Goal: Task Accomplishment & Management: Use online tool/utility

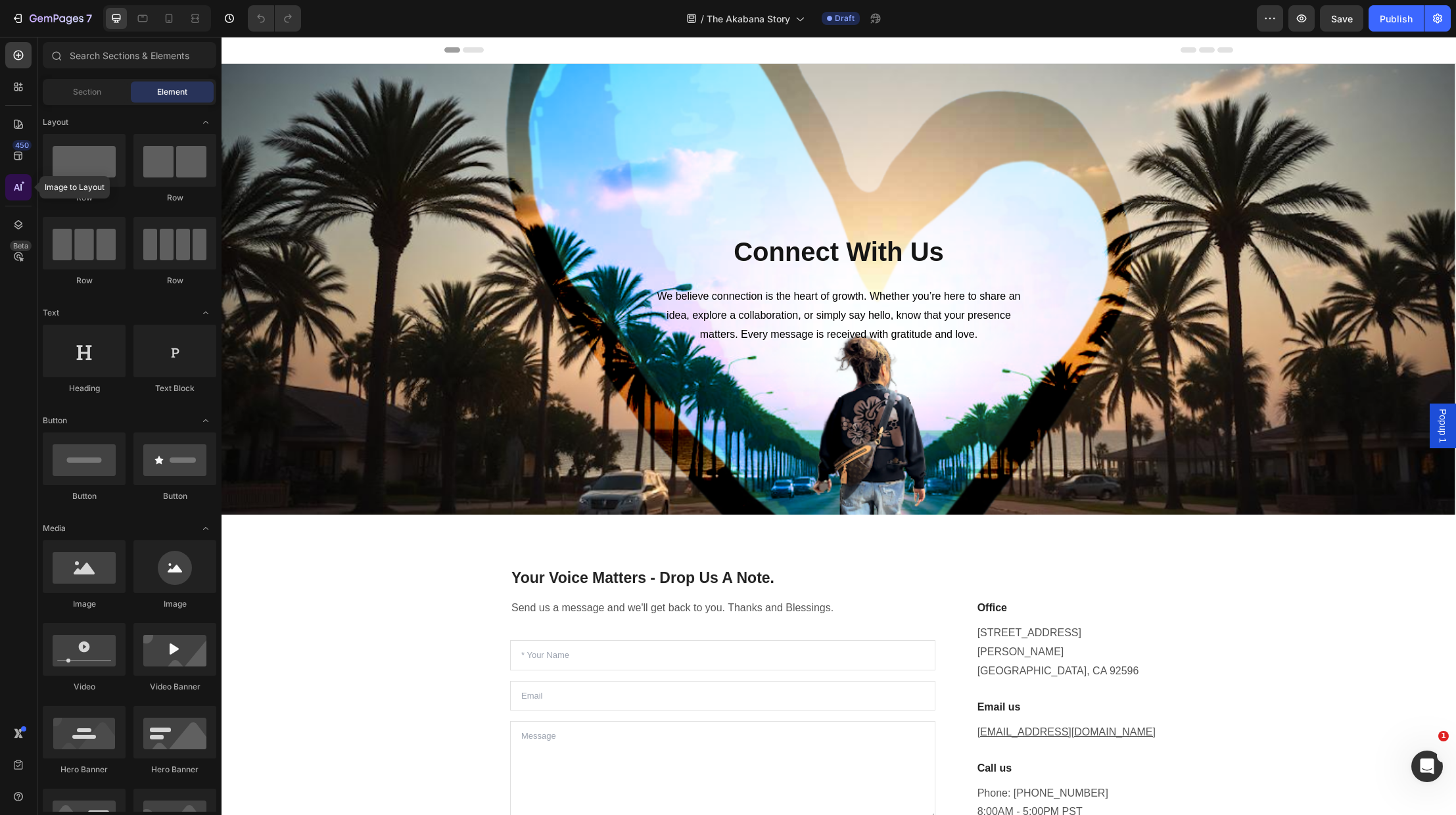
click at [20, 188] on icon at bounding box center [18, 187] width 13 height 13
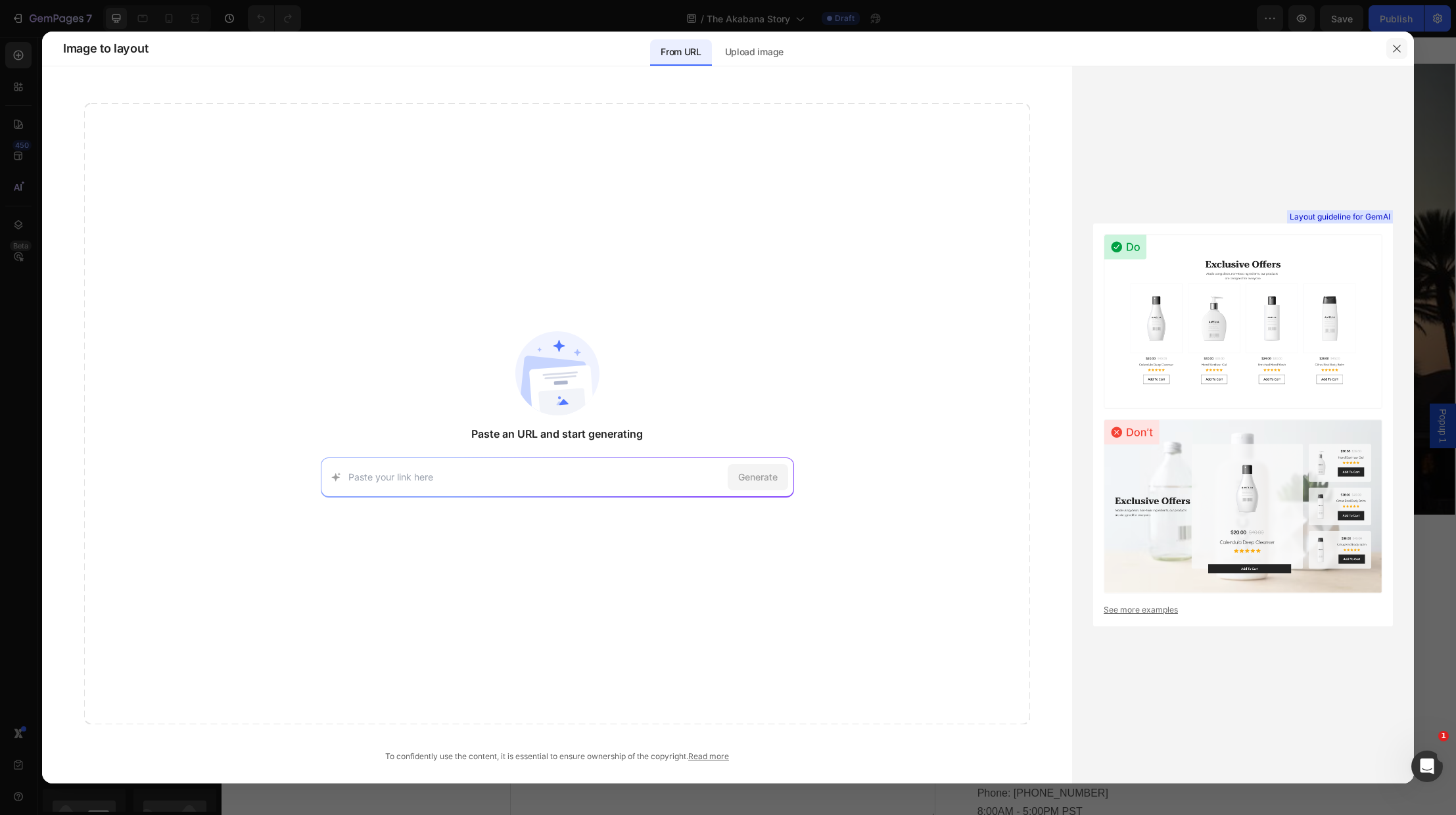
click at [1400, 44] on icon "button" at bounding box center [1397, 48] width 10 height 10
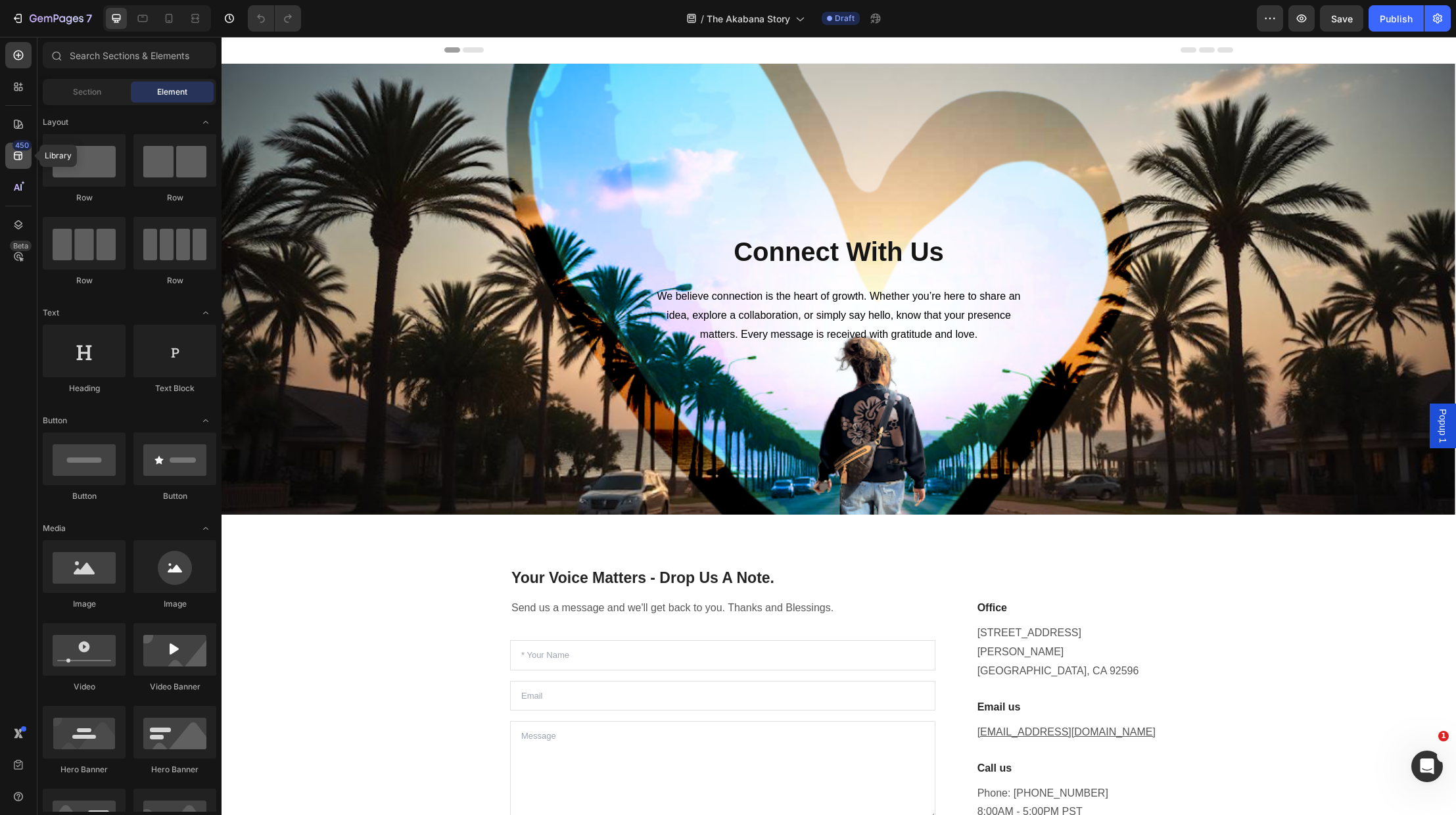
click at [20, 155] on icon at bounding box center [18, 156] width 9 height 9
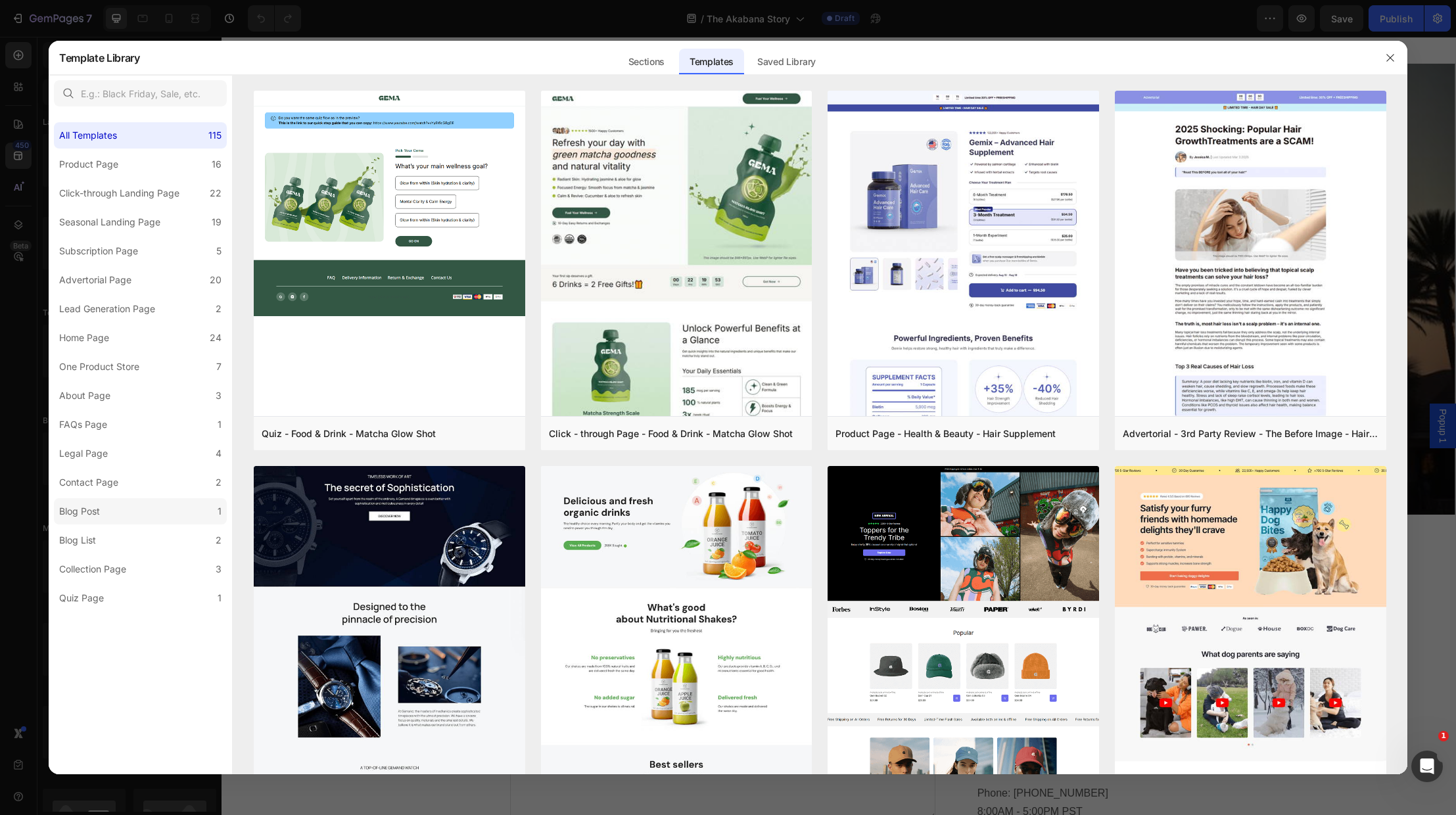
click at [98, 511] on div "Blog Post" at bounding box center [80, 511] width 41 height 16
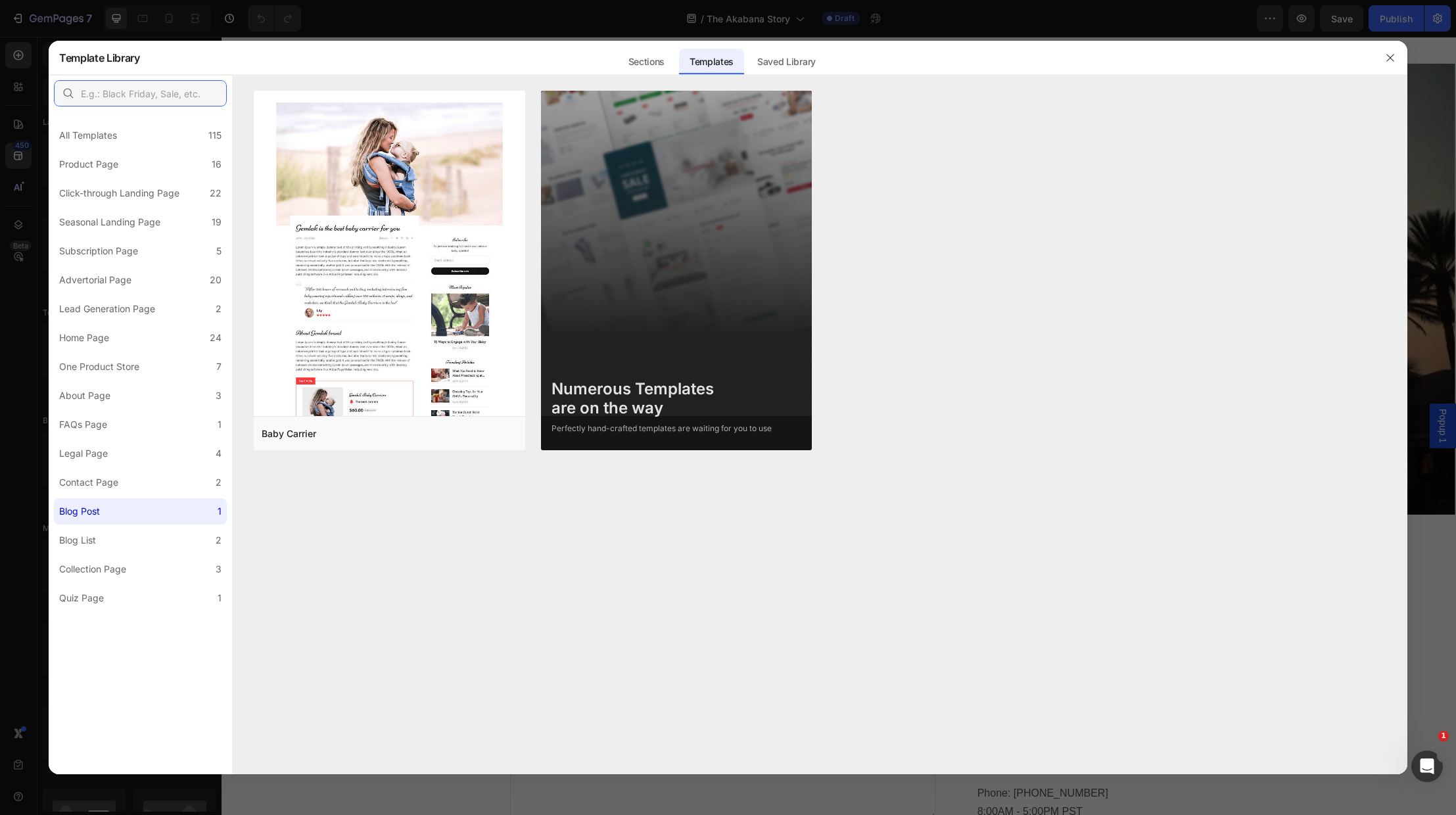
click at [114, 89] on input "text" at bounding box center [140, 93] width 173 height 27
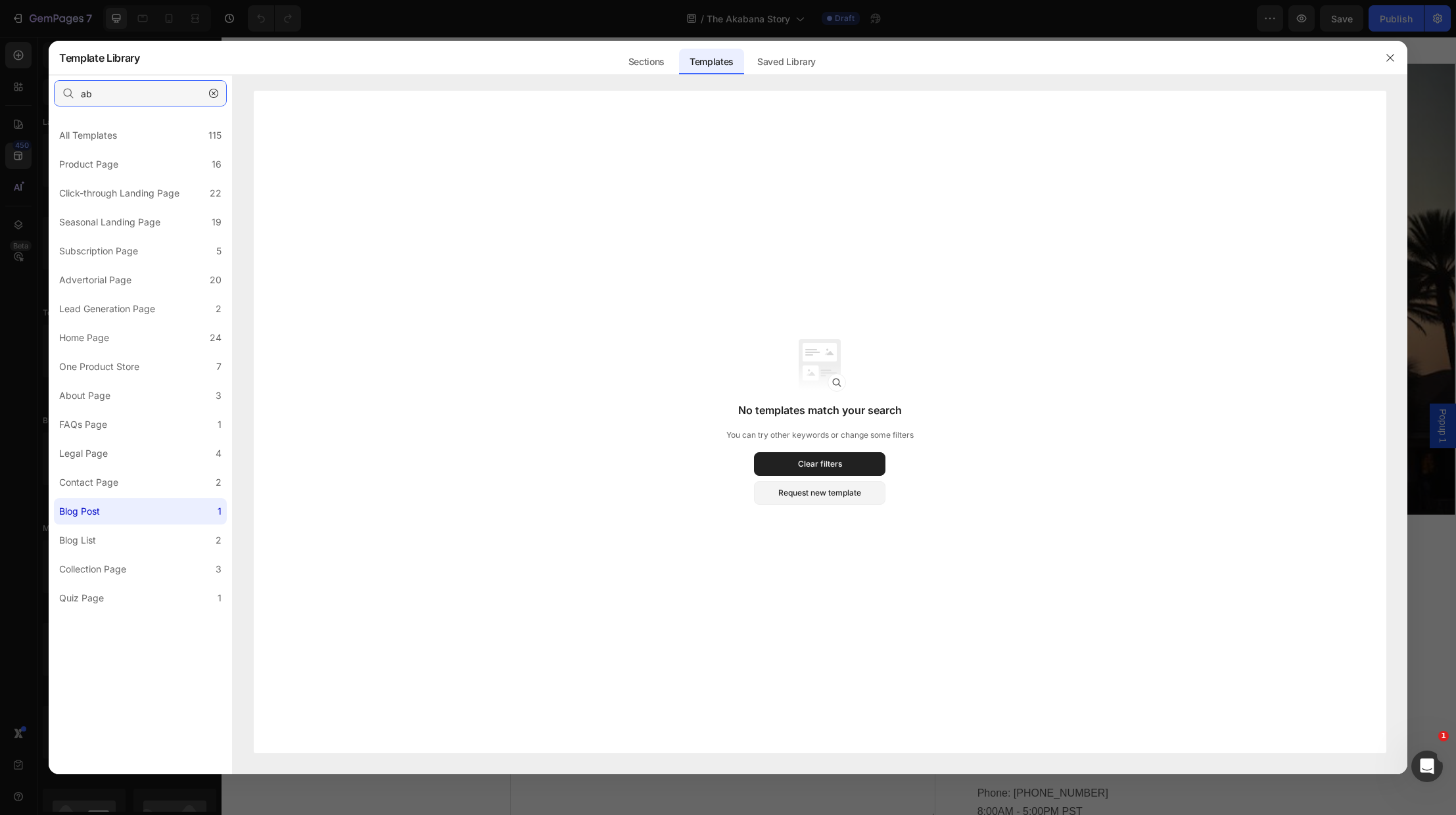
type input "a"
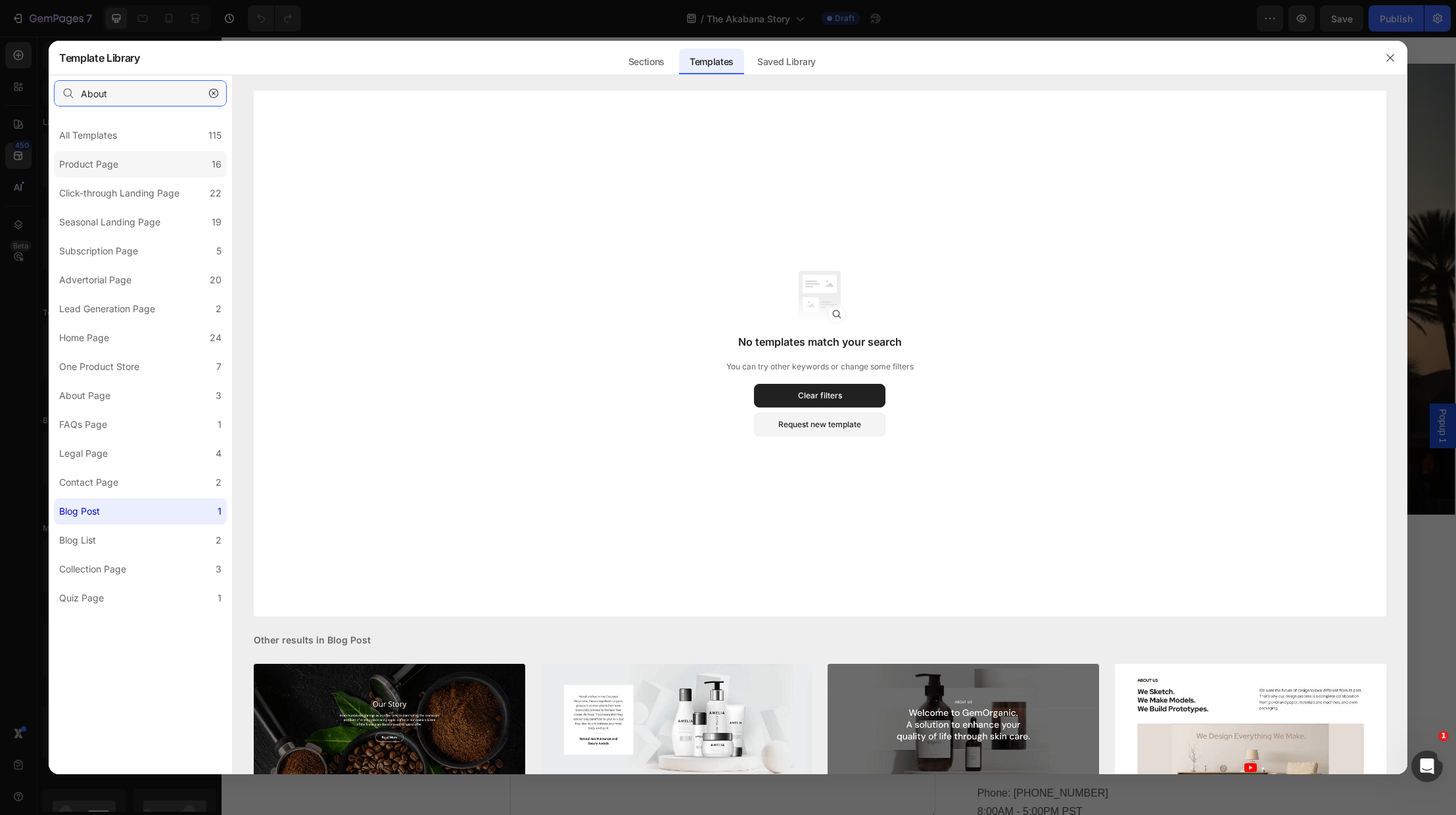
type input "About"
click at [98, 161] on div "Product Page" at bounding box center [89, 164] width 59 height 16
click at [101, 162] on div "Product Page" at bounding box center [89, 164] width 59 height 16
drag, startPoint x: 108, startPoint y: 88, endPoint x: 26, endPoint y: 85, distance: 82.1
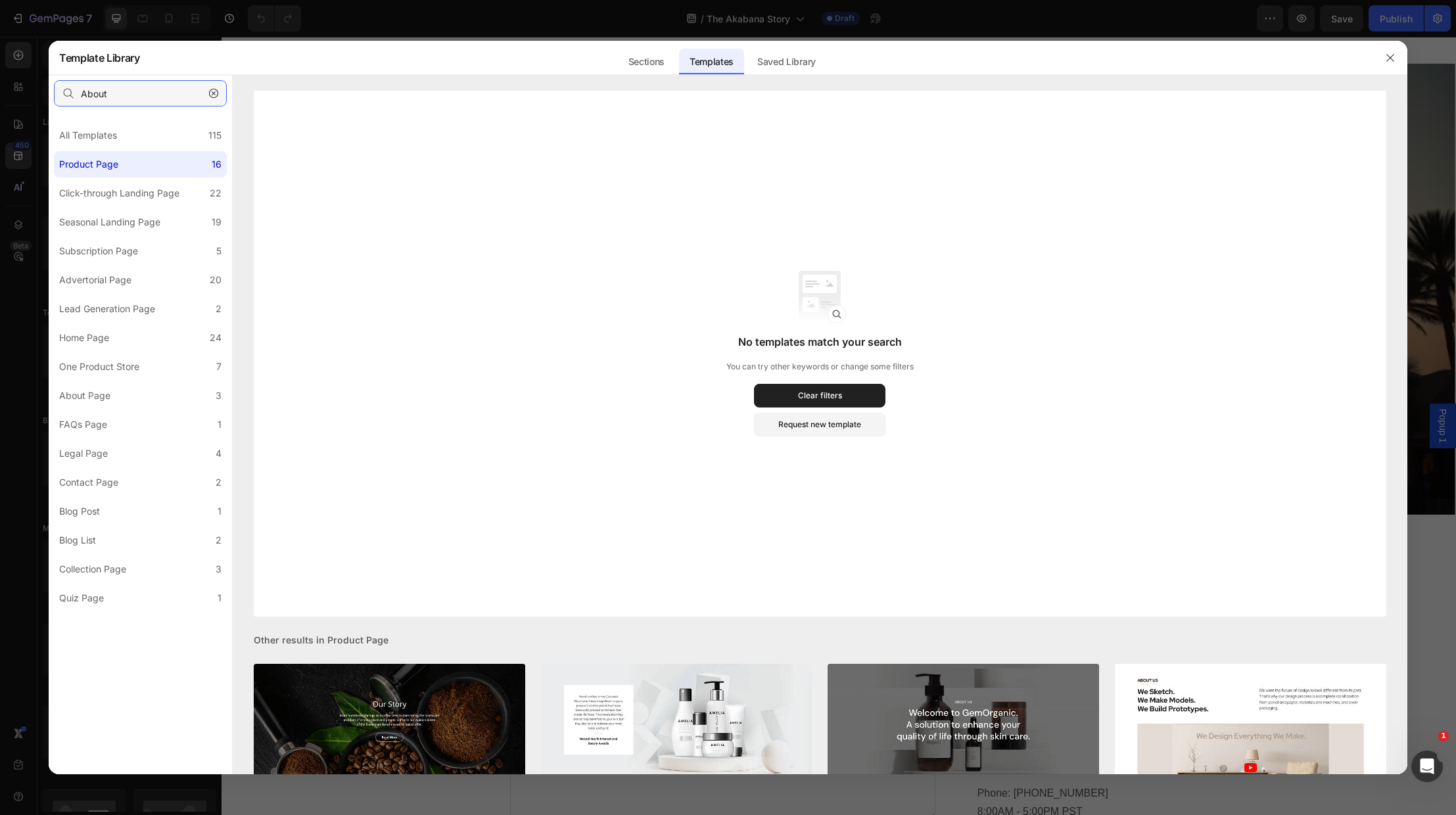
click at [26, 85] on div "Template Library Sections Templates Existing pages Saved Library Templates Save…" at bounding box center [728, 407] width 1456 height 815
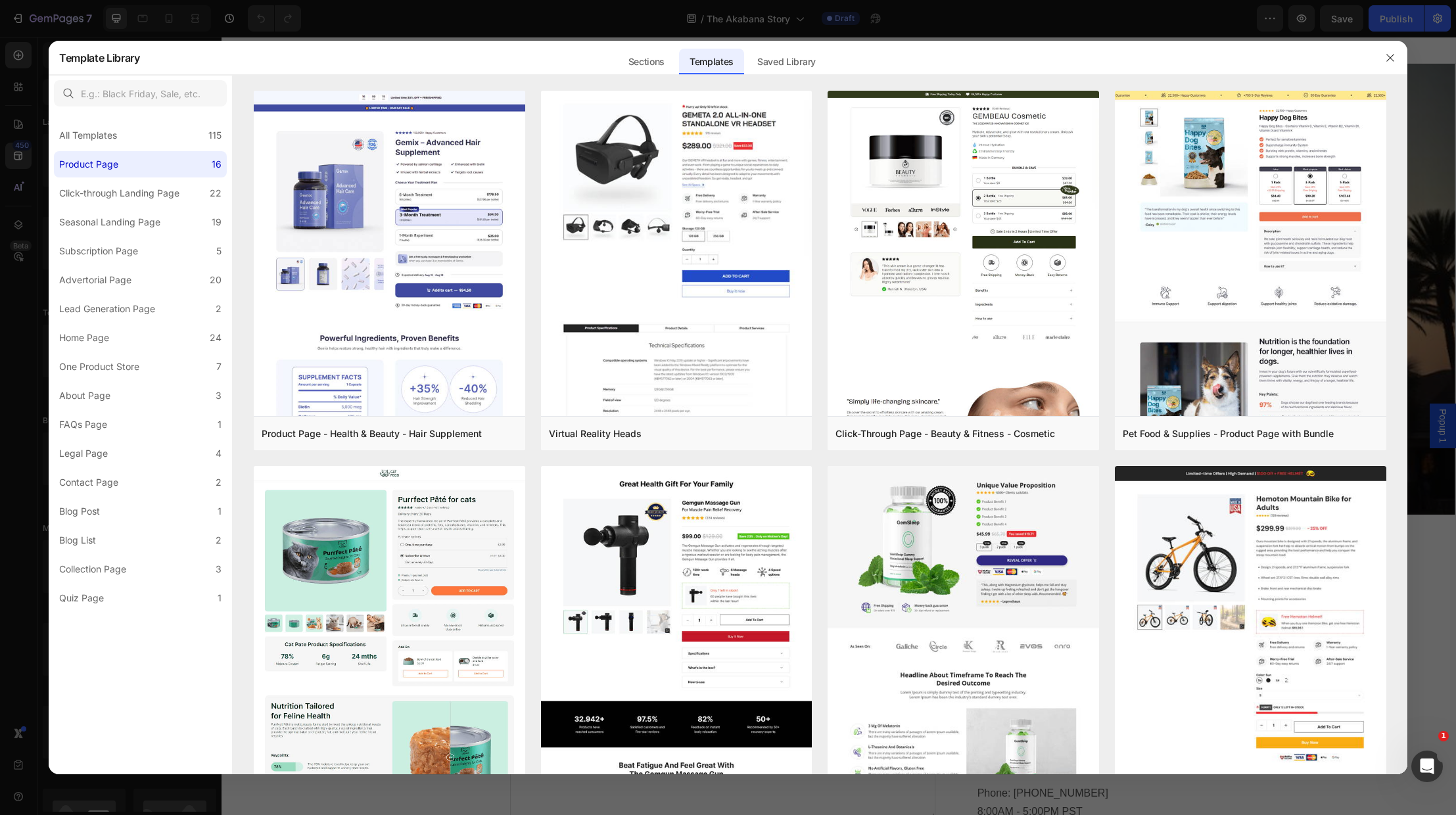
click at [98, 161] on div "Product Page" at bounding box center [89, 164] width 59 height 16
click at [87, 361] on div "One Product Store" at bounding box center [99, 366] width 80 height 16
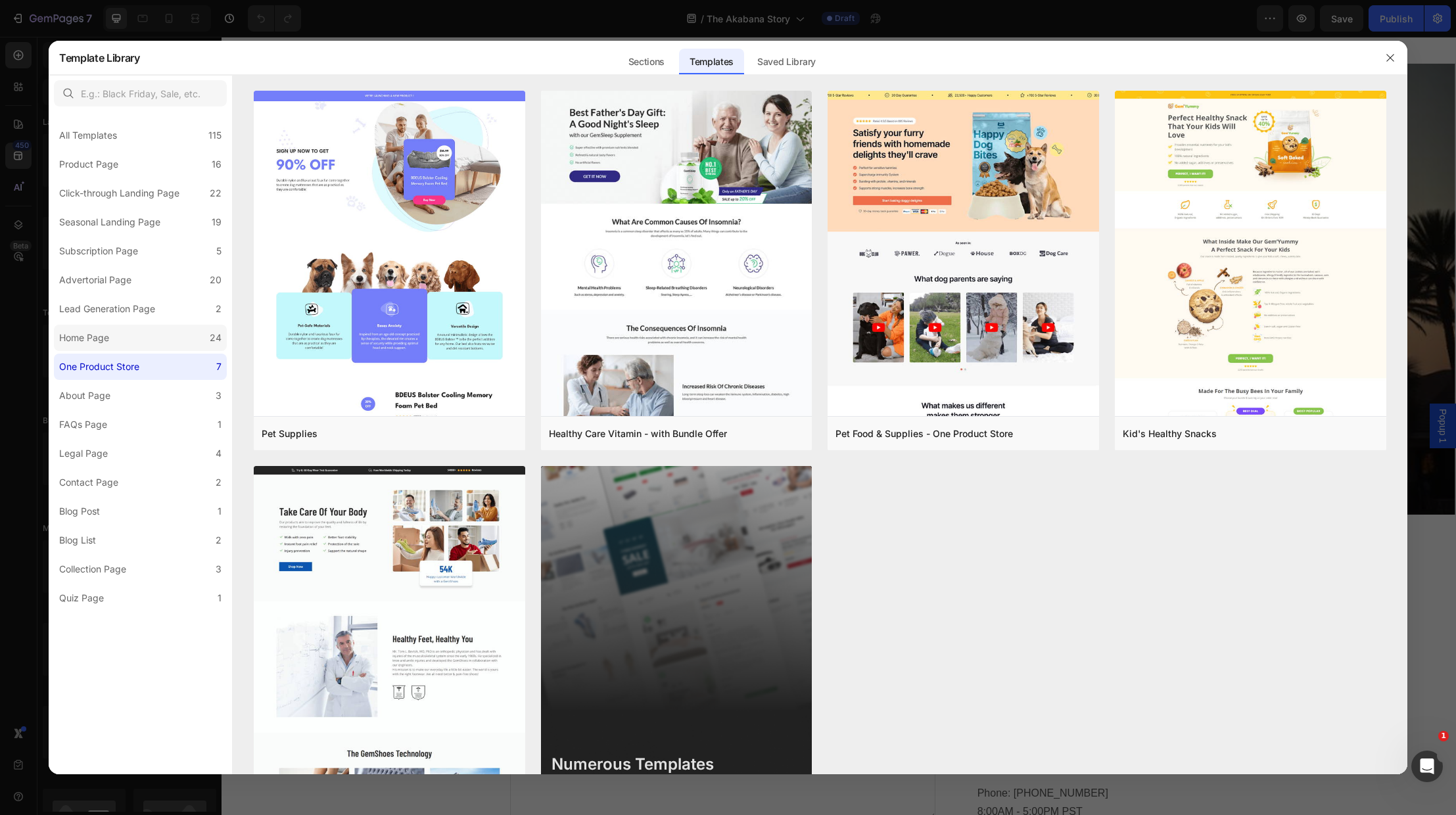
click at [101, 336] on div "Home Page" at bounding box center [84, 338] width 50 height 16
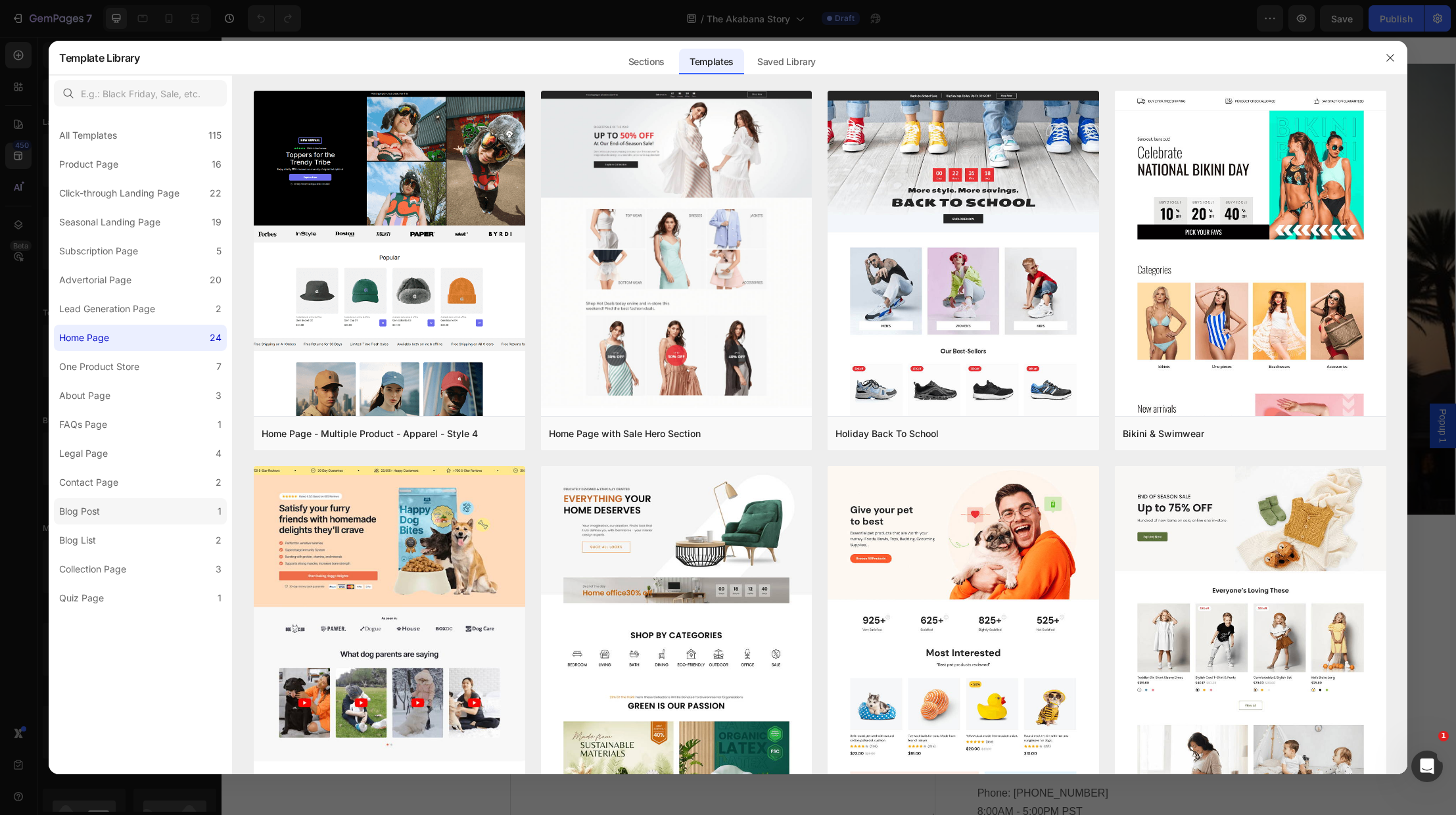
click at [86, 509] on div "Blog Post" at bounding box center [80, 511] width 41 height 16
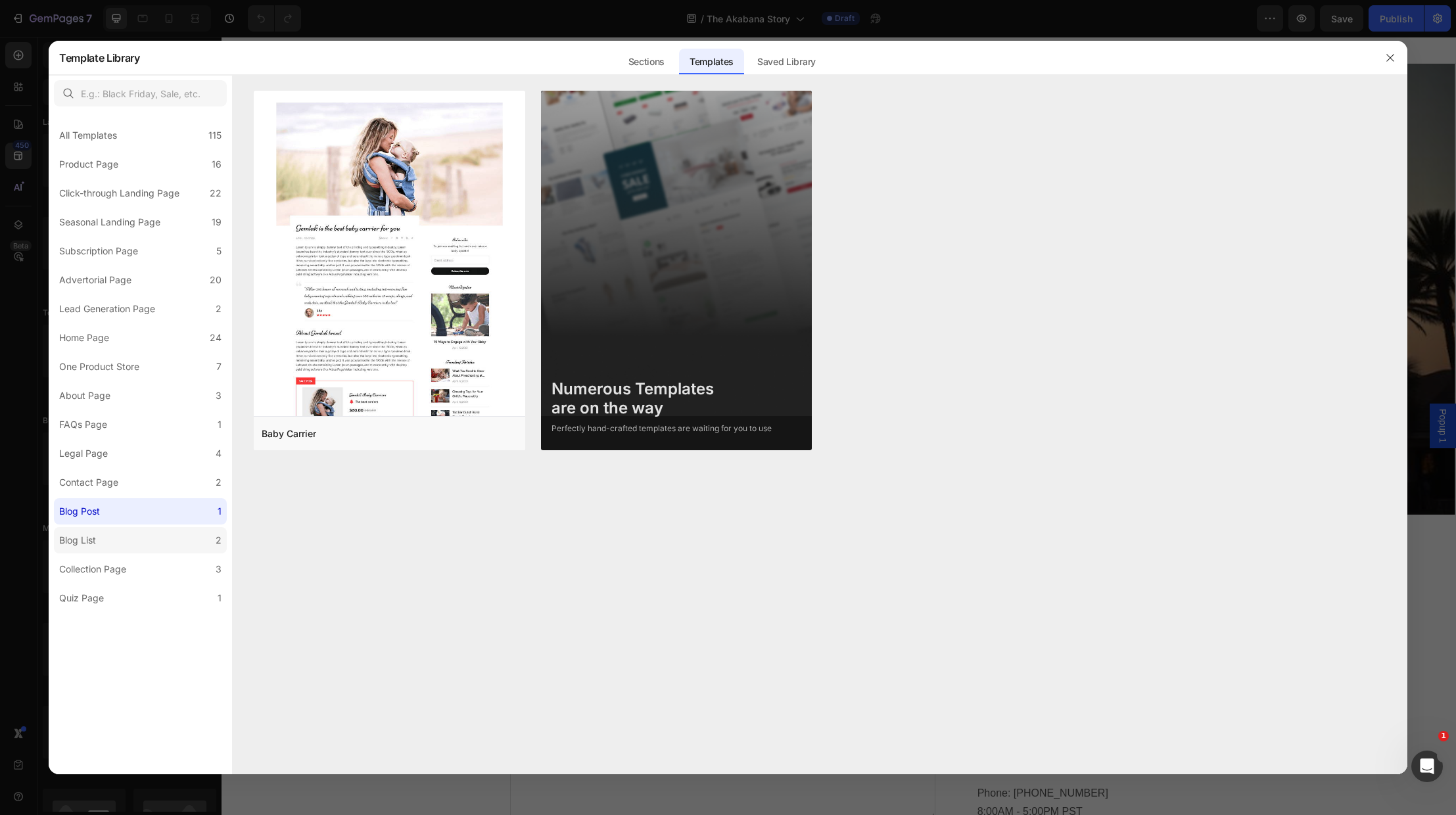
click at [80, 541] on div "Blog List" at bounding box center [78, 540] width 37 height 16
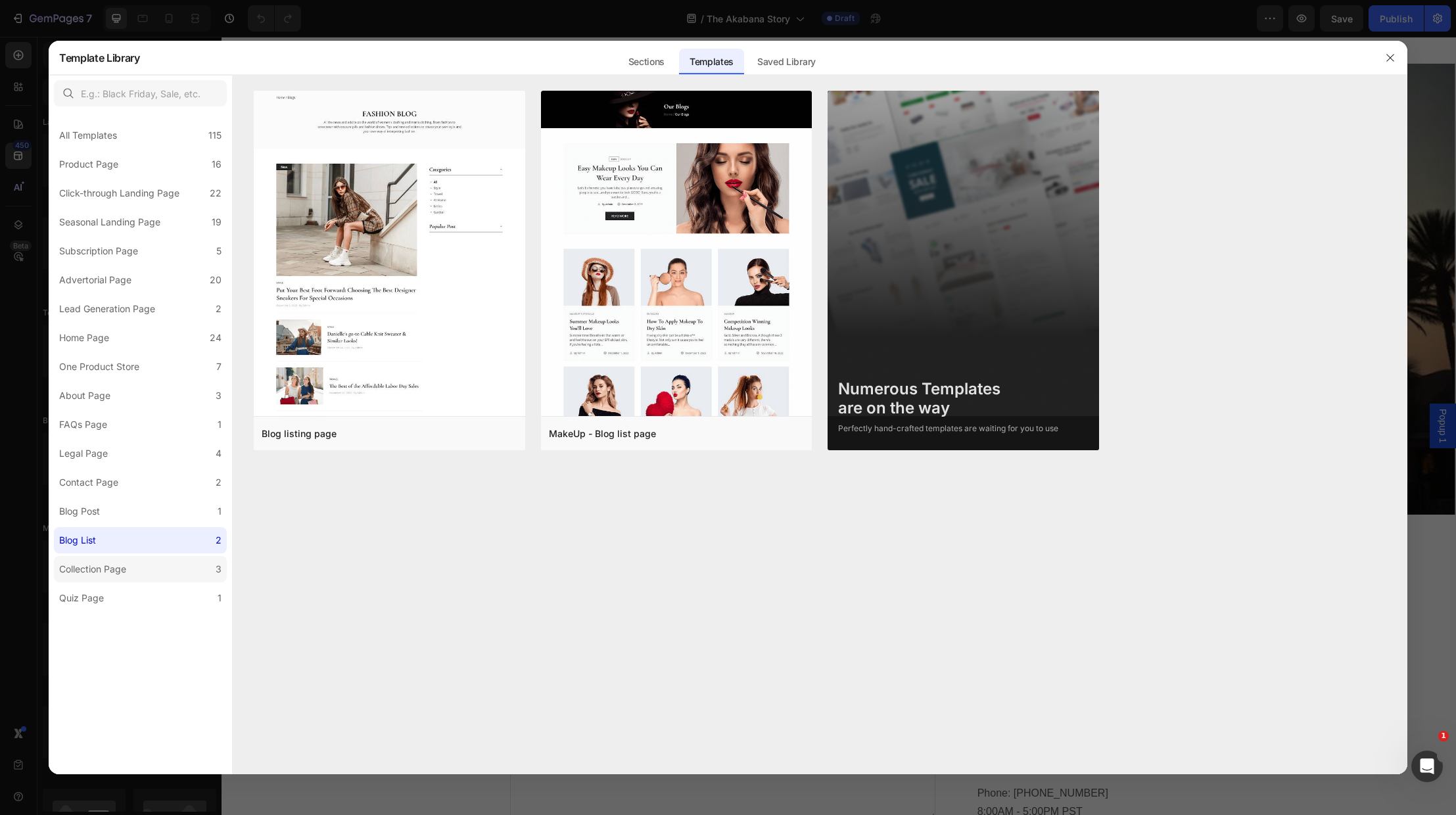
click at [97, 564] on div "Collection Page" at bounding box center [93, 569] width 67 height 16
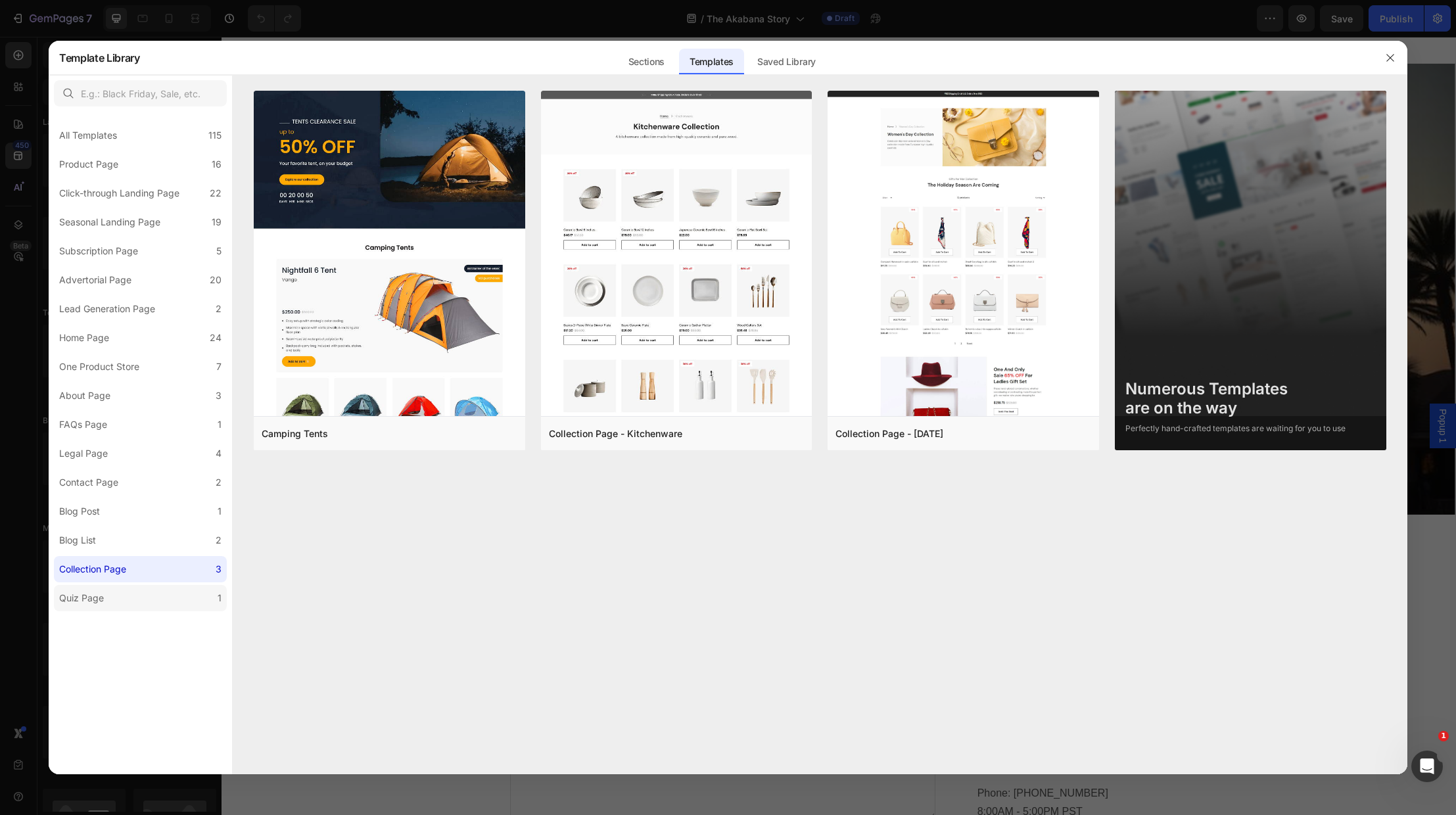
click at [91, 596] on div "Quiz Page" at bounding box center [82, 598] width 45 height 16
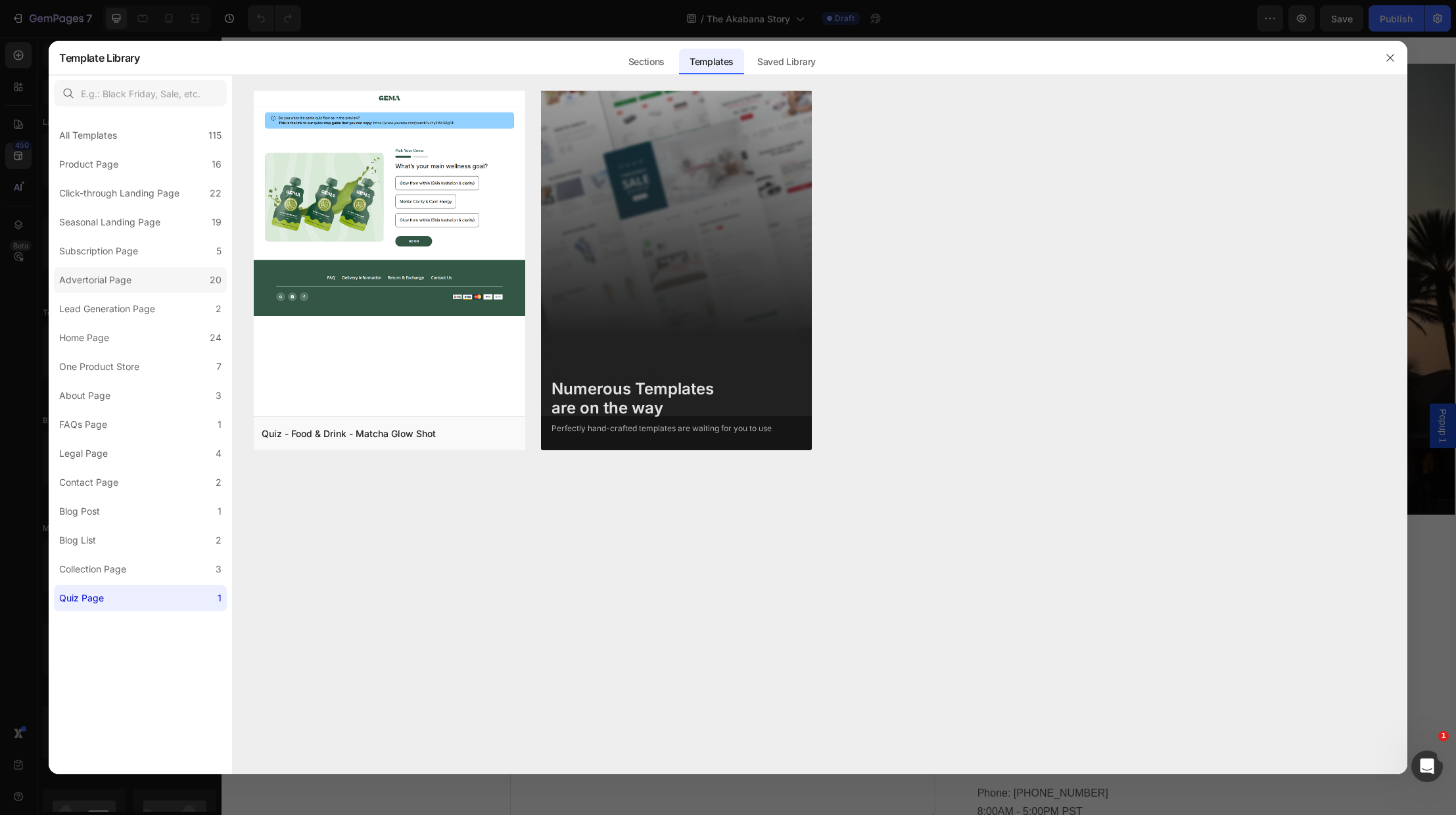
click at [110, 282] on div "Advertorial Page" at bounding box center [95, 280] width 72 height 16
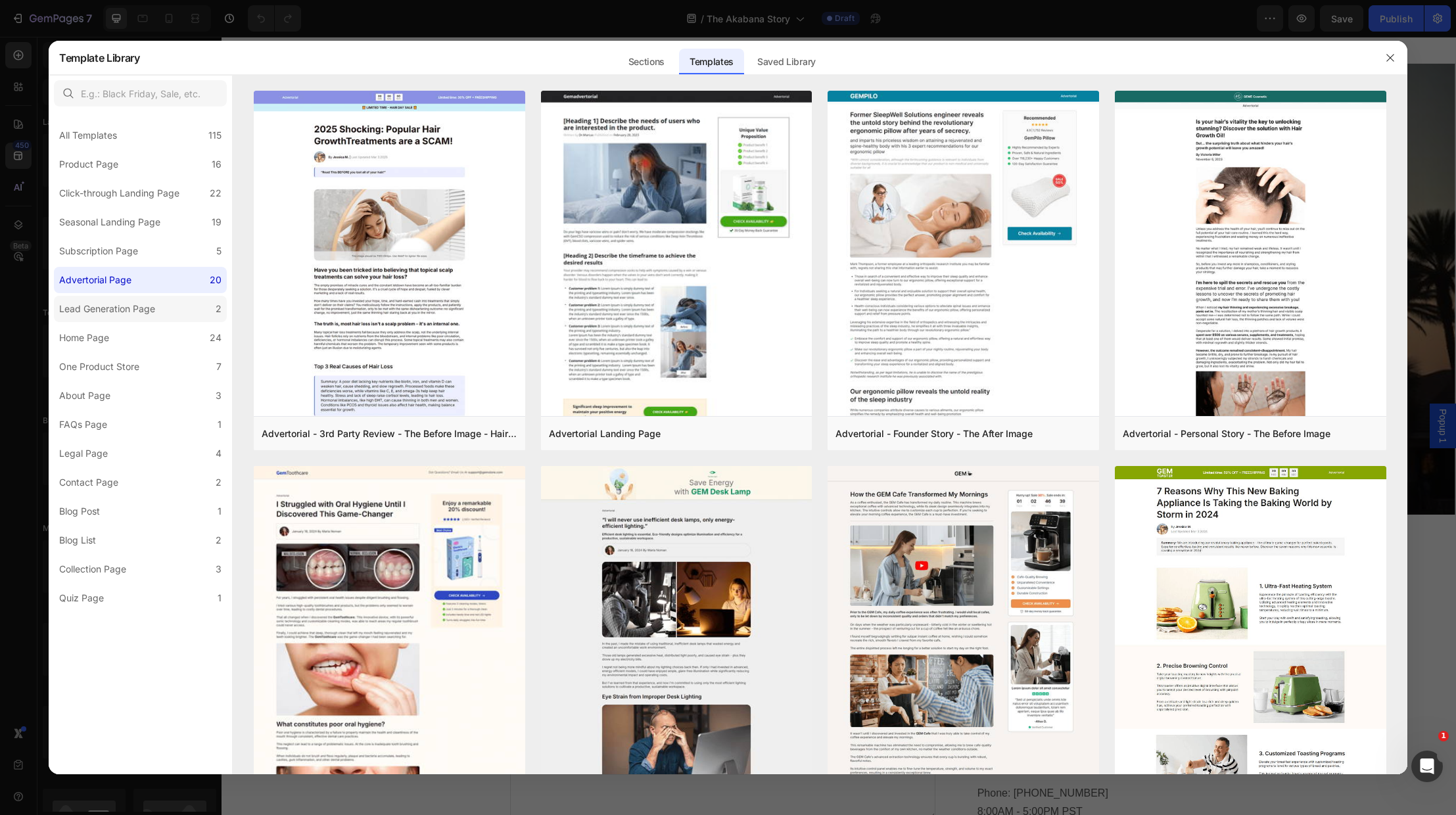
click at [101, 302] on div "Lead Generation Page" at bounding box center [107, 308] width 96 height 16
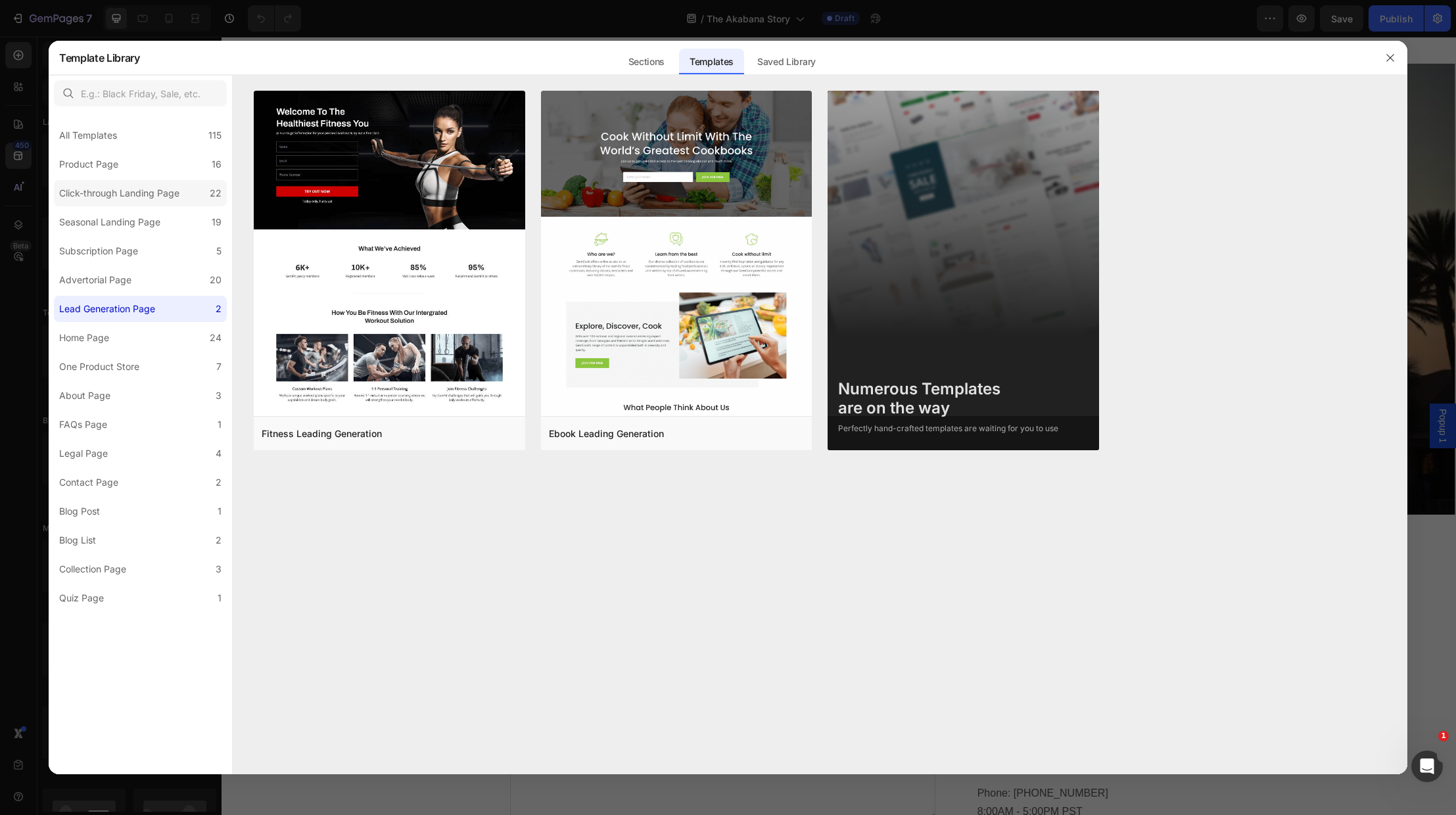
click at [98, 193] on div "Click-through Landing Page" at bounding box center [119, 193] width 121 height 16
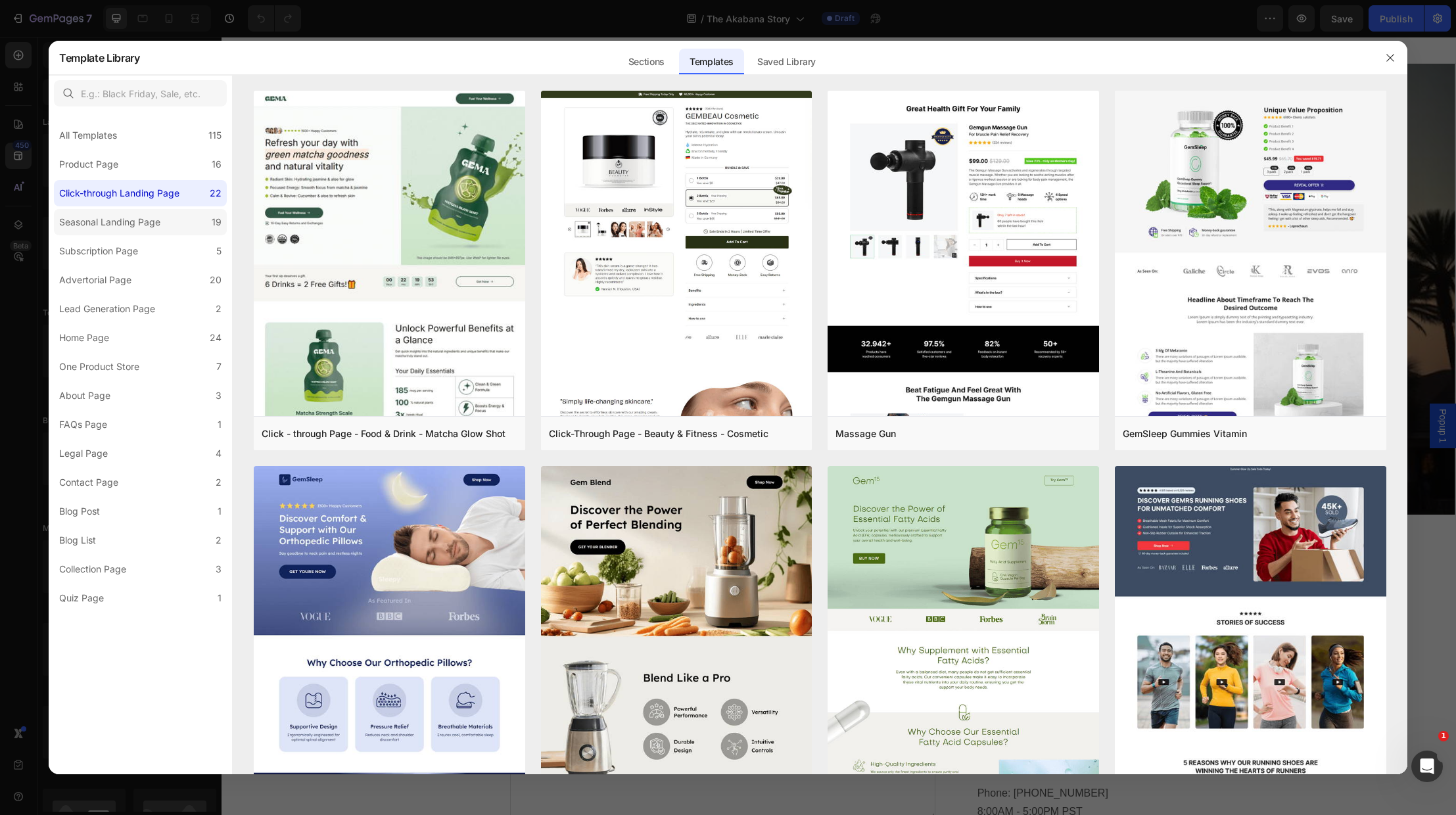
click at [95, 221] on div "Seasonal Landing Page" at bounding box center [110, 222] width 101 height 16
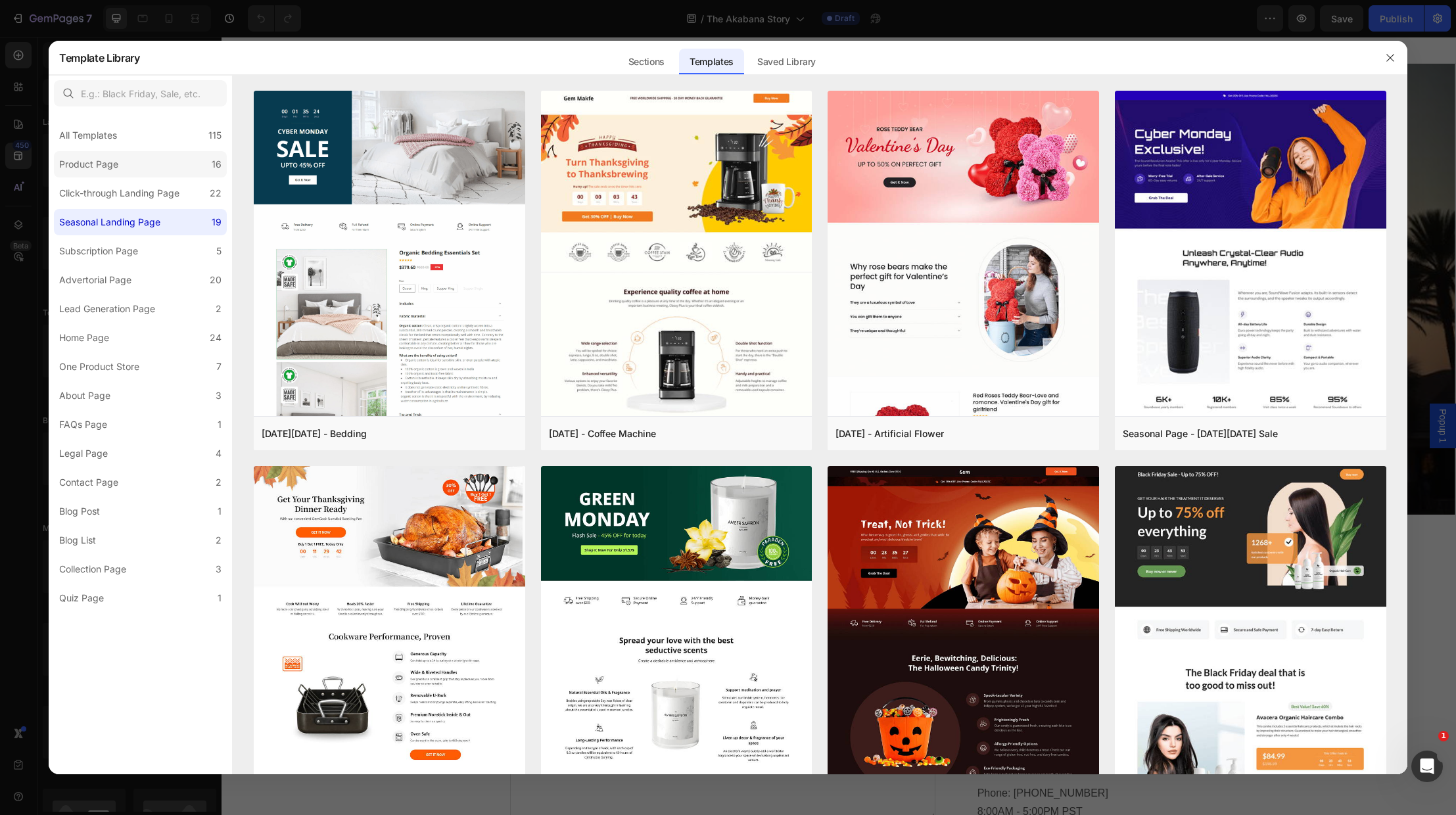
click at [74, 160] on div "Product Page" at bounding box center [89, 164] width 59 height 16
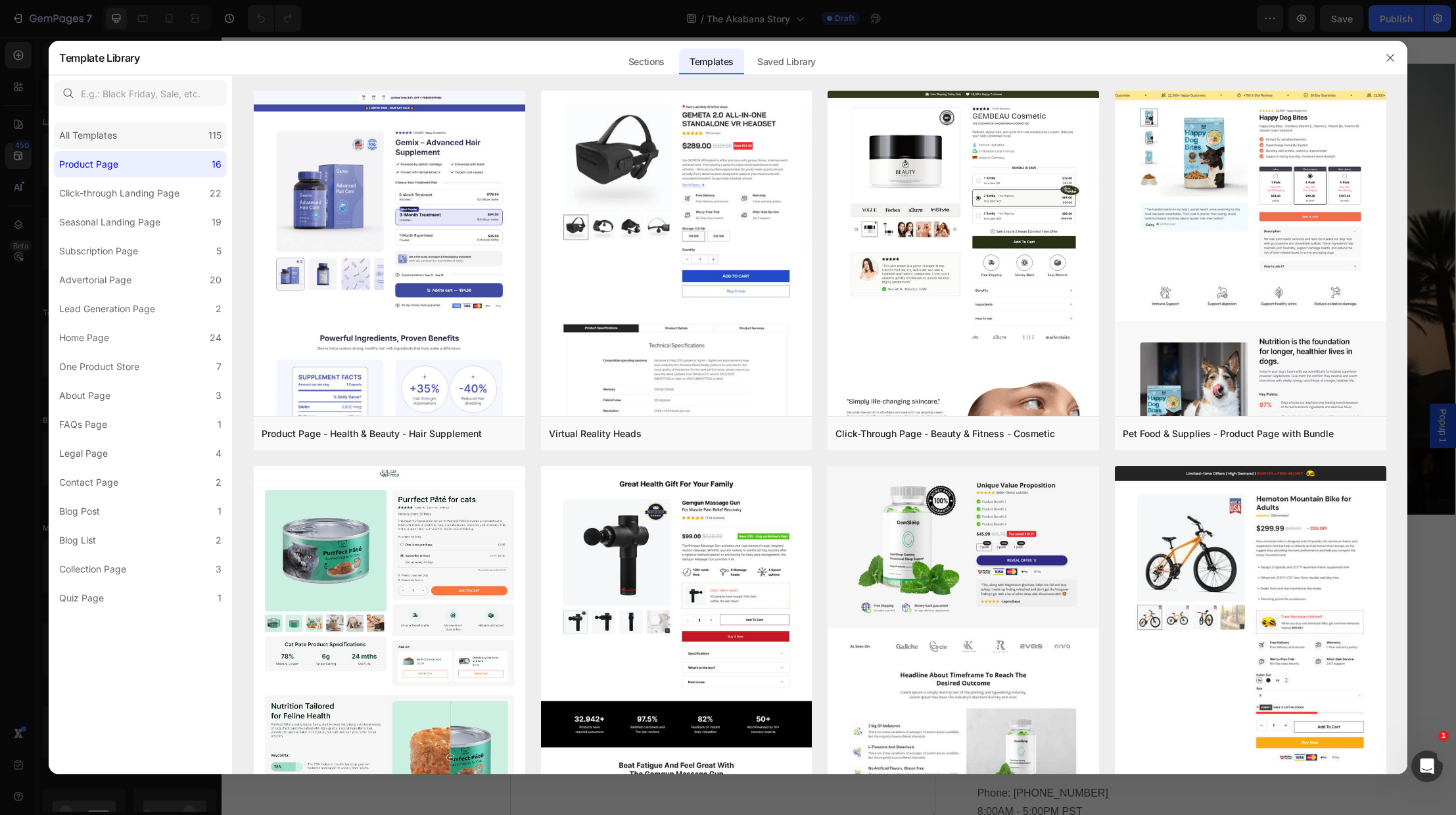
click at [97, 128] on div "All Templates" at bounding box center [88, 135] width 58 height 16
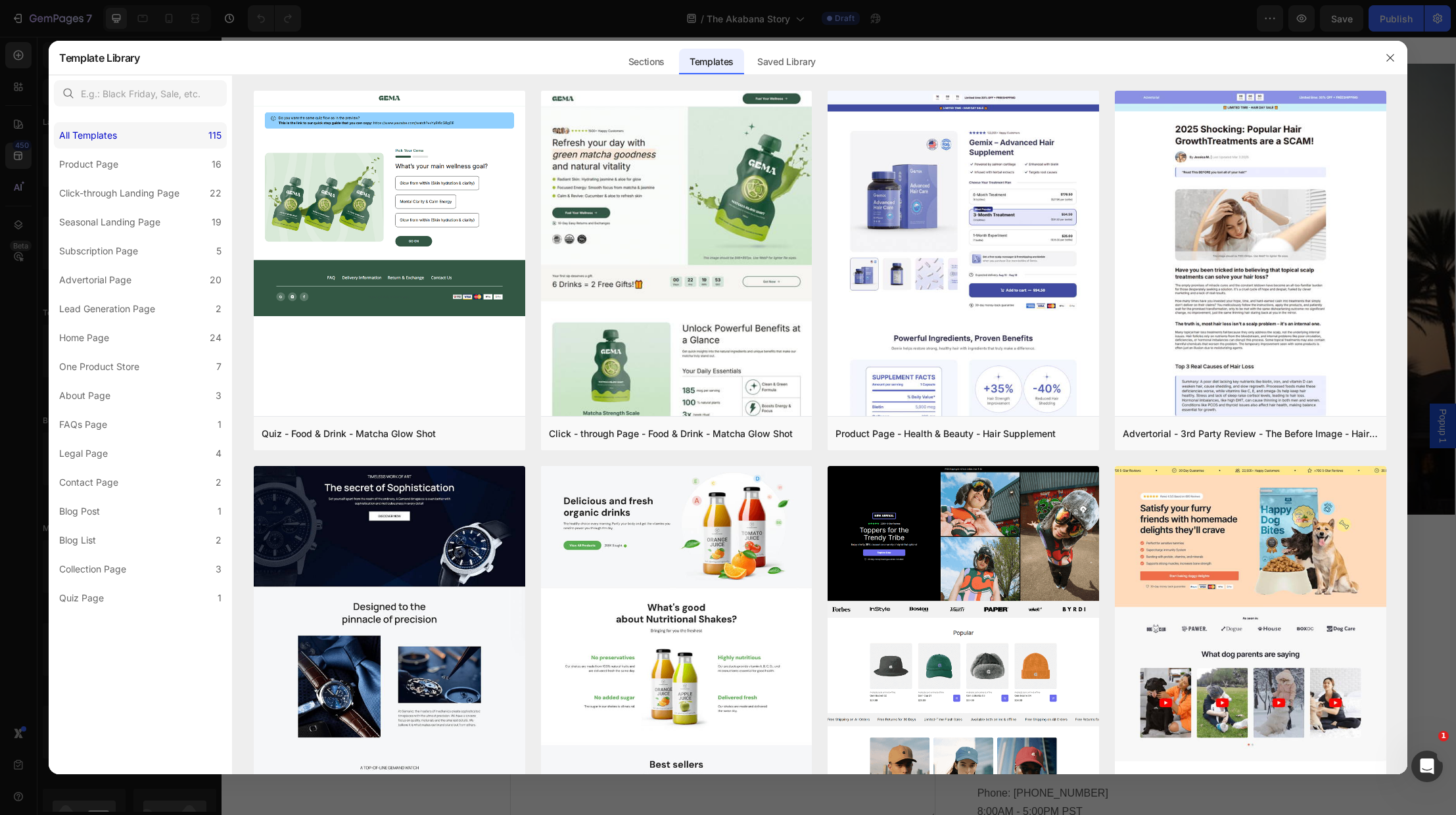
click at [95, 131] on div "All Templates" at bounding box center [88, 135] width 58 height 16
click at [132, 253] on div "Subscription Page" at bounding box center [99, 251] width 79 height 16
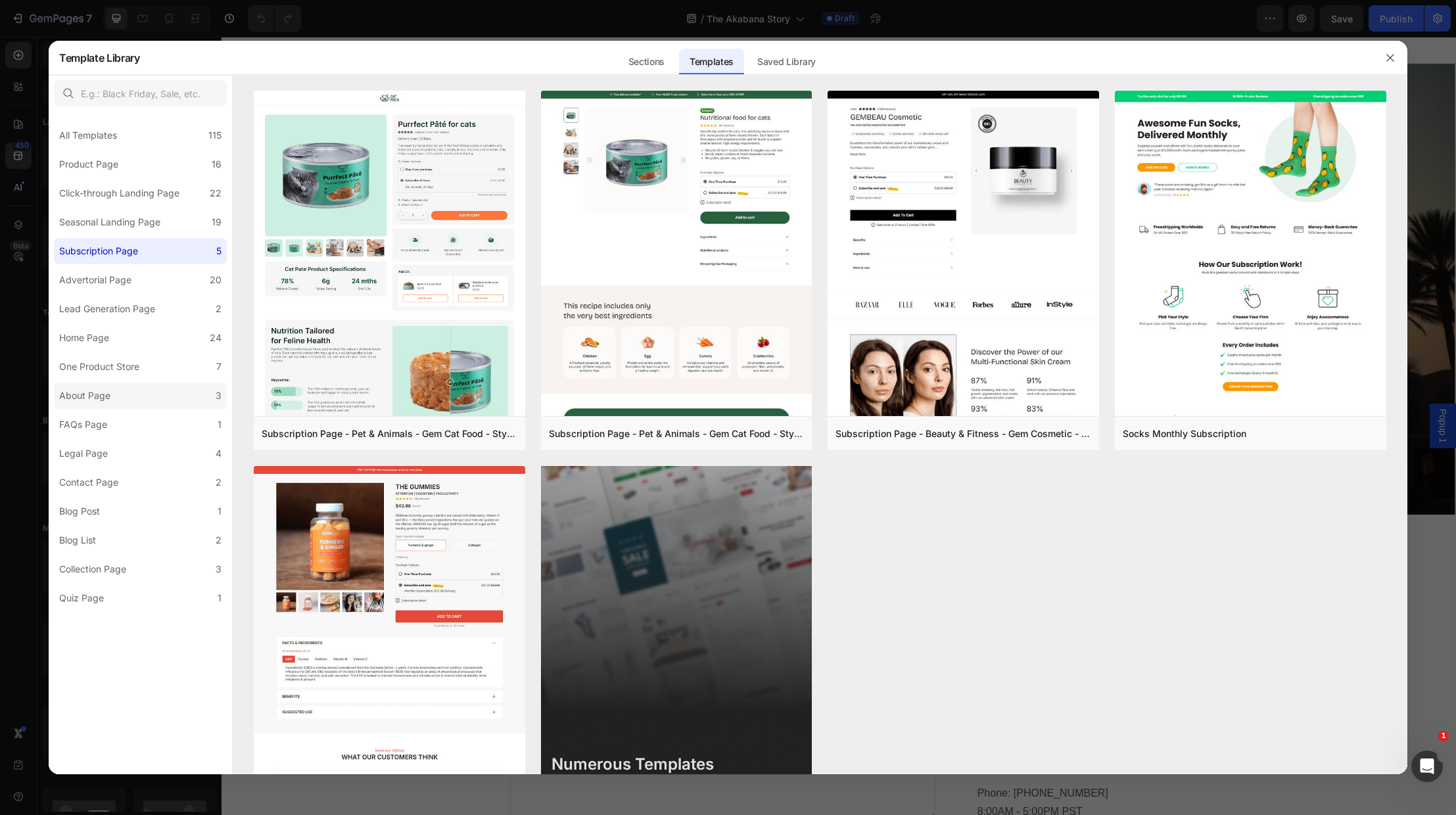
click at [93, 394] on div "About Page" at bounding box center [84, 396] width 51 height 16
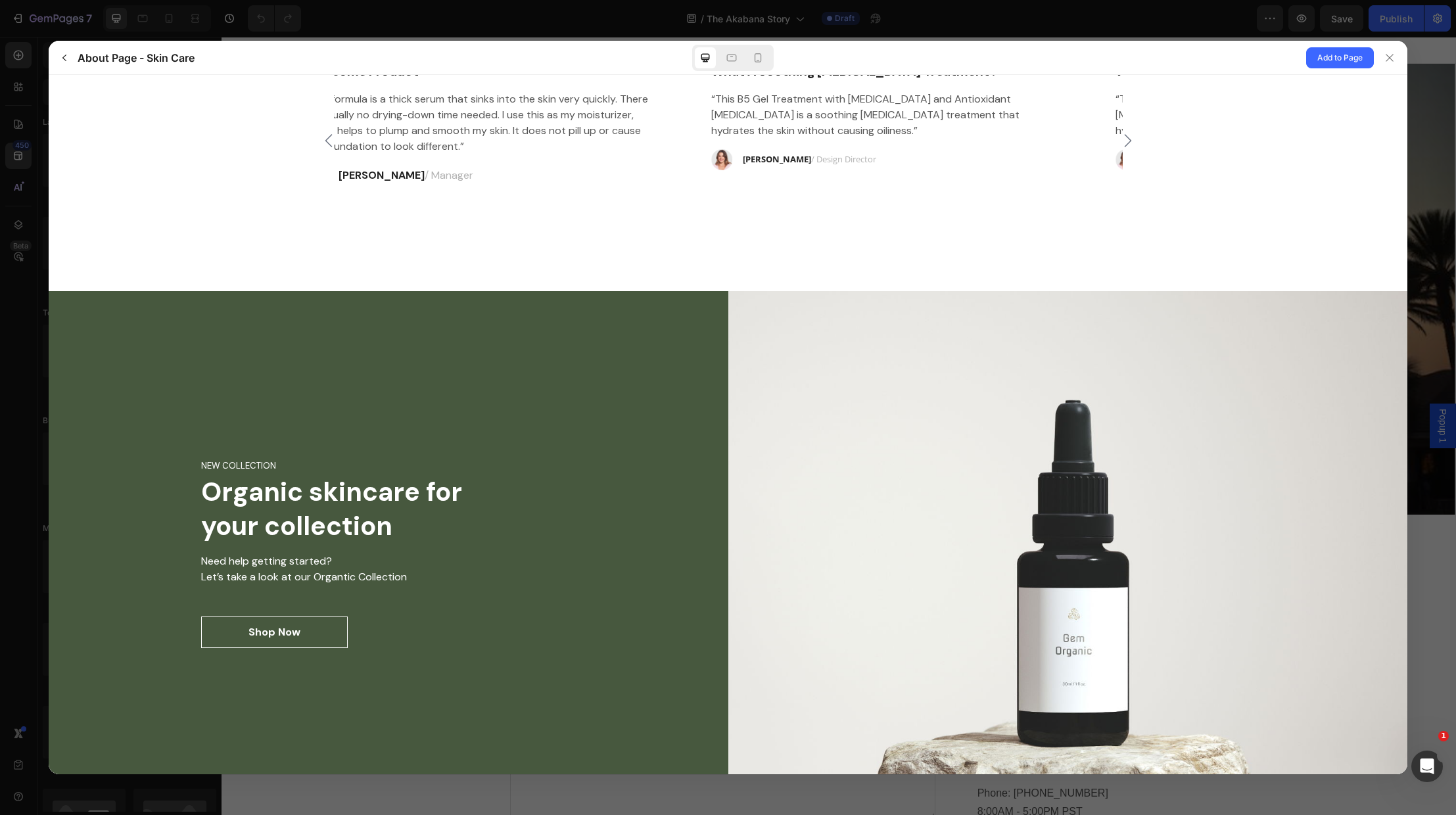
scroll to position [2452, 0]
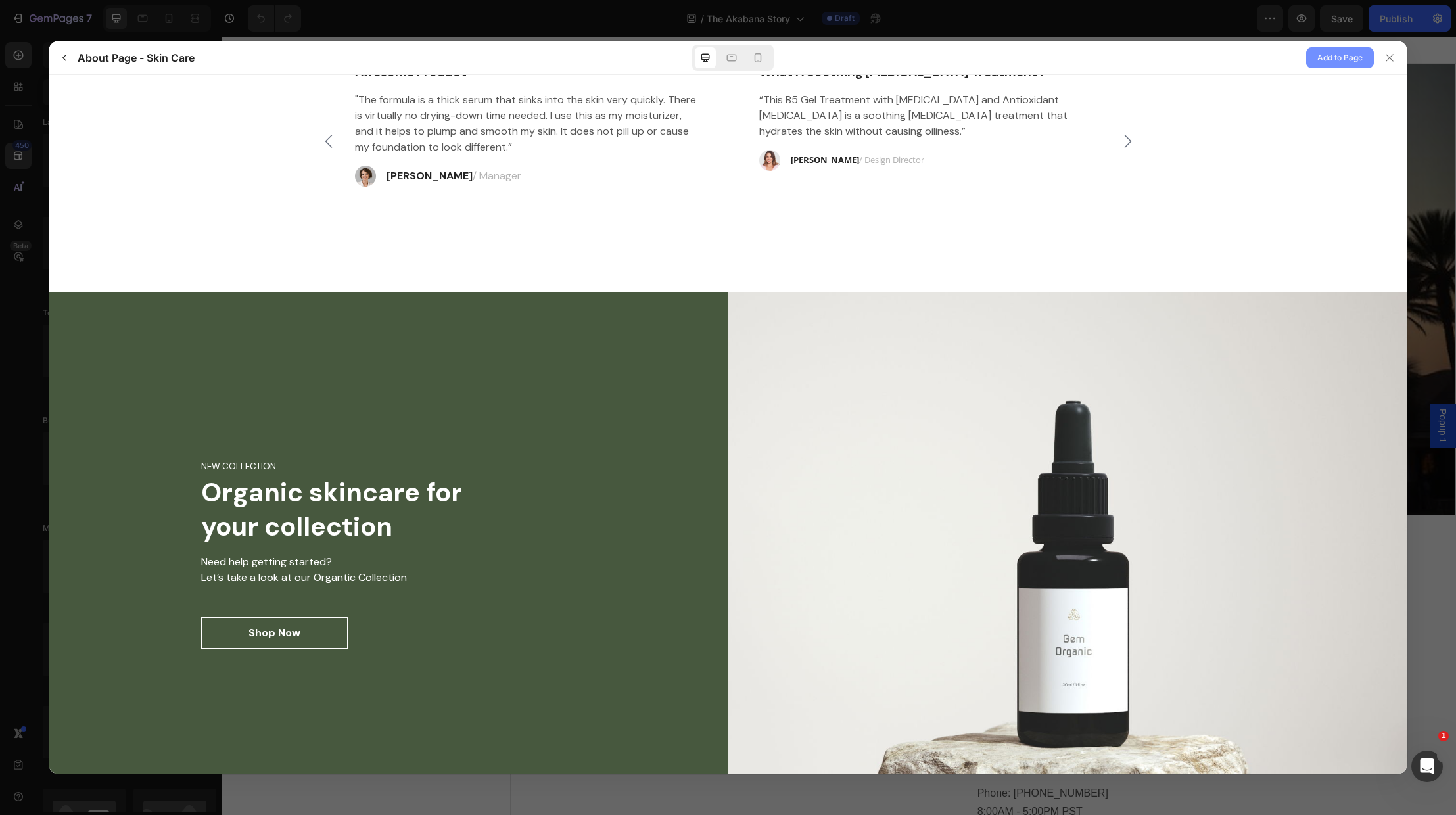
click at [1351, 57] on span "Add to Page" at bounding box center [1340, 57] width 46 height 16
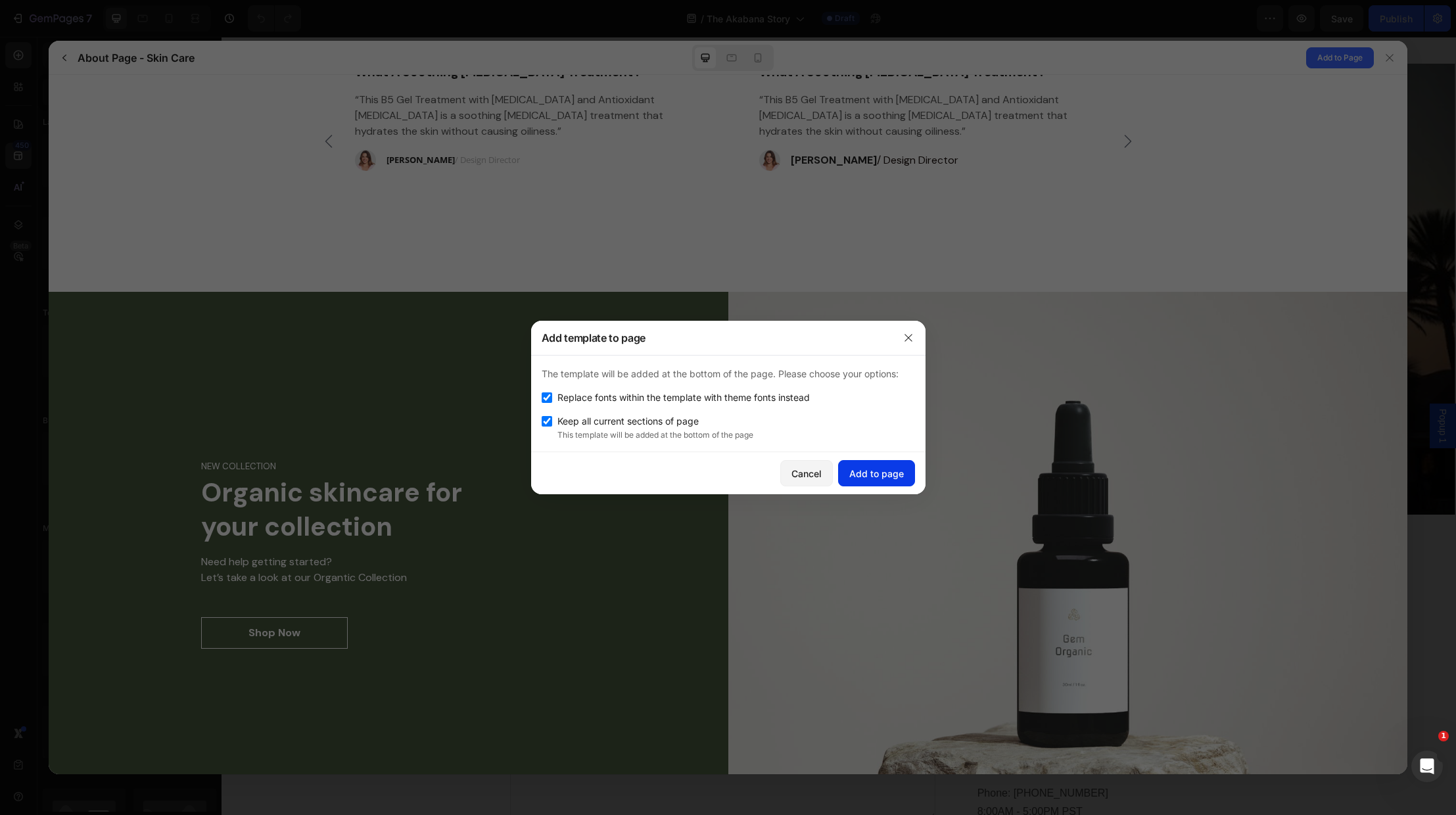
click at [862, 479] on div "Add to page" at bounding box center [876, 473] width 54 height 14
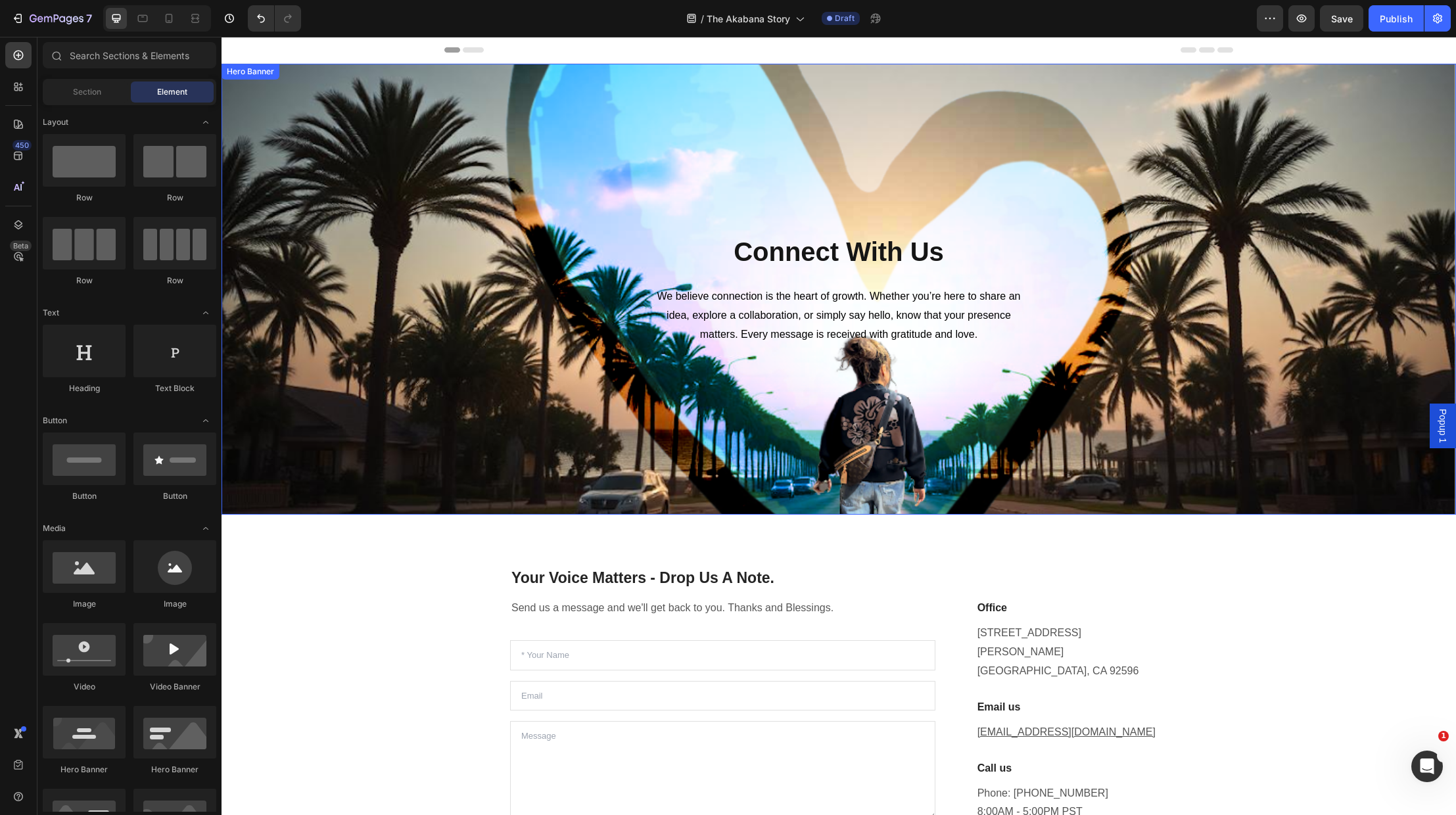
scroll to position [0, 0]
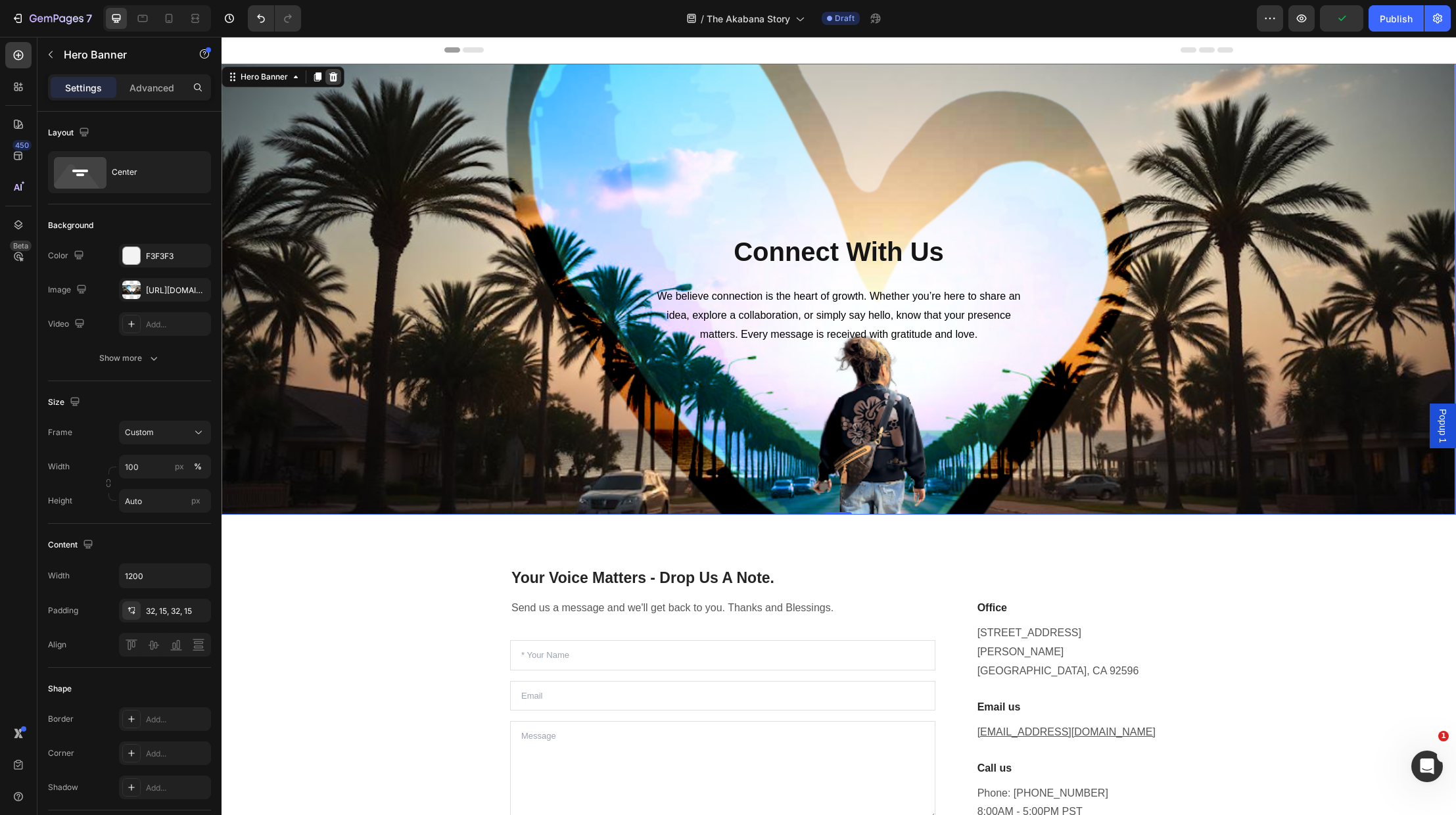
click at [338, 76] on div at bounding box center [333, 76] width 16 height 16
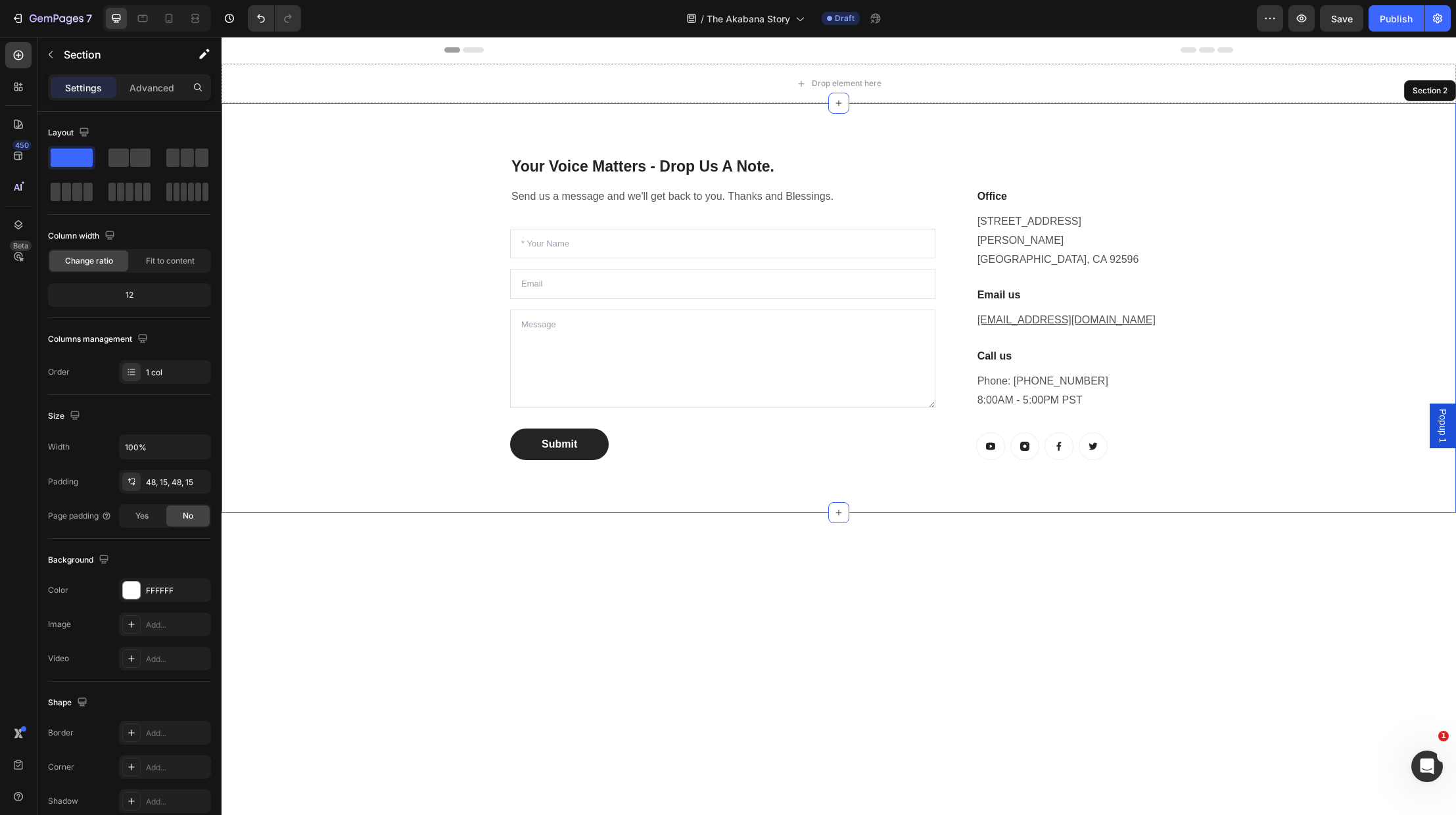
click at [381, 121] on div "Your Voice Matters - Drop Us A Note. Heading Send us a message and we'll get ba…" at bounding box center [838, 308] width 1235 height 409
click at [1446, 93] on icon at bounding box center [1444, 90] width 10 height 10
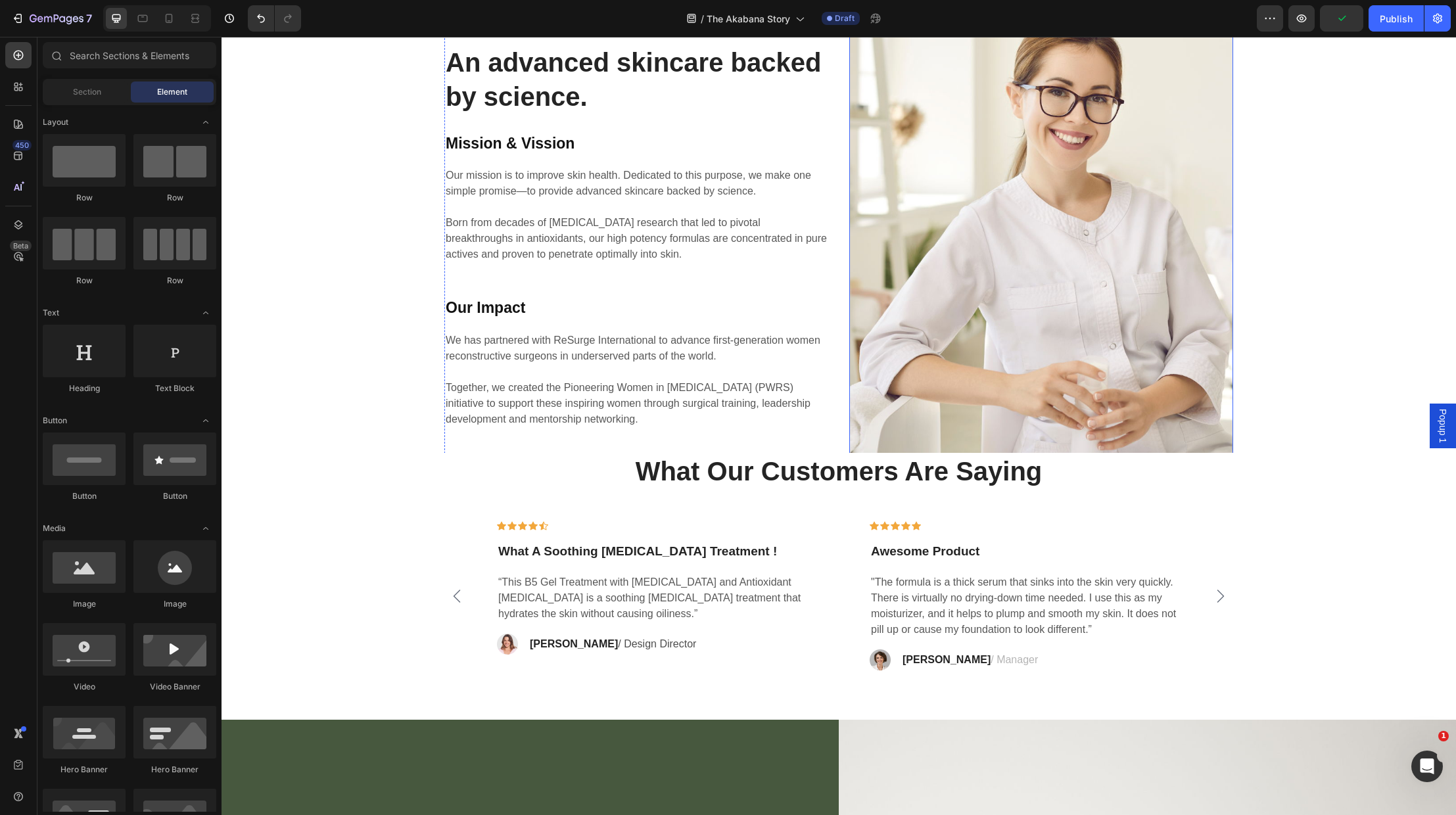
scroll to position [1829, 0]
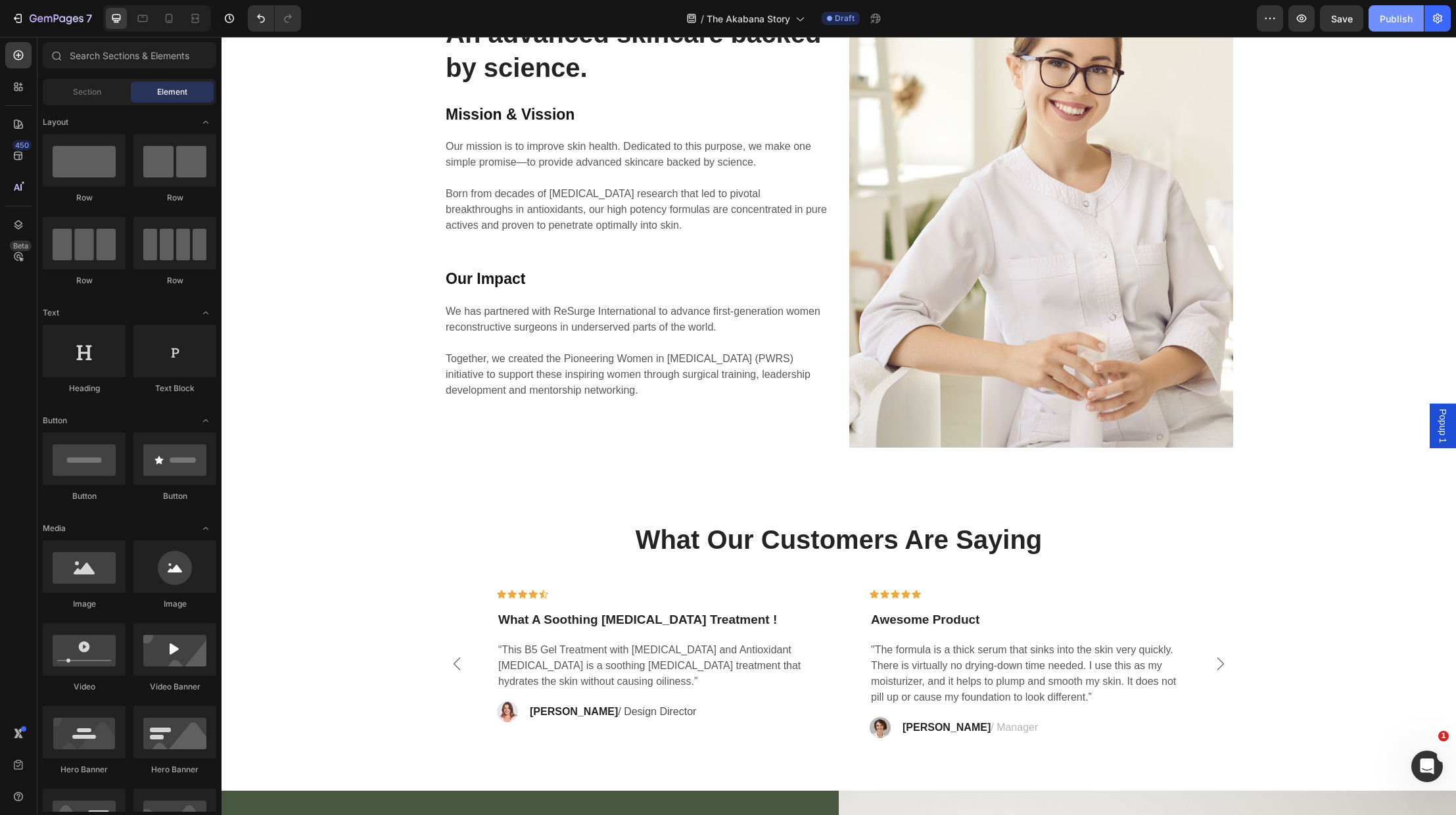
click at [1397, 12] on div "Publish" at bounding box center [1396, 18] width 33 height 14
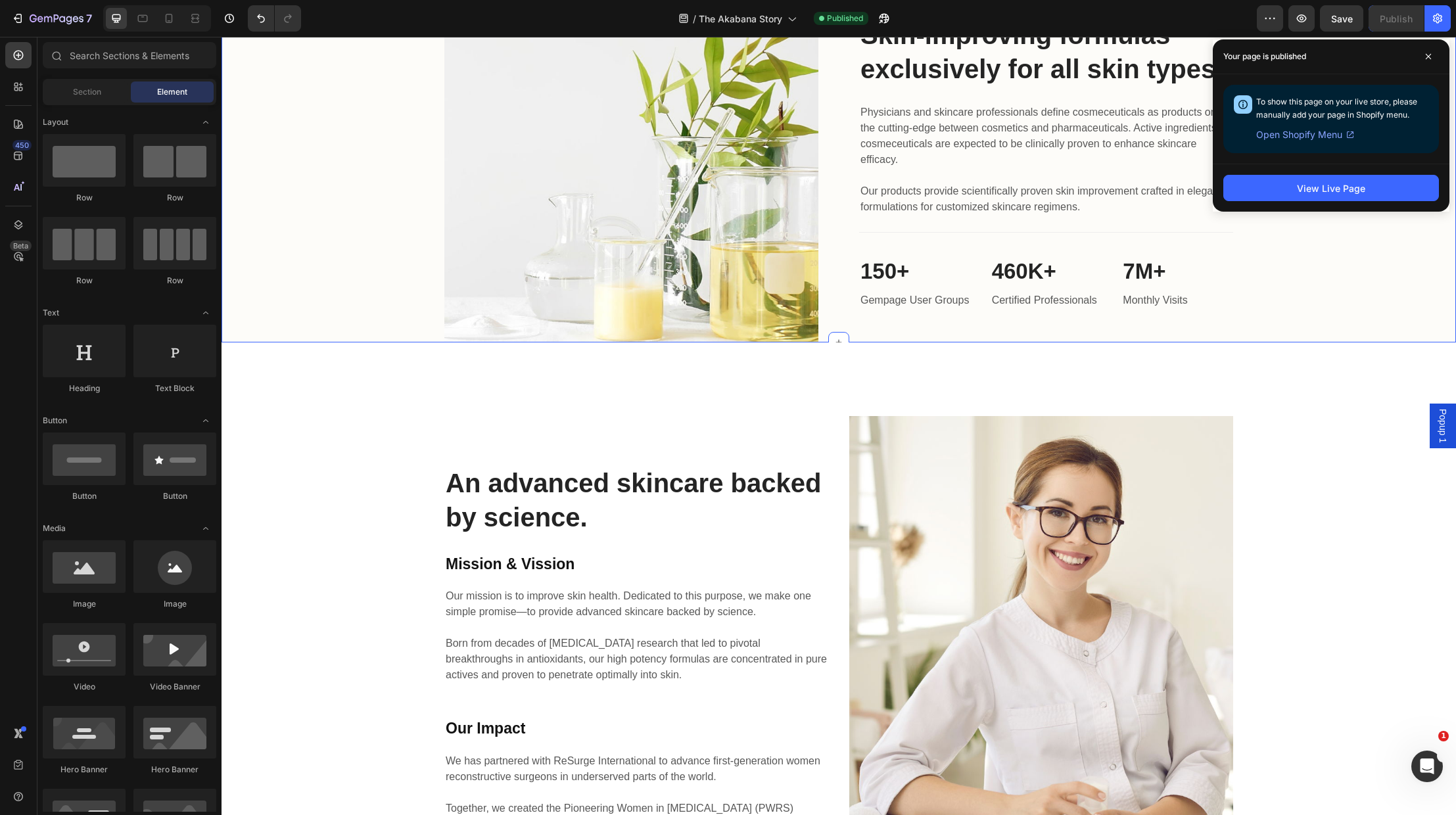
scroll to position [1251, 0]
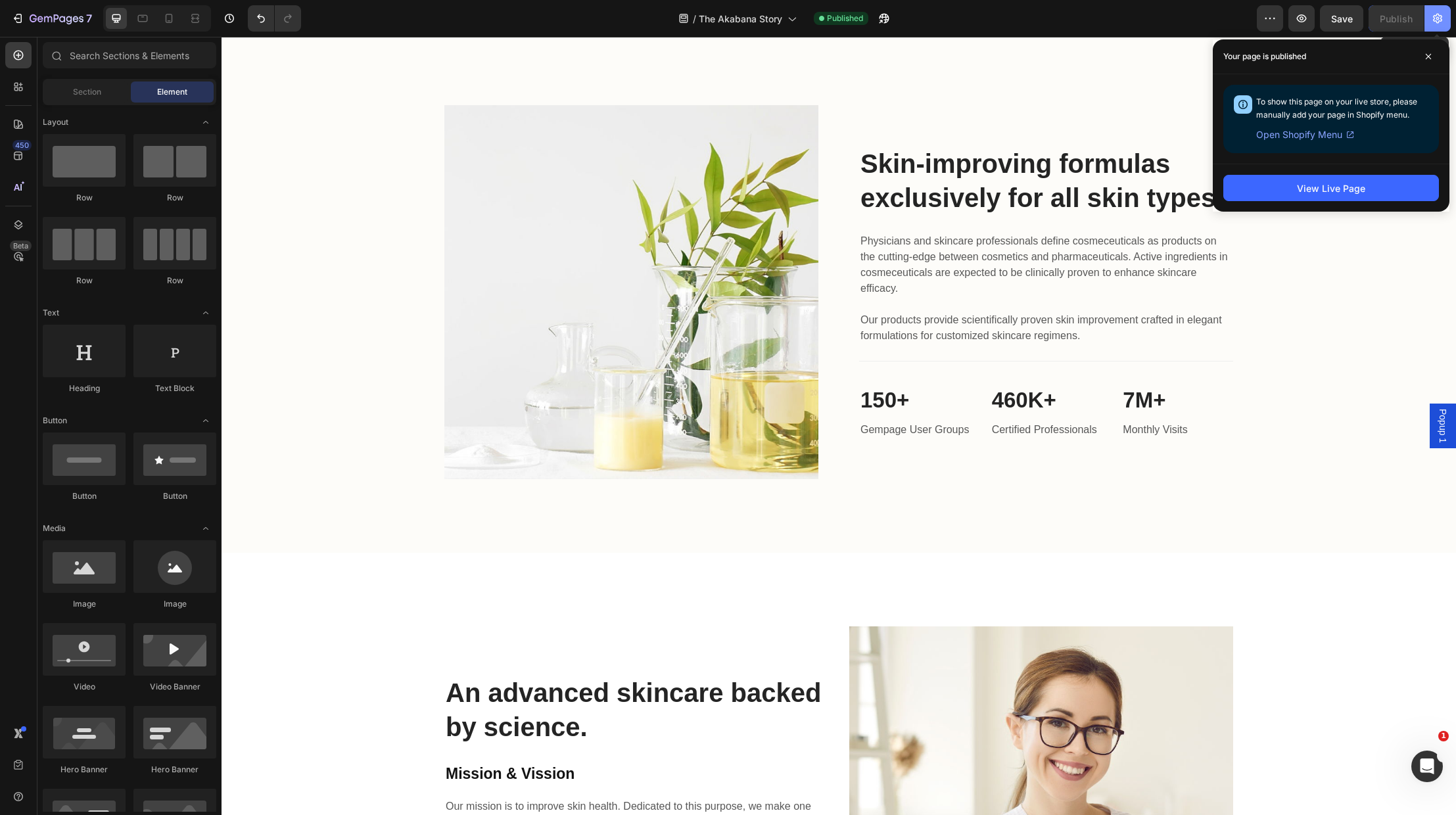
click at [1440, 18] on icon "button" at bounding box center [1437, 18] width 13 height 13
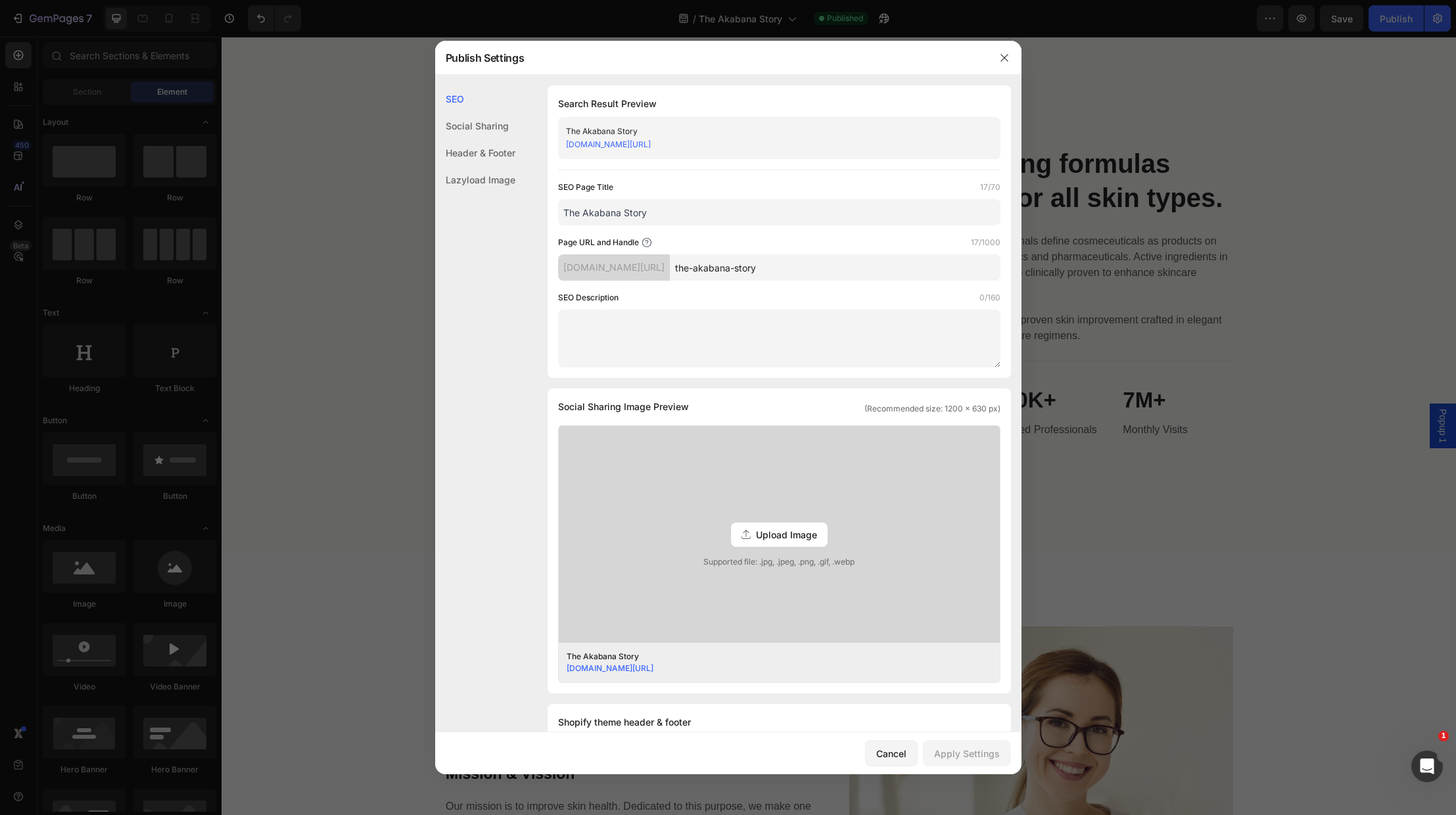
drag, startPoint x: 767, startPoint y: 142, endPoint x: 538, endPoint y: 146, distance: 229.0
click at [538, 146] on div "SEO Search Result Preview The Akabana Story akabana1.myshopify.com/pages/the-ak…" at bounding box center [728, 596] width 586 height 1022
copy link "akabana1.myshopify.com/pages/the-akabana-story"
click at [635, 142] on link "akabana1.myshopify.com/pages/the-akabana-story" at bounding box center [608, 144] width 85 height 10
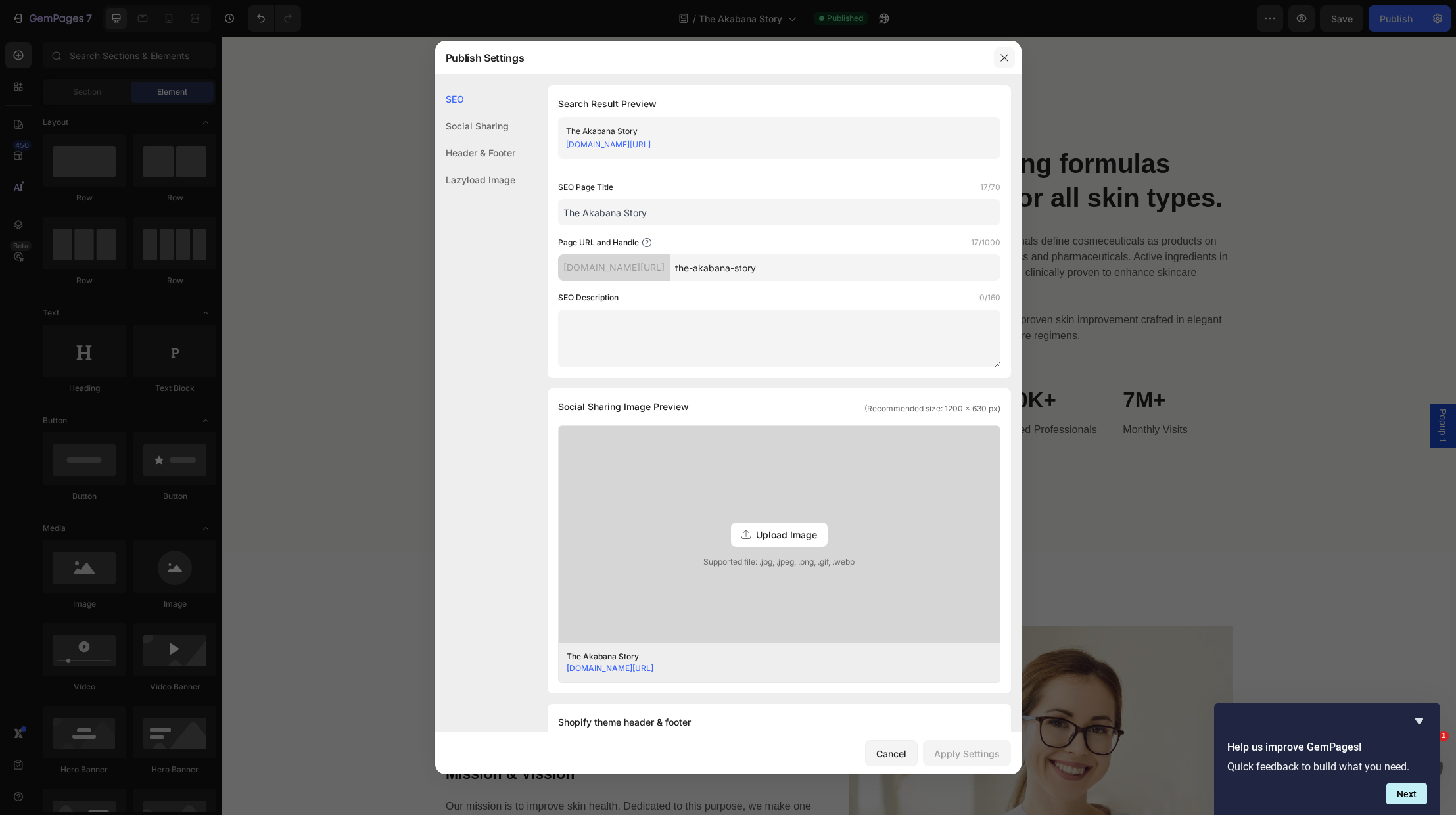
click at [1005, 54] on icon "button" at bounding box center [1004, 57] width 10 height 10
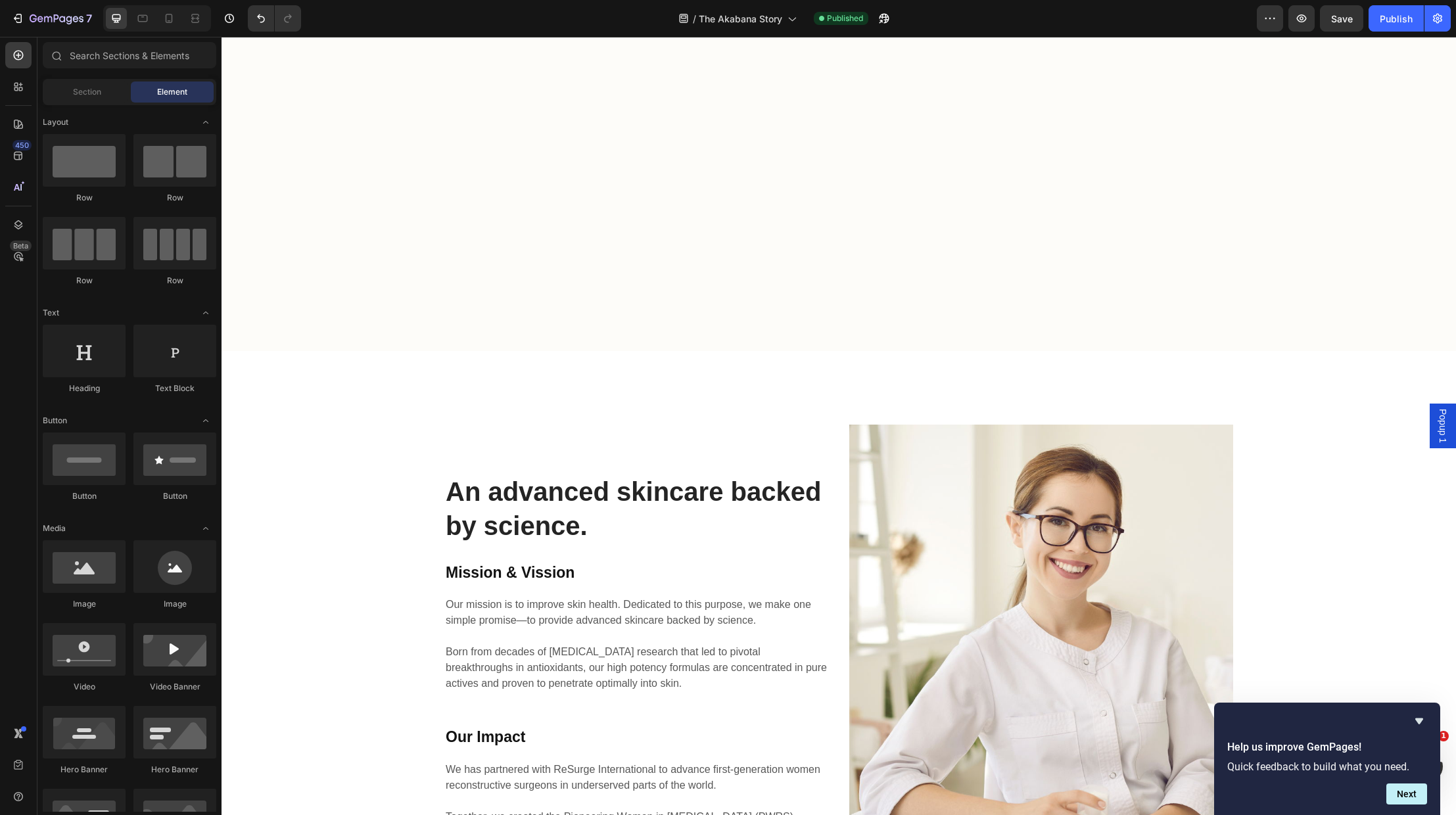
scroll to position [1803, 0]
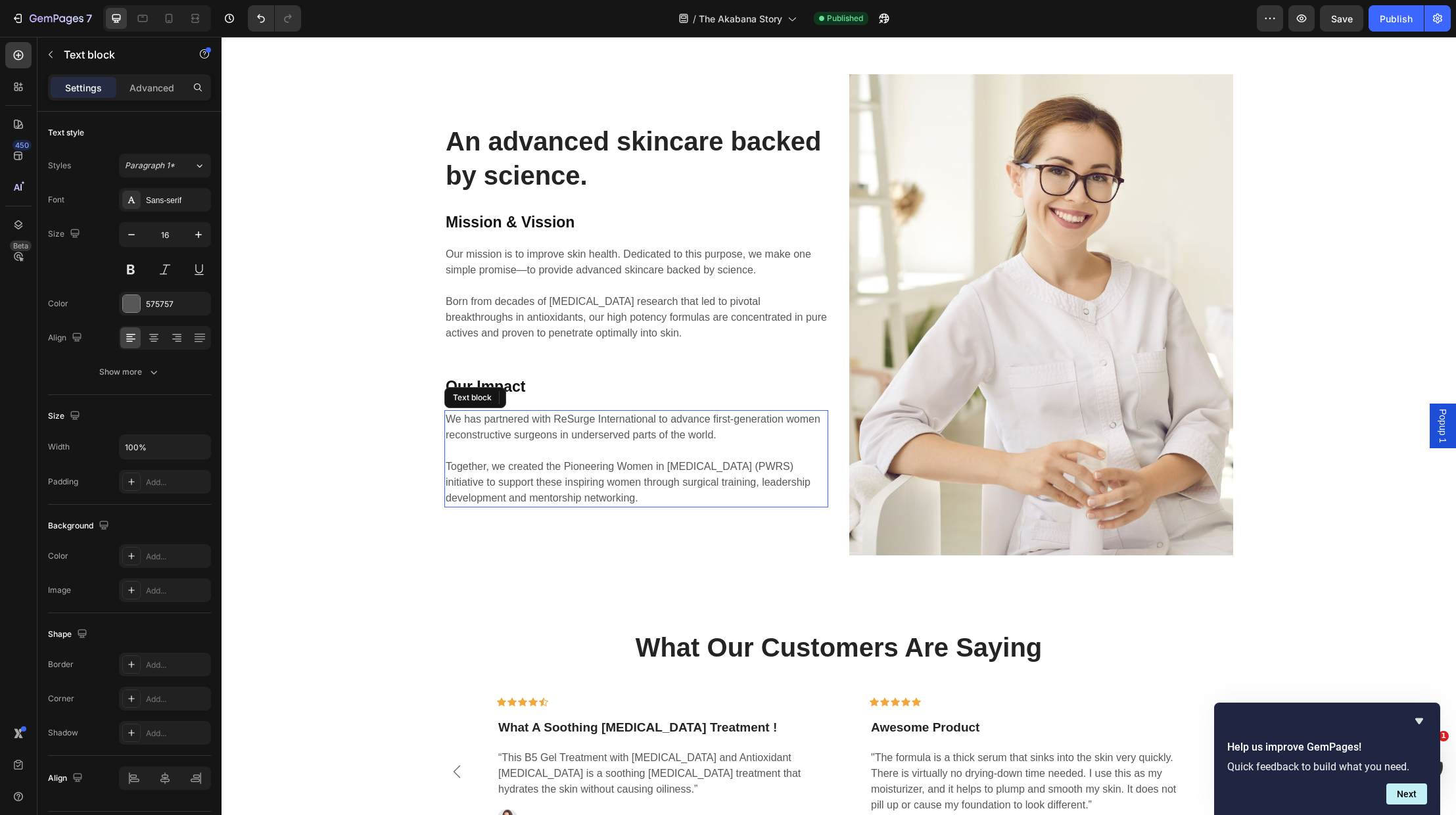
click at [650, 492] on p "We has partnered with ReSurge International to advance first-generation women r…" at bounding box center [636, 458] width 381 height 95
click at [650, 497] on p "We has partnered with ReSurge International to advance first-generation women r…" at bounding box center [636, 458] width 381 height 95
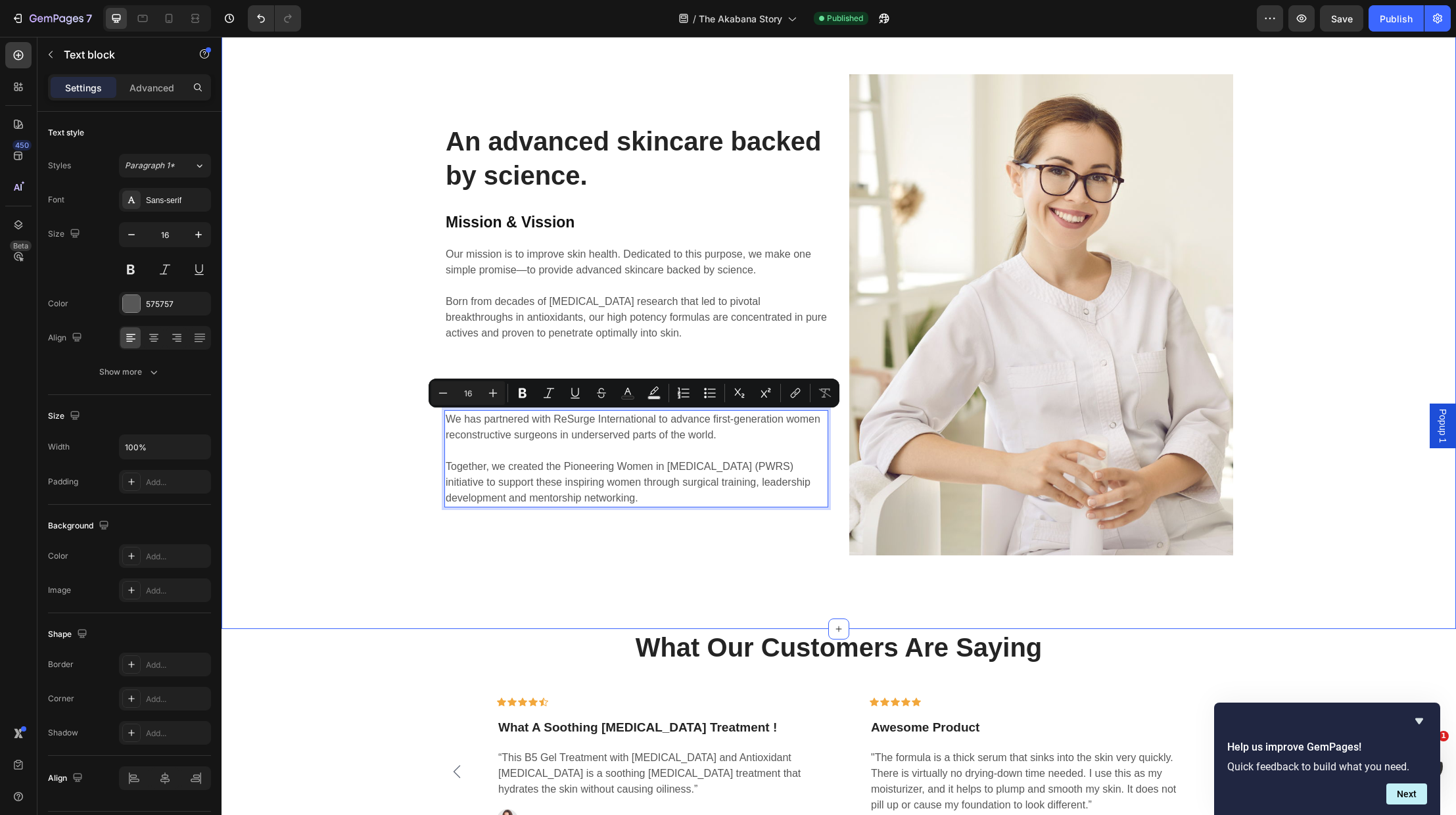
drag, startPoint x: 650, startPoint y: 497, endPoint x: 411, endPoint y: 415, distance: 252.7
click at [411, 415] on div "An advanced skincare backed by science. Heading Mission & Vission Heading Our m…" at bounding box center [839, 315] width 1215 height 481
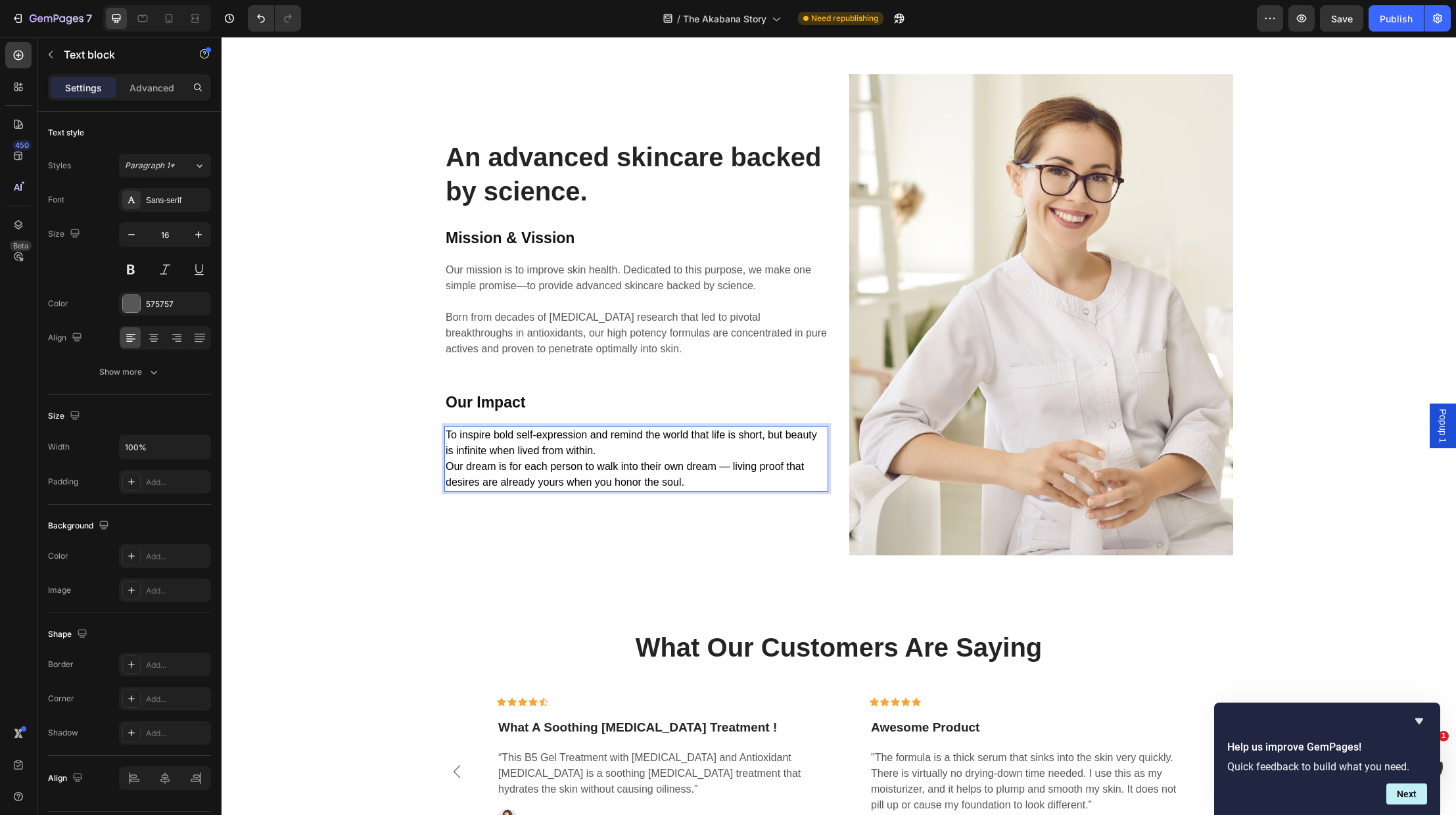
click at [644, 470] on span "Our dream is for each person to walk into their own dream — living proof that d…" at bounding box center [624, 475] width 358 height 27
drag, startPoint x: 688, startPoint y: 480, endPoint x: 694, endPoint y: 482, distance: 6.3
click at [688, 480] on p "To inspire bold self-expression and remind the world that life is short, but be…" at bounding box center [636, 458] width 381 height 63
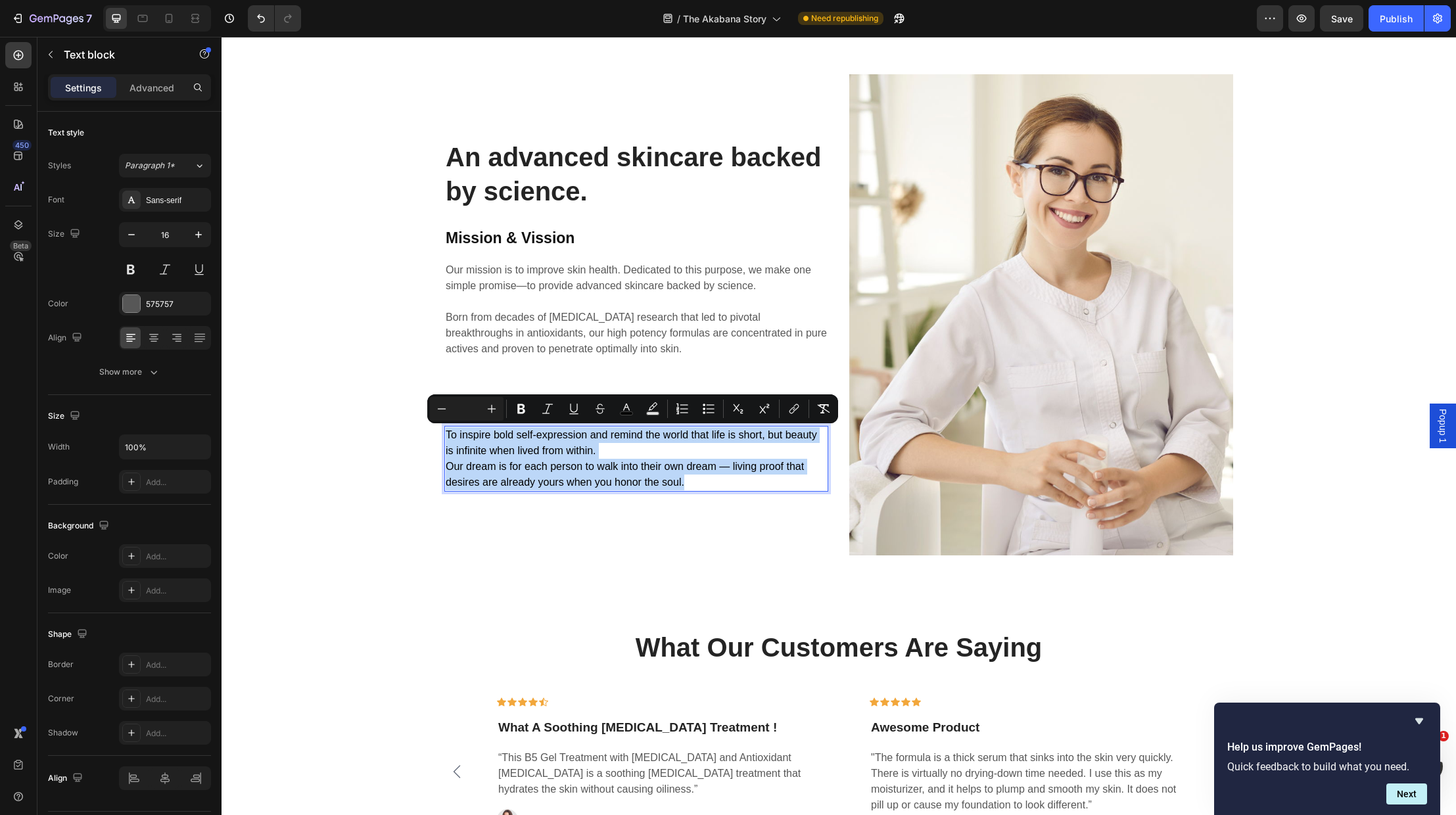
drag, startPoint x: 696, startPoint y: 481, endPoint x: 443, endPoint y: 432, distance: 257.7
click at [445, 432] on div "To inspire bold self-expression and remind the world that life is short, but be…" at bounding box center [637, 459] width 384 height 66
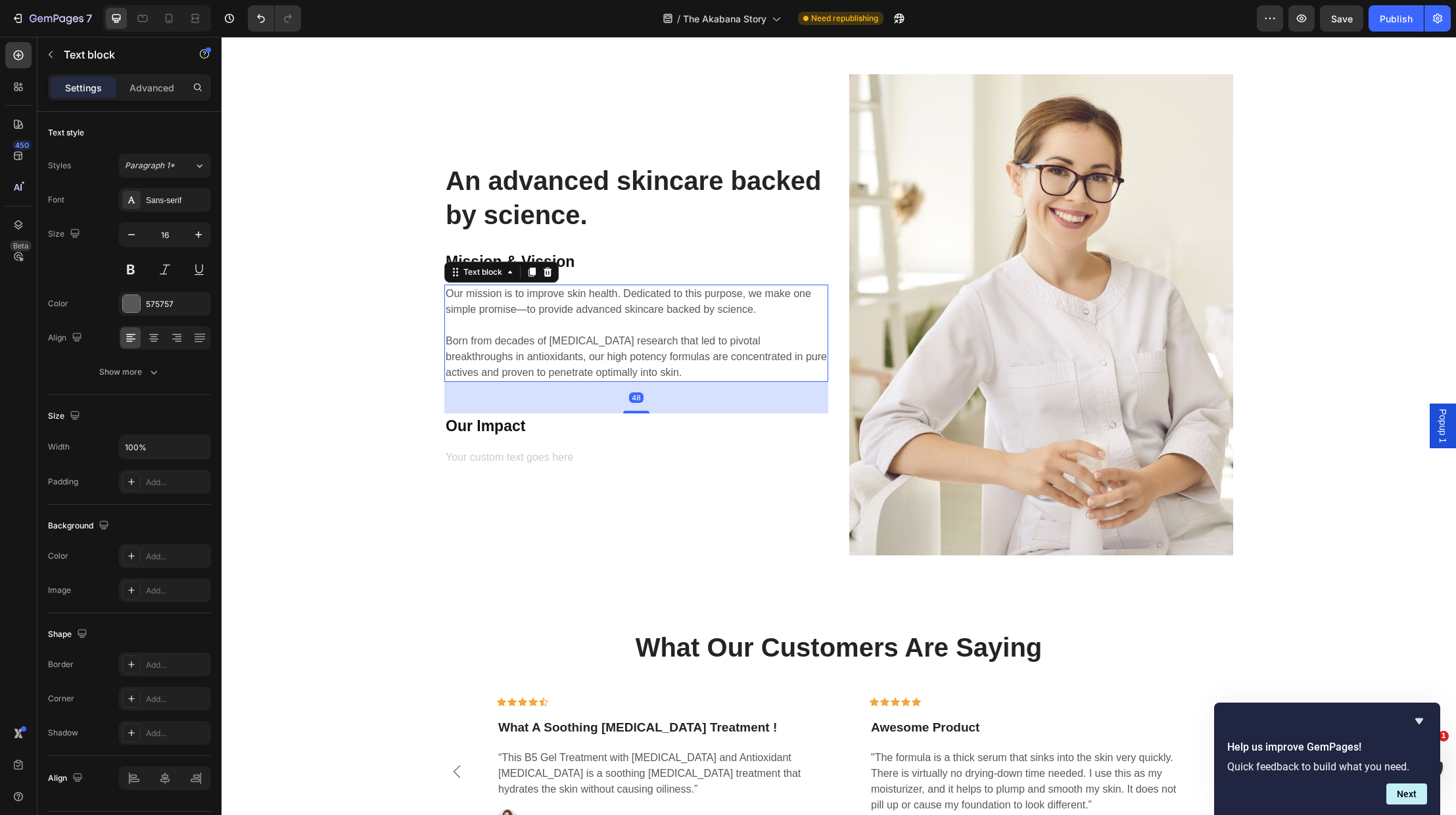
click at [637, 368] on p "Our mission is to improve skin health. Dedicated to this purpose, we make one s…" at bounding box center [636, 333] width 381 height 95
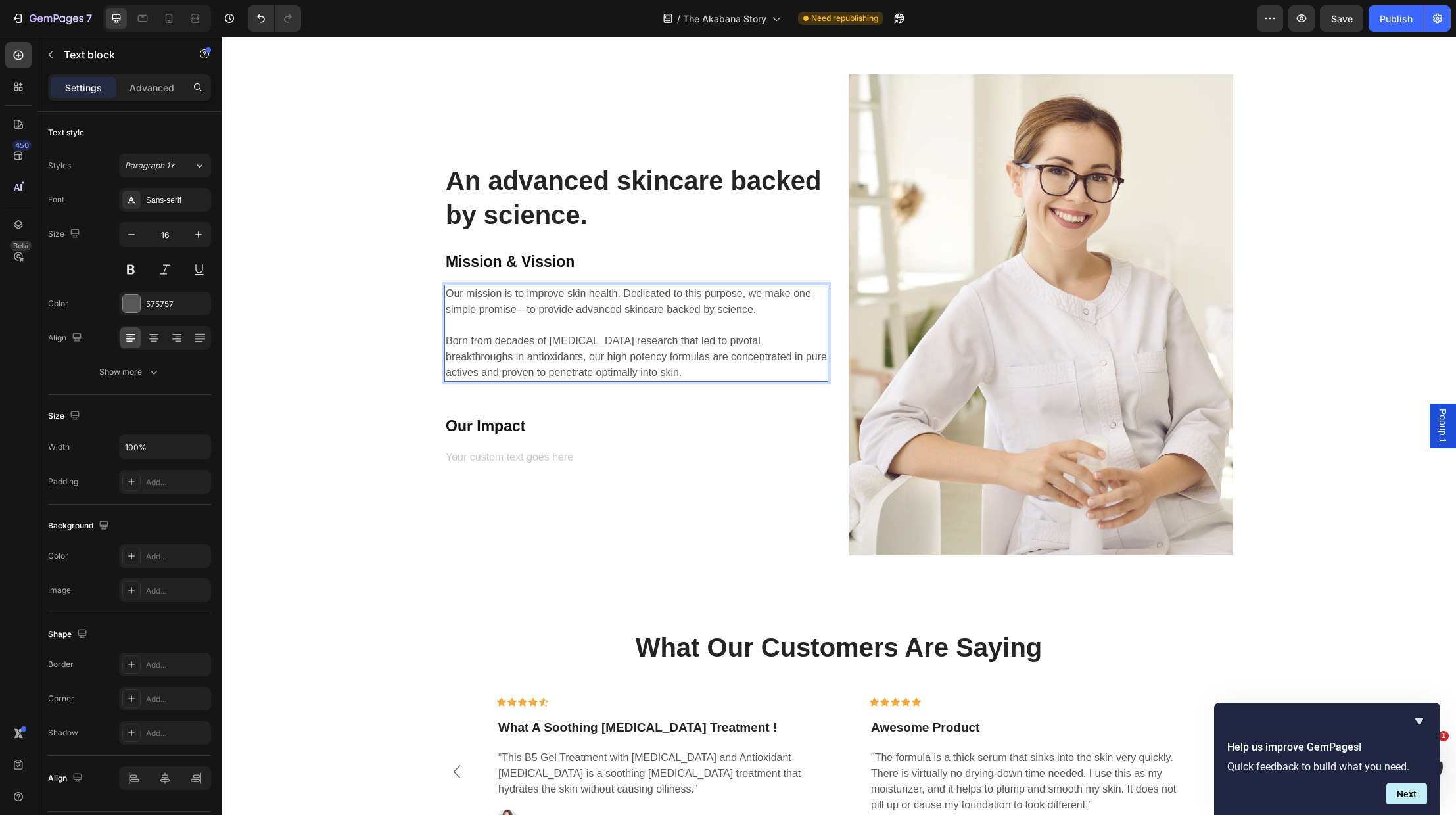
click at [637, 372] on p "Our mission is to improve skin health. Dedicated to this purpose, we make one s…" at bounding box center [636, 333] width 381 height 95
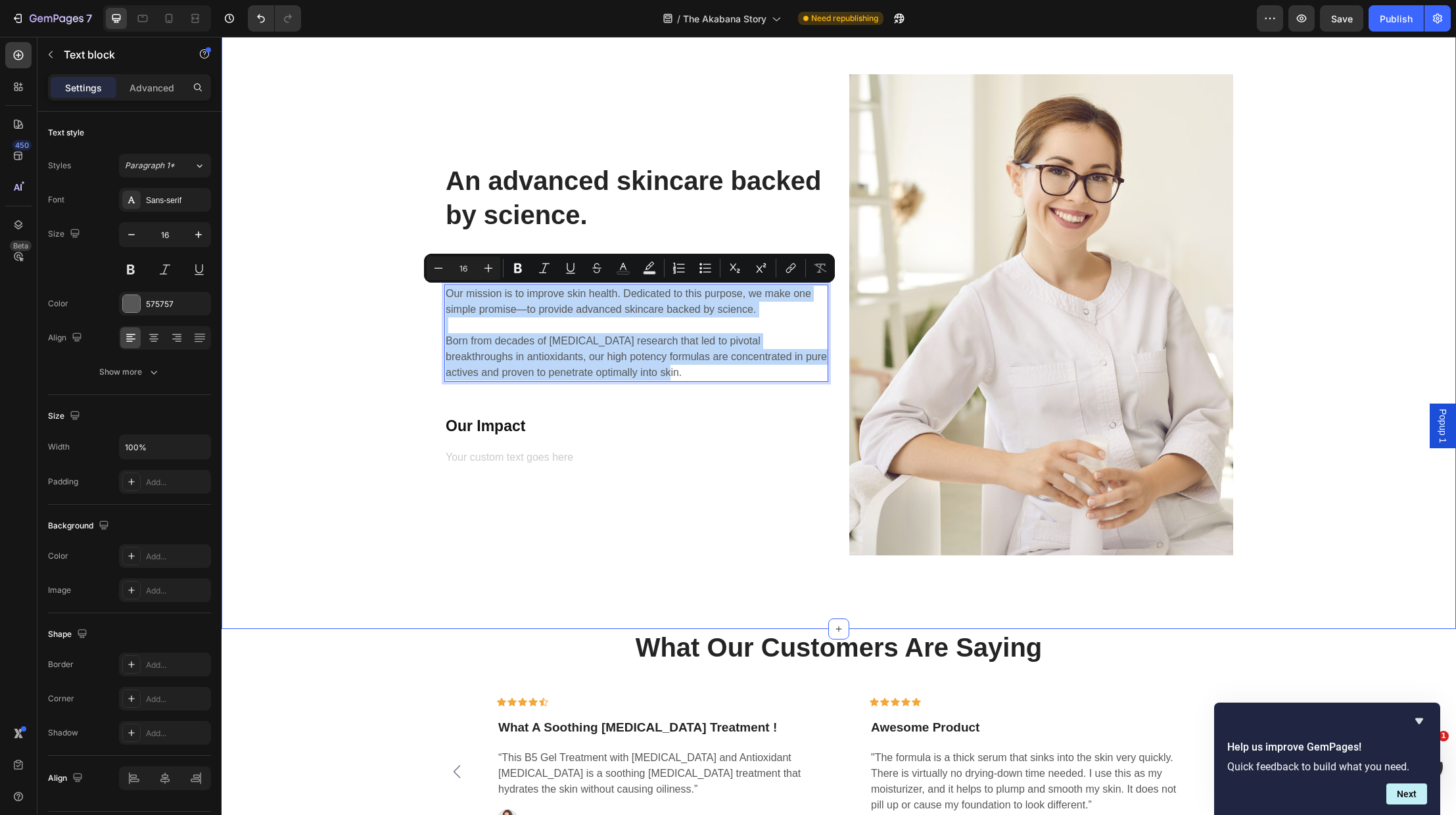
drag, startPoint x: 637, startPoint y: 372, endPoint x: 428, endPoint y: 281, distance: 228.0
click at [428, 282] on div "An advanced skincare backed by science. Heading Mission & Vission Heading Our m…" at bounding box center [839, 315] width 1215 height 481
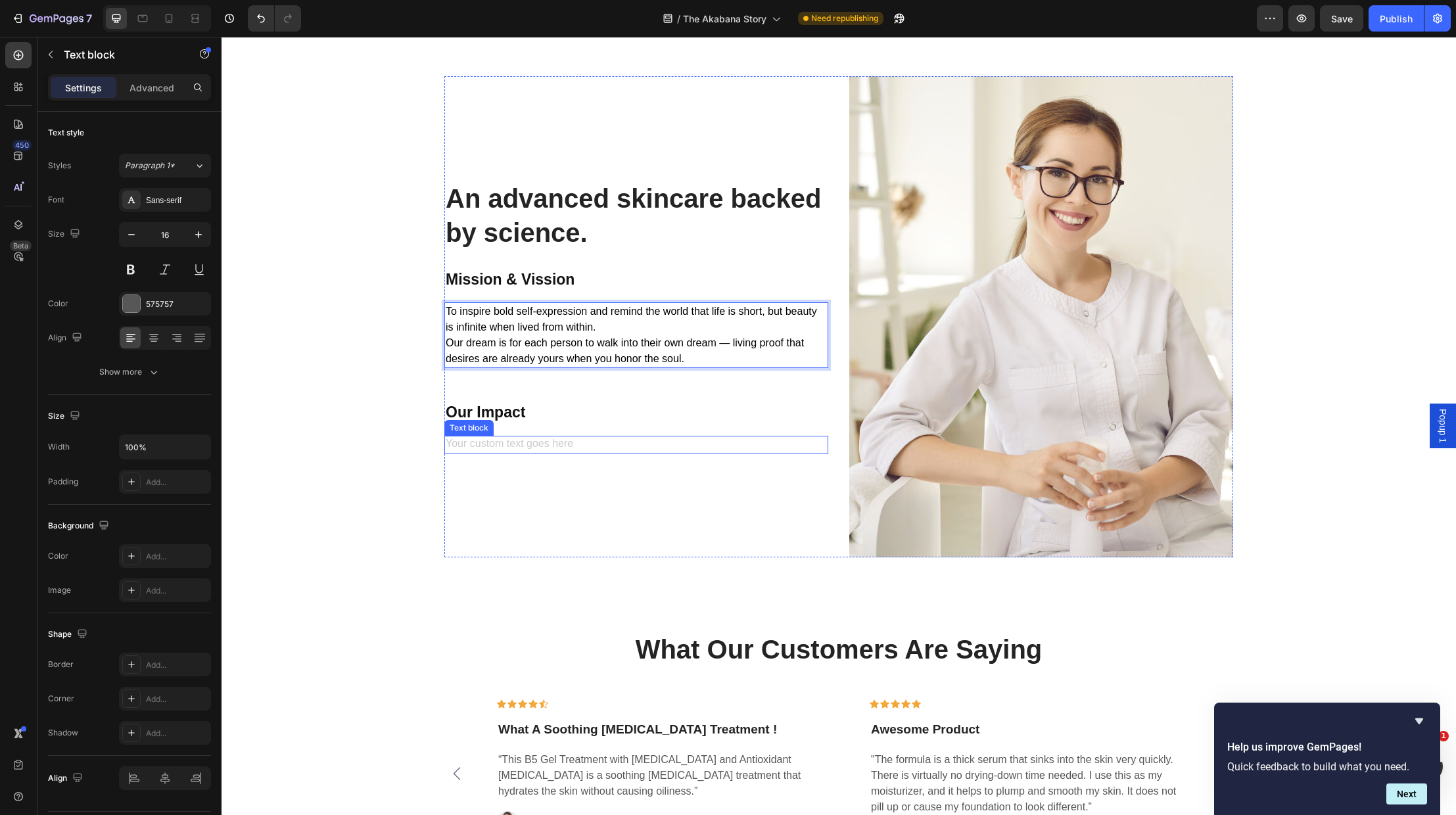
click at [541, 453] on div "Rich Text Editor. Editing area: main" at bounding box center [637, 445] width 384 height 18
click at [509, 439] on div "Rich Text Editor. Editing area: main" at bounding box center [637, 445] width 384 height 18
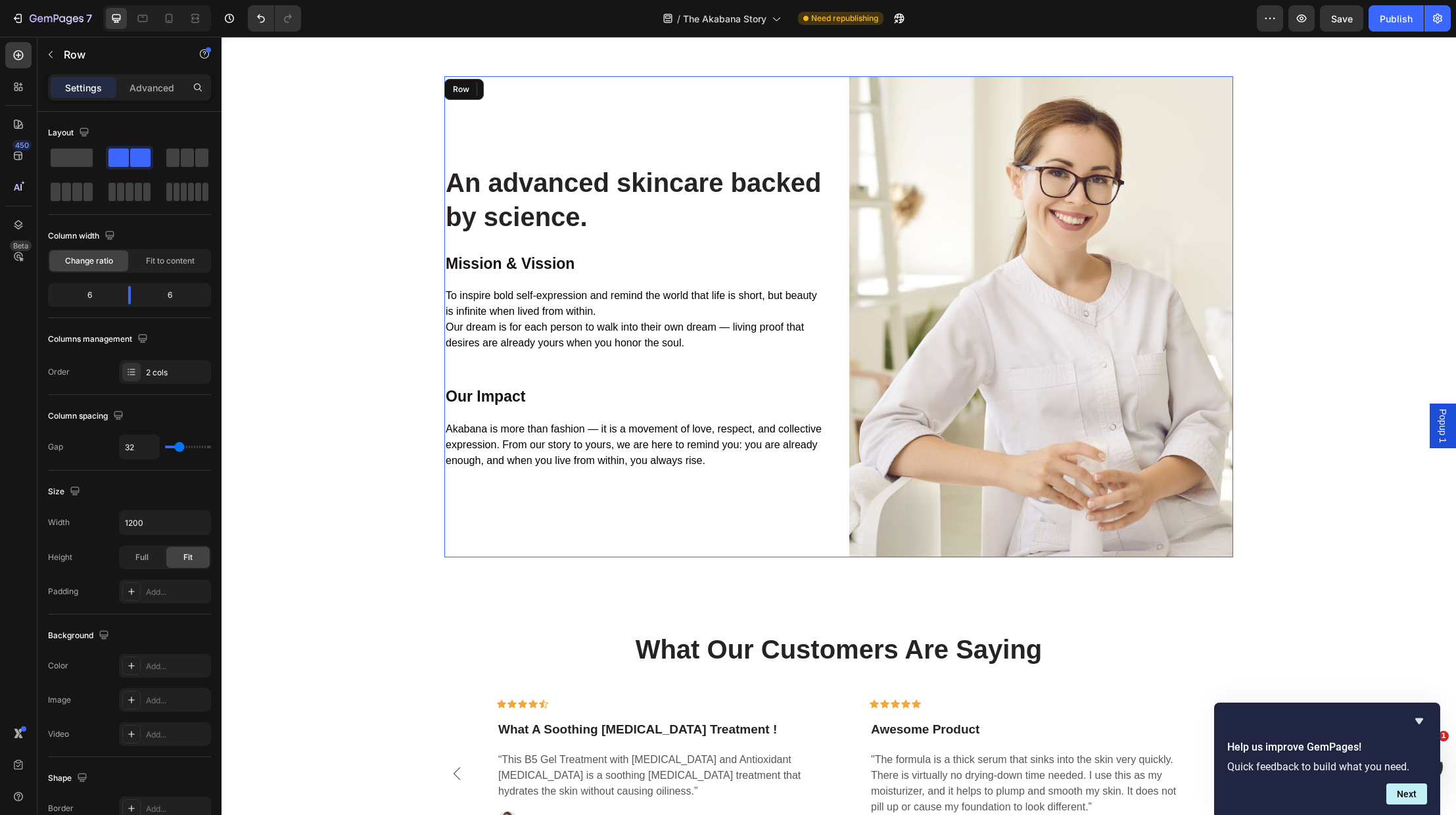
drag, startPoint x: 601, startPoint y: 528, endPoint x: 621, endPoint y: 534, distance: 20.9
click at [602, 529] on div "An advanced skincare backed by science. Heading Mission & Vission Heading To in…" at bounding box center [637, 317] width 384 height 481
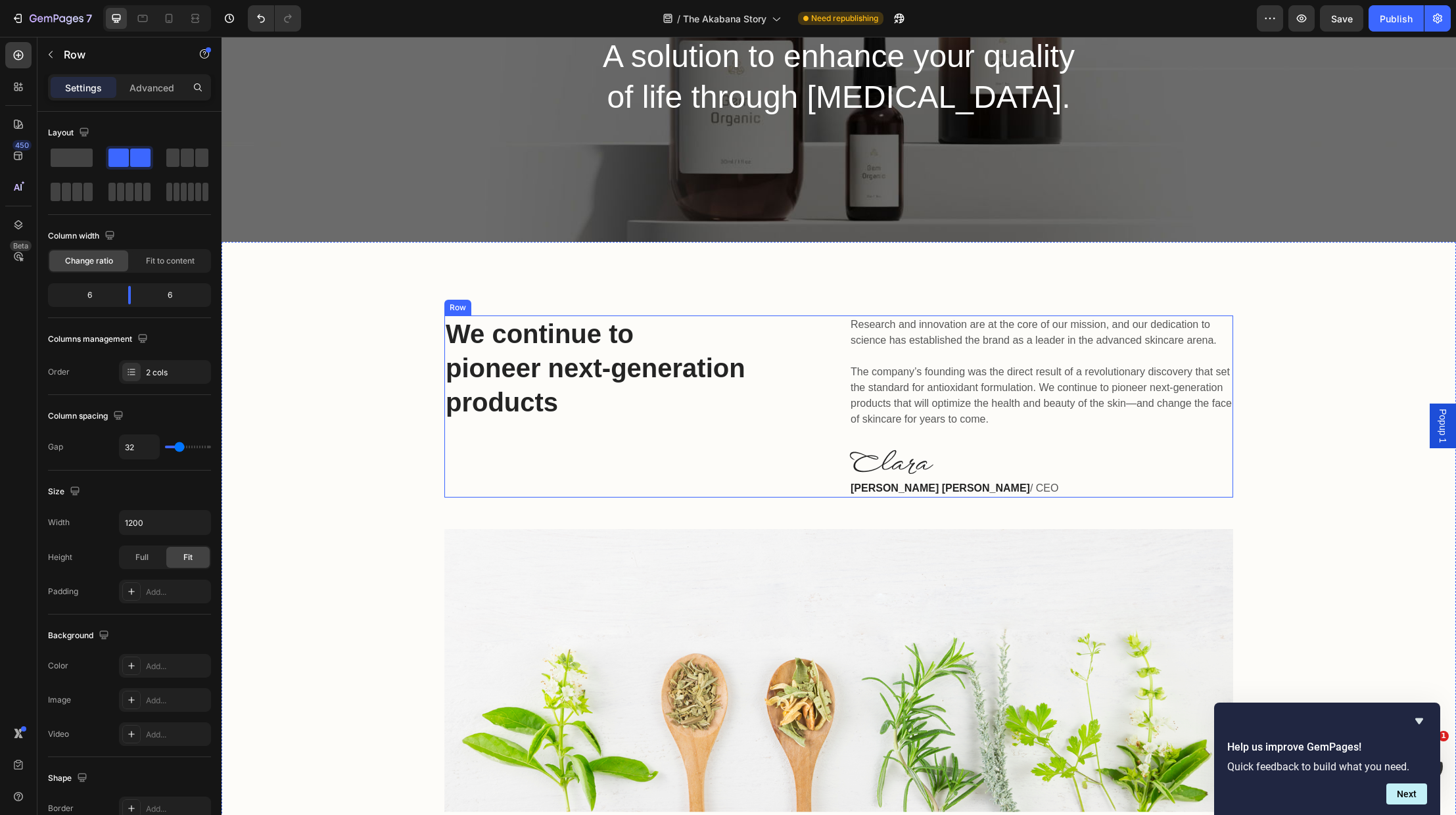
scroll to position [247, 0]
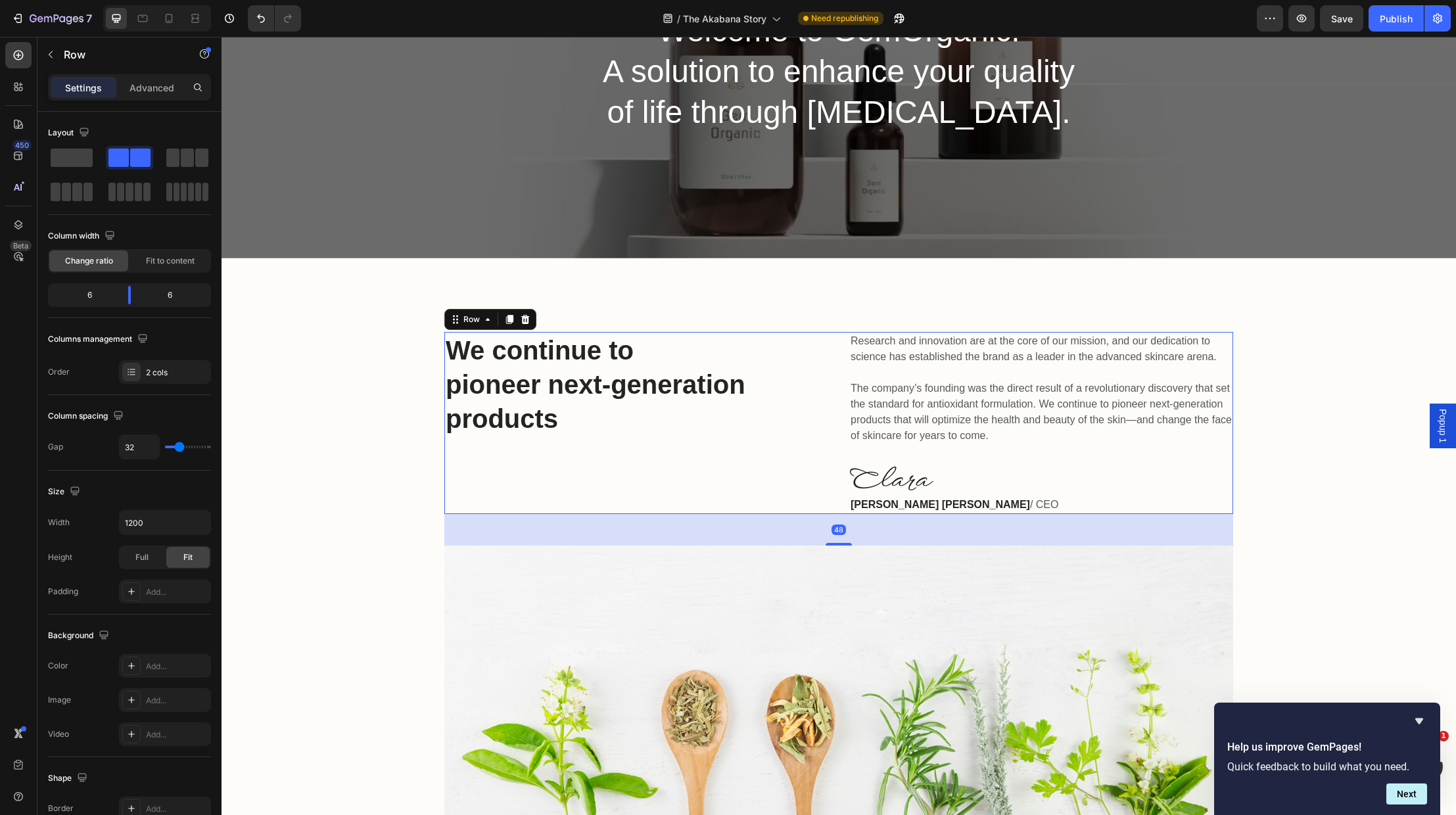
drag, startPoint x: 985, startPoint y: 445, endPoint x: 997, endPoint y: 436, distance: 15.0
click at [987, 444] on div "Research and innovation are at the core of our mission, and our dedication to s…" at bounding box center [1041, 422] width 384 height 182
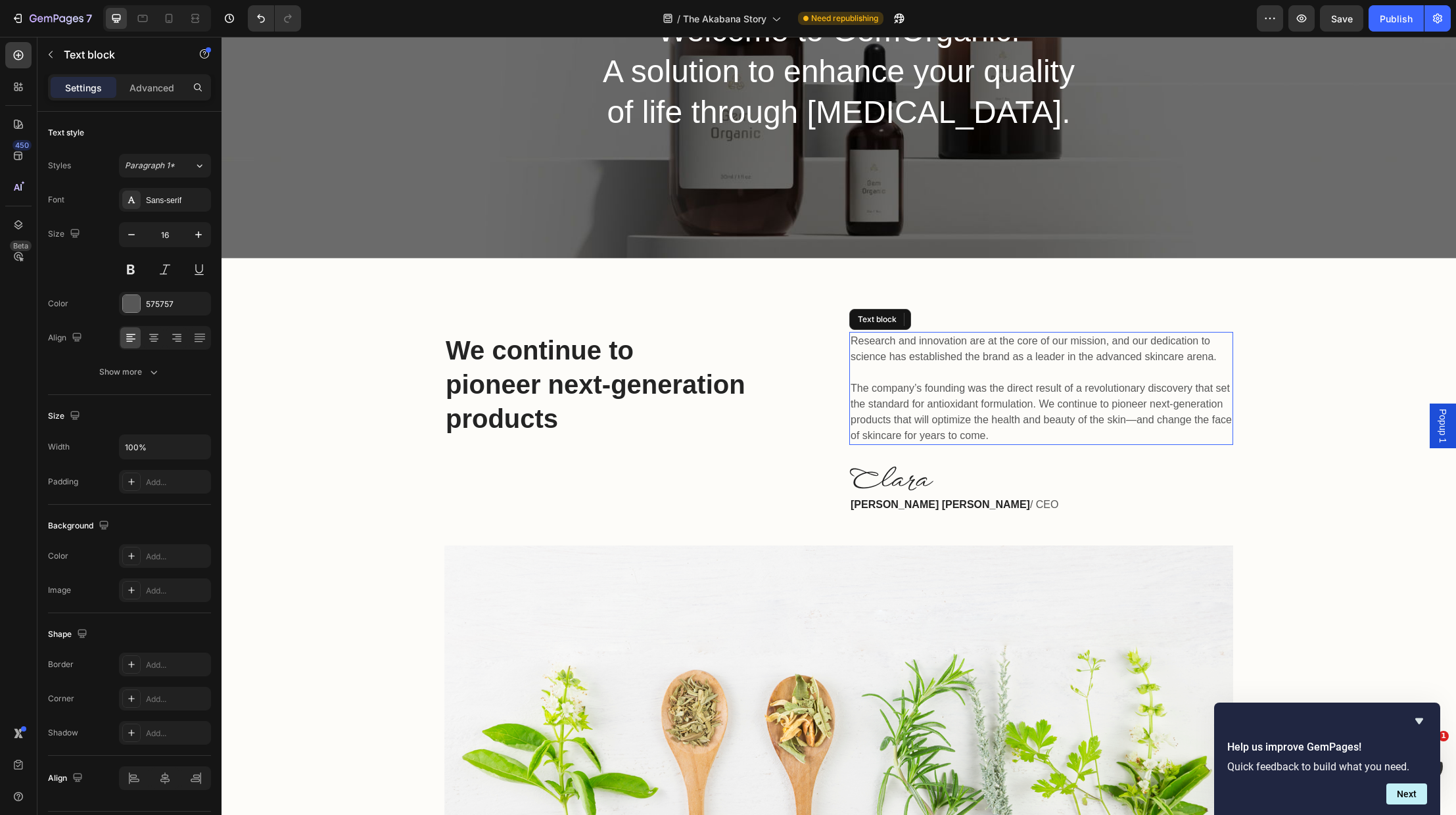
click at [996, 432] on p "Research and innovation are at the core of our mission, and our dedication to s…" at bounding box center [1041, 388] width 381 height 110
click at [994, 433] on p "Research and innovation are at the core of our mission, and our dedication to s…" at bounding box center [1041, 388] width 381 height 110
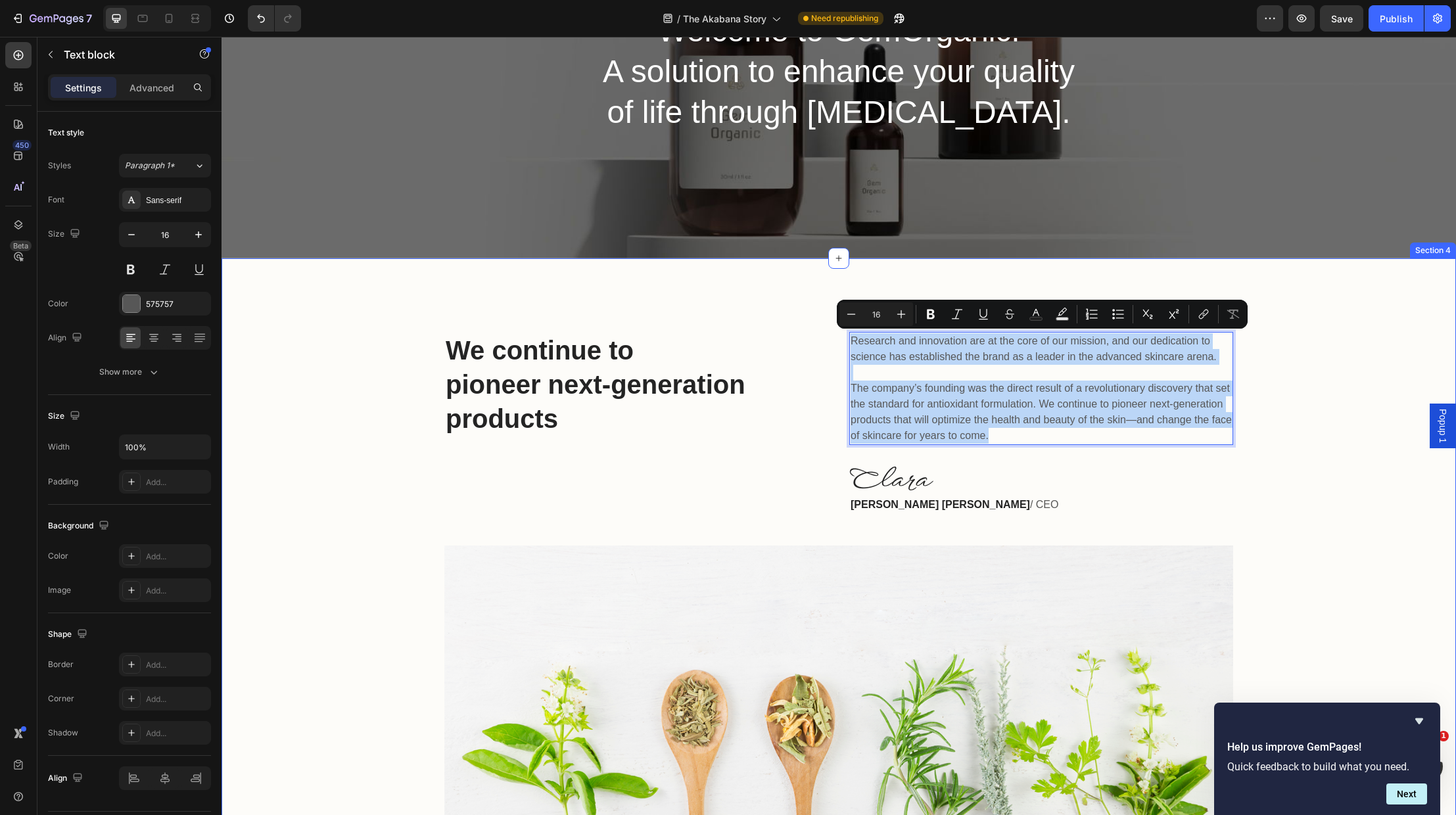
drag, startPoint x: 994, startPoint y: 433, endPoint x: 1064, endPoint y: 357, distance: 103.3
click at [842, 320] on div "We continue to pioneer next-generation products Heading Research and innovation…" at bounding box center [838, 580] width 1235 height 644
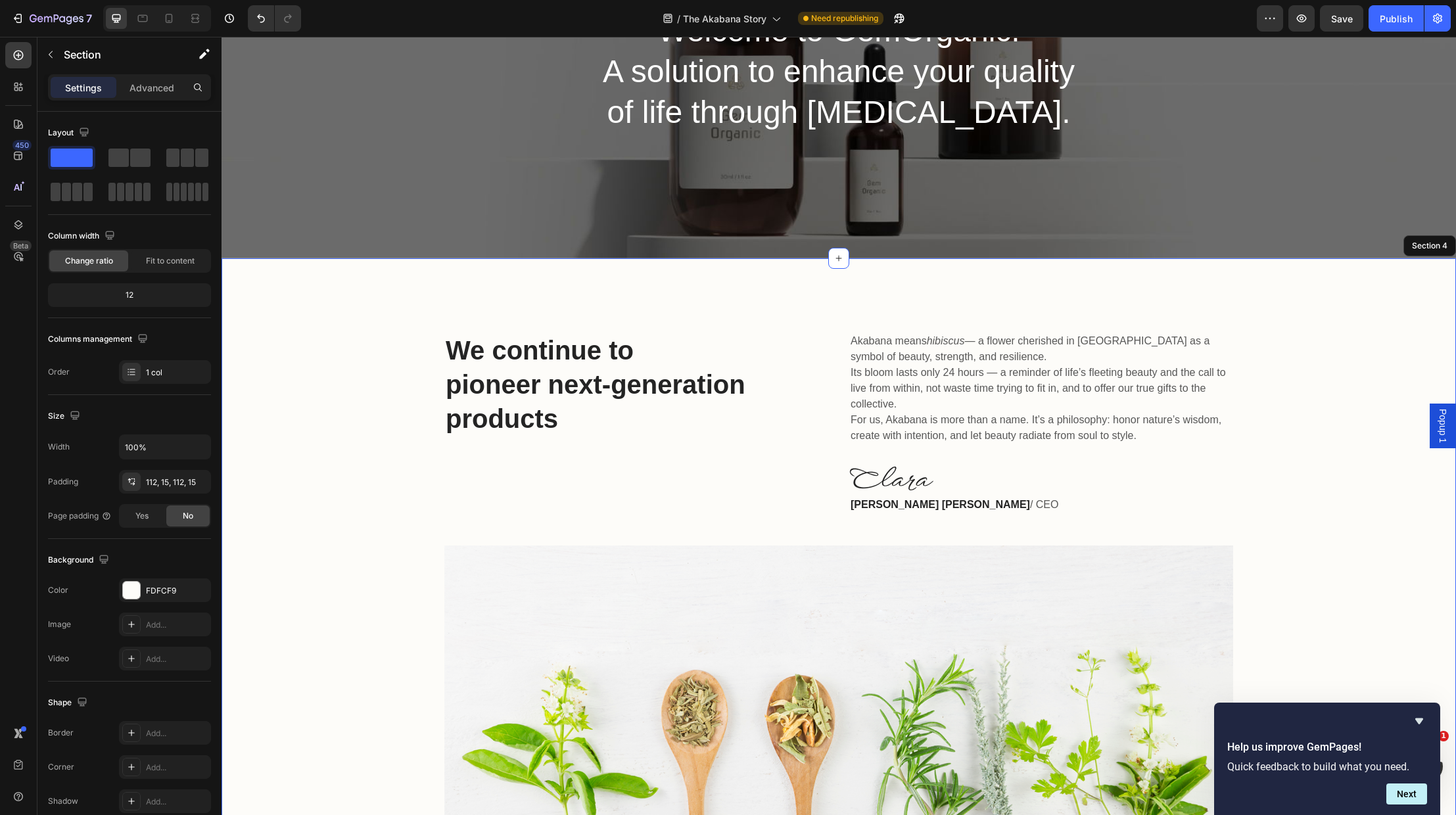
click at [1274, 506] on div "We continue to pioneer next-generation products Heading Akabana means hibiscus …" at bounding box center [839, 580] width 1215 height 497
drag, startPoint x: 563, startPoint y: 430, endPoint x: 561, endPoint y: 421, distance: 9.2
click at [563, 427] on p "We continue to pioneer next-generation products" at bounding box center [636, 385] width 381 height 103
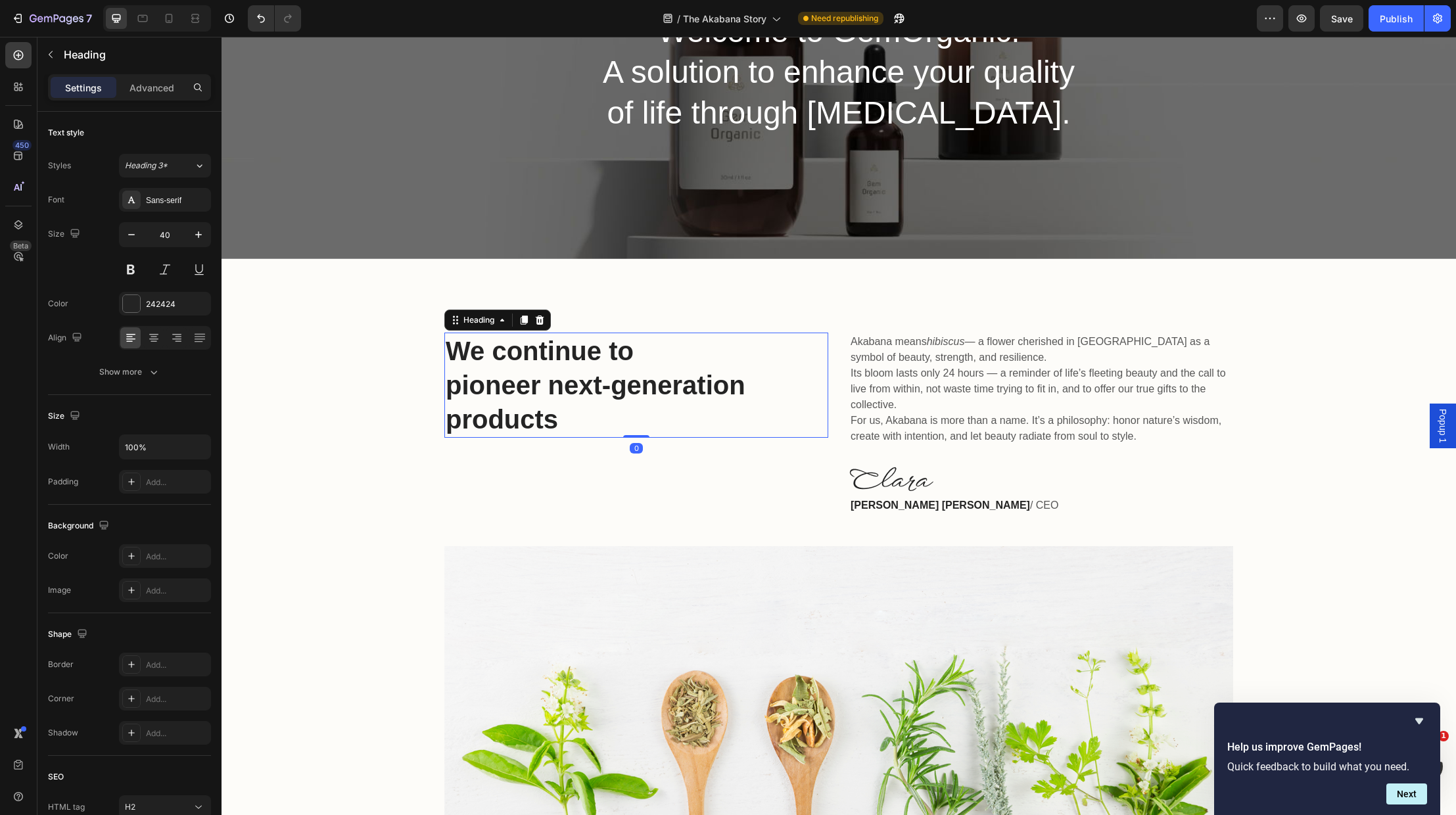
click at [561, 421] on p "We continue to pioneer next-generation products" at bounding box center [636, 385] width 381 height 103
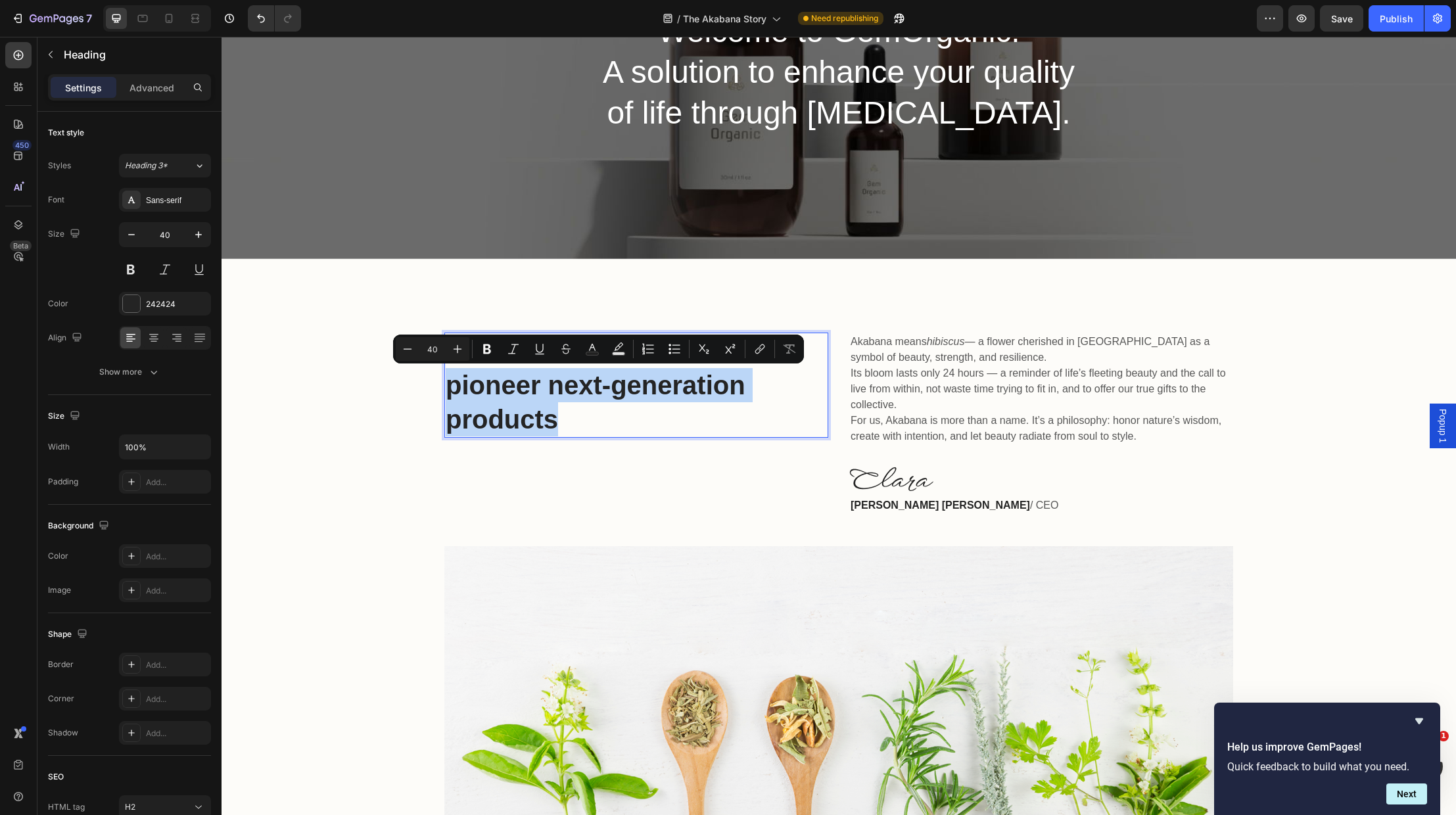
drag, startPoint x: 560, startPoint y: 421, endPoint x: 541, endPoint y: 409, distance: 22.5
click at [477, 387] on p "We continue to pioneer next-generation products" at bounding box center [636, 385] width 381 height 103
drag, startPoint x: 553, startPoint y: 411, endPoint x: 560, endPoint y: 417, distance: 9.2
click at [553, 411] on p "We continue to pioneer next-generation products" at bounding box center [636, 385] width 381 height 103
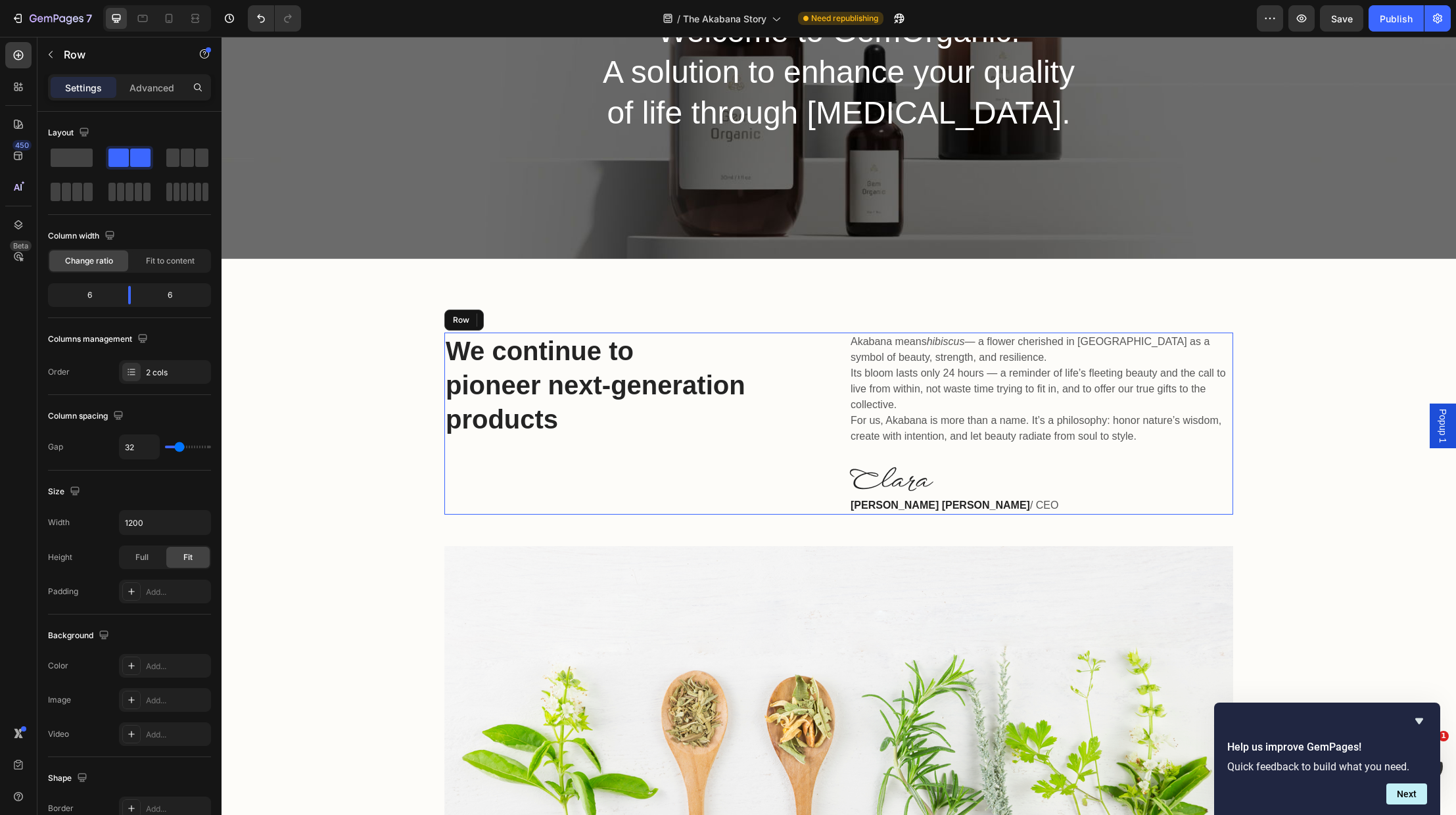
drag, startPoint x: 621, startPoint y: 447, endPoint x: 606, endPoint y: 437, distance: 18.0
click at [616, 441] on div "We continue to pioneer next-generation products Heading 0" at bounding box center [637, 423] width 384 height 182
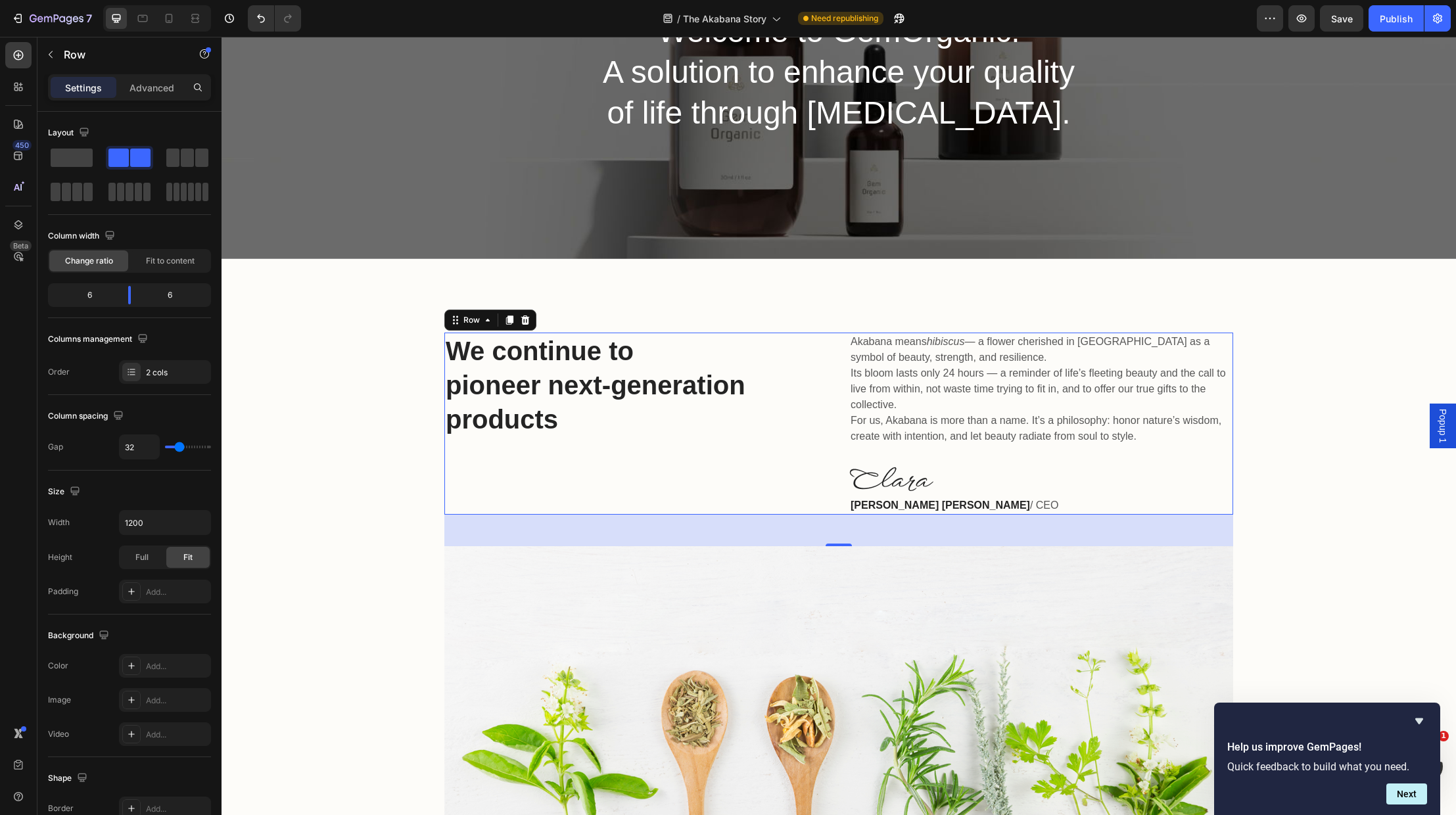
drag, startPoint x: 573, startPoint y: 447, endPoint x: 543, endPoint y: 435, distance: 32.3
click at [560, 440] on div "We continue to pioneer next-generation products Heading" at bounding box center [637, 423] width 384 height 182
click at [563, 417] on p "We continue to pioneer next-generation products" at bounding box center [636, 385] width 381 height 103
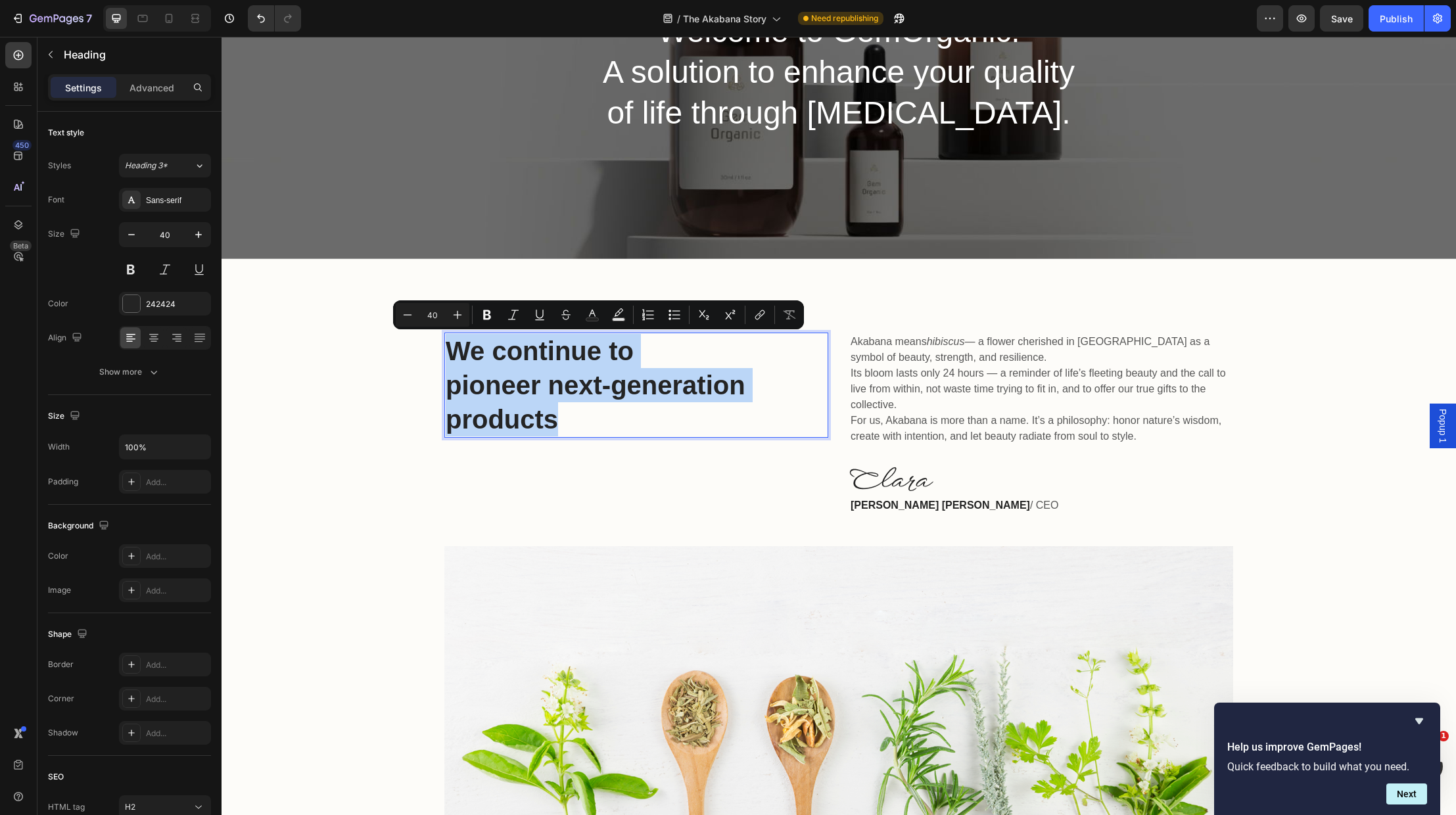
drag, startPoint x: 559, startPoint y: 418, endPoint x: 448, endPoint y: 349, distance: 130.7
click at [448, 349] on p "We continue to pioneer next-generation products" at bounding box center [636, 385] width 381 height 103
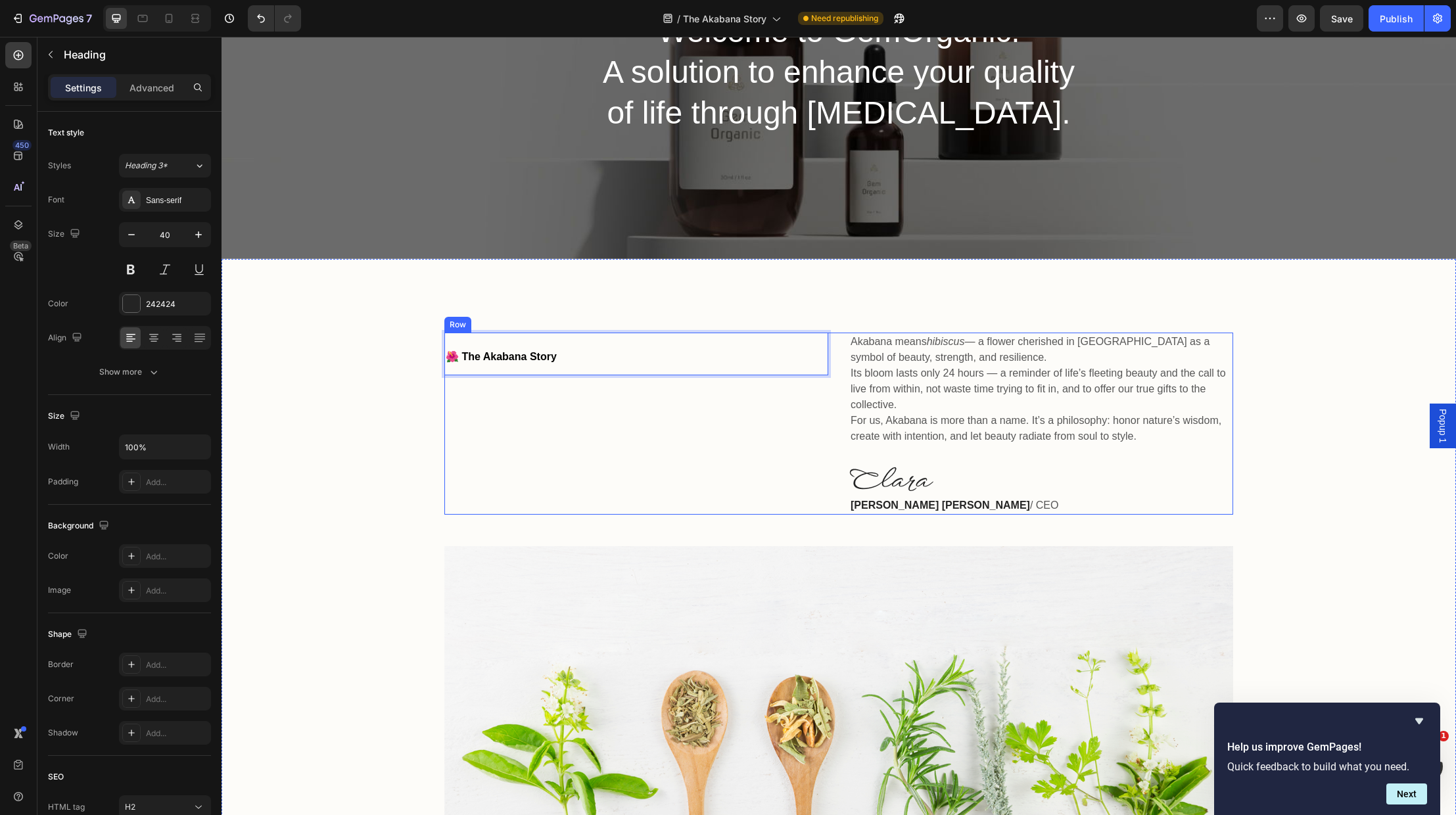
drag, startPoint x: 582, startPoint y: 397, endPoint x: 624, endPoint y: 426, distance: 51.0
click at [588, 402] on div "🌺 The Akabana Story Heading 0" at bounding box center [637, 423] width 384 height 182
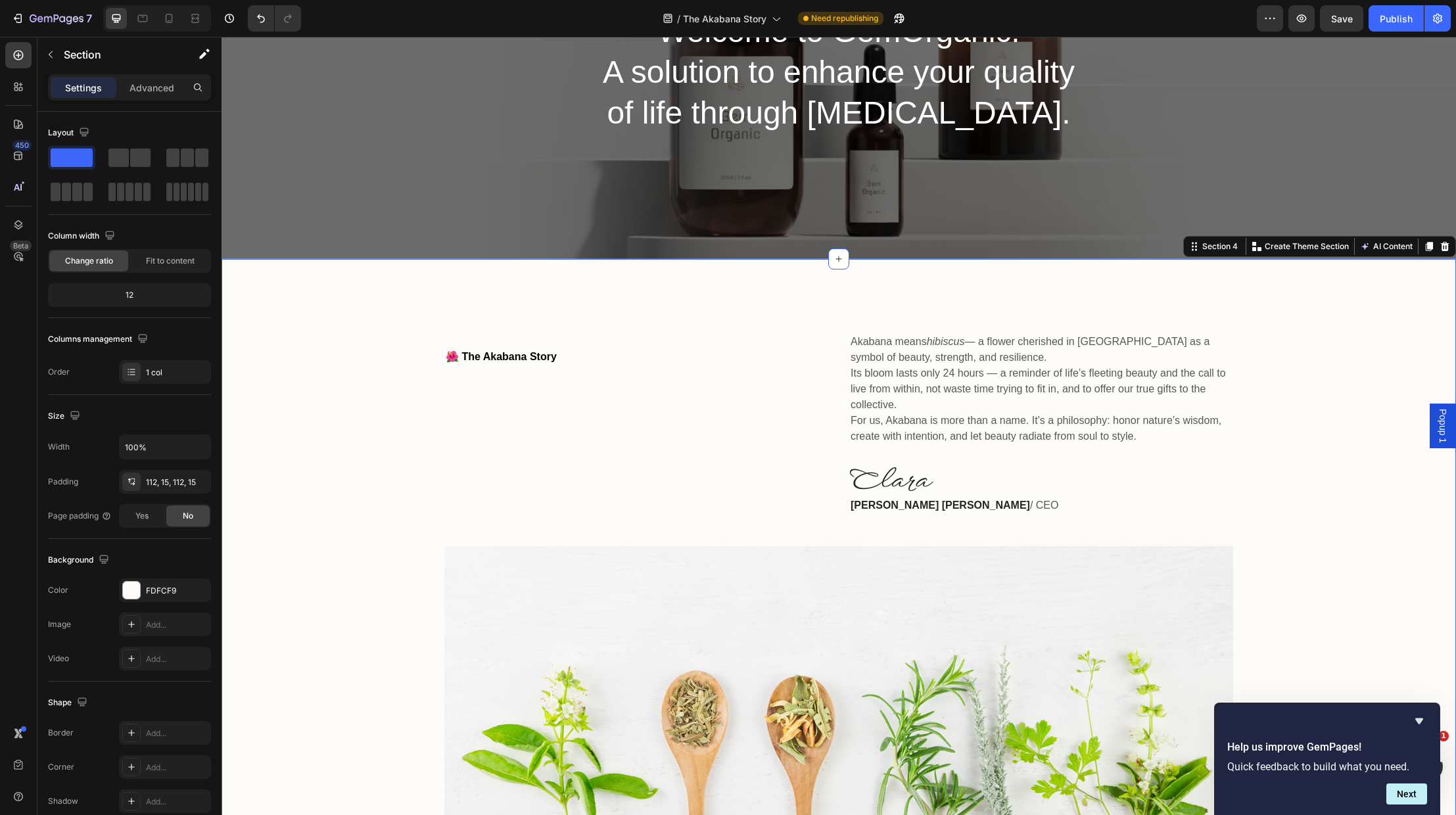
drag, startPoint x: 1255, startPoint y: 477, endPoint x: 1173, endPoint y: 475, distance: 82.0
click at [1255, 477] on div "⁠⁠⁠⁠⁠⁠⁠ 🌺 The Akabana Story Heading Akabana means hibiscus — a flower cherished…" at bounding box center [839, 581] width 1215 height 497
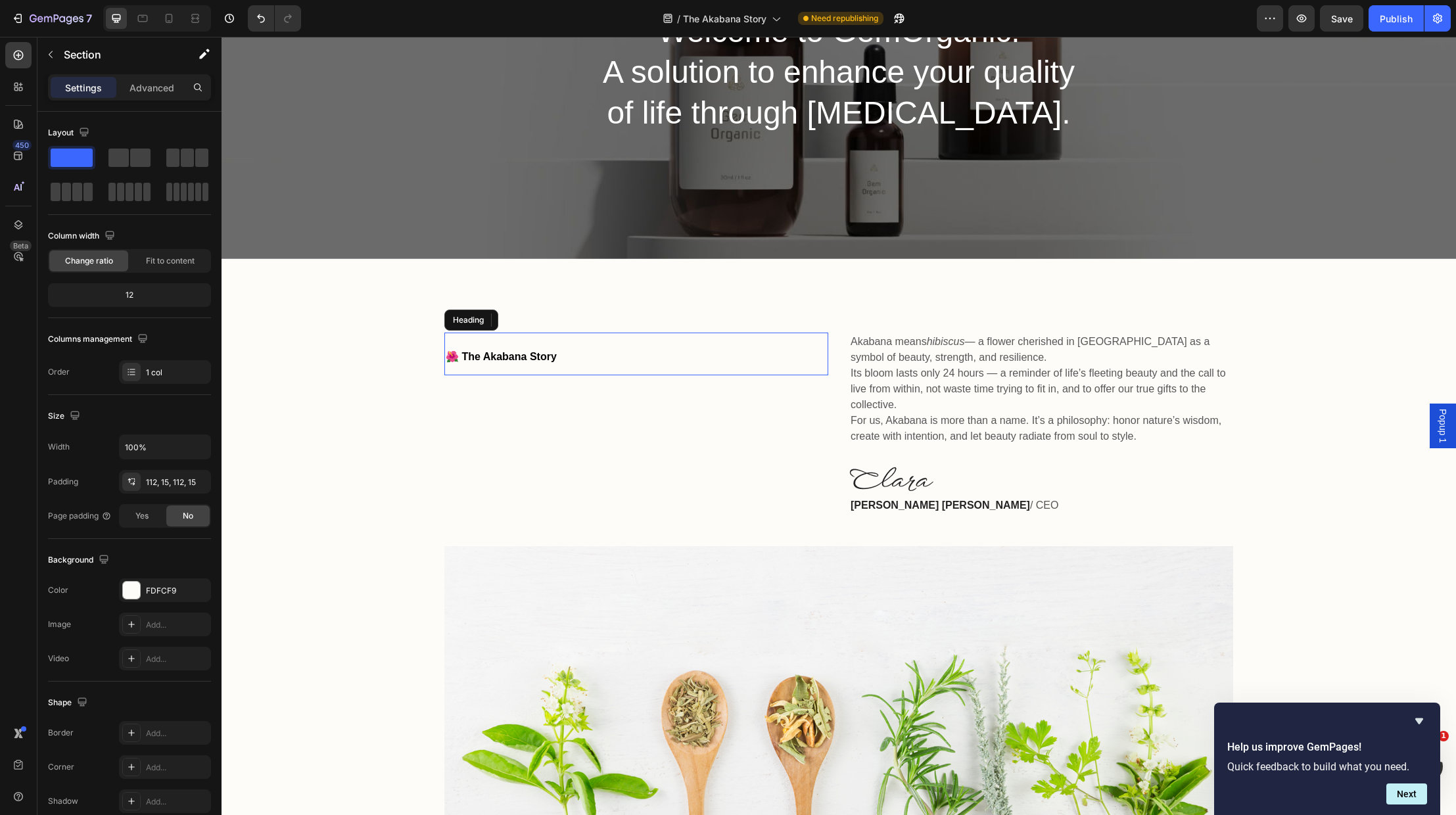
click at [539, 351] on span "🌺 The Akabana Story" at bounding box center [501, 356] width 111 height 11
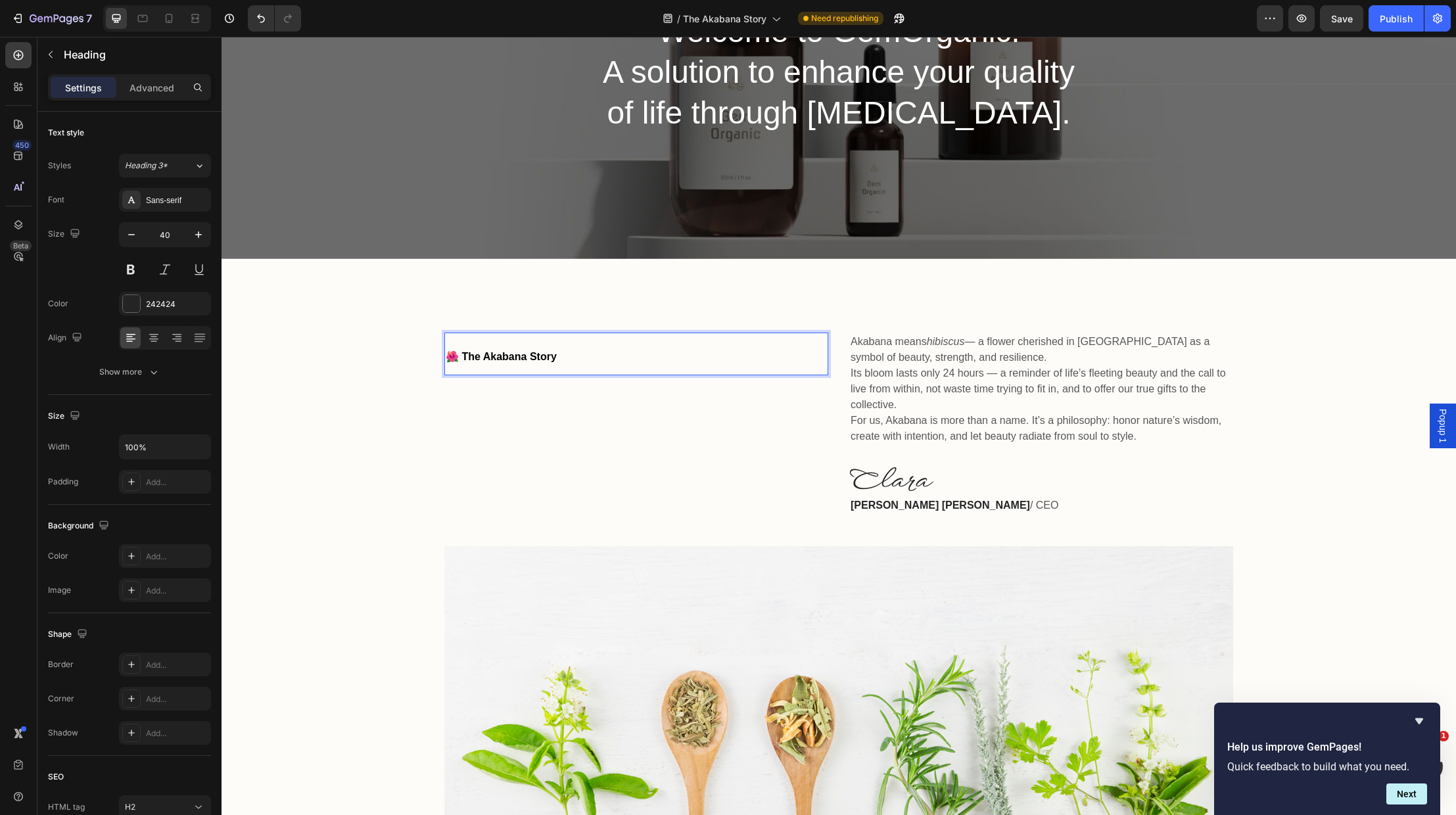
click at [542, 353] on span "🌺 The Akabana Story" at bounding box center [501, 356] width 111 height 11
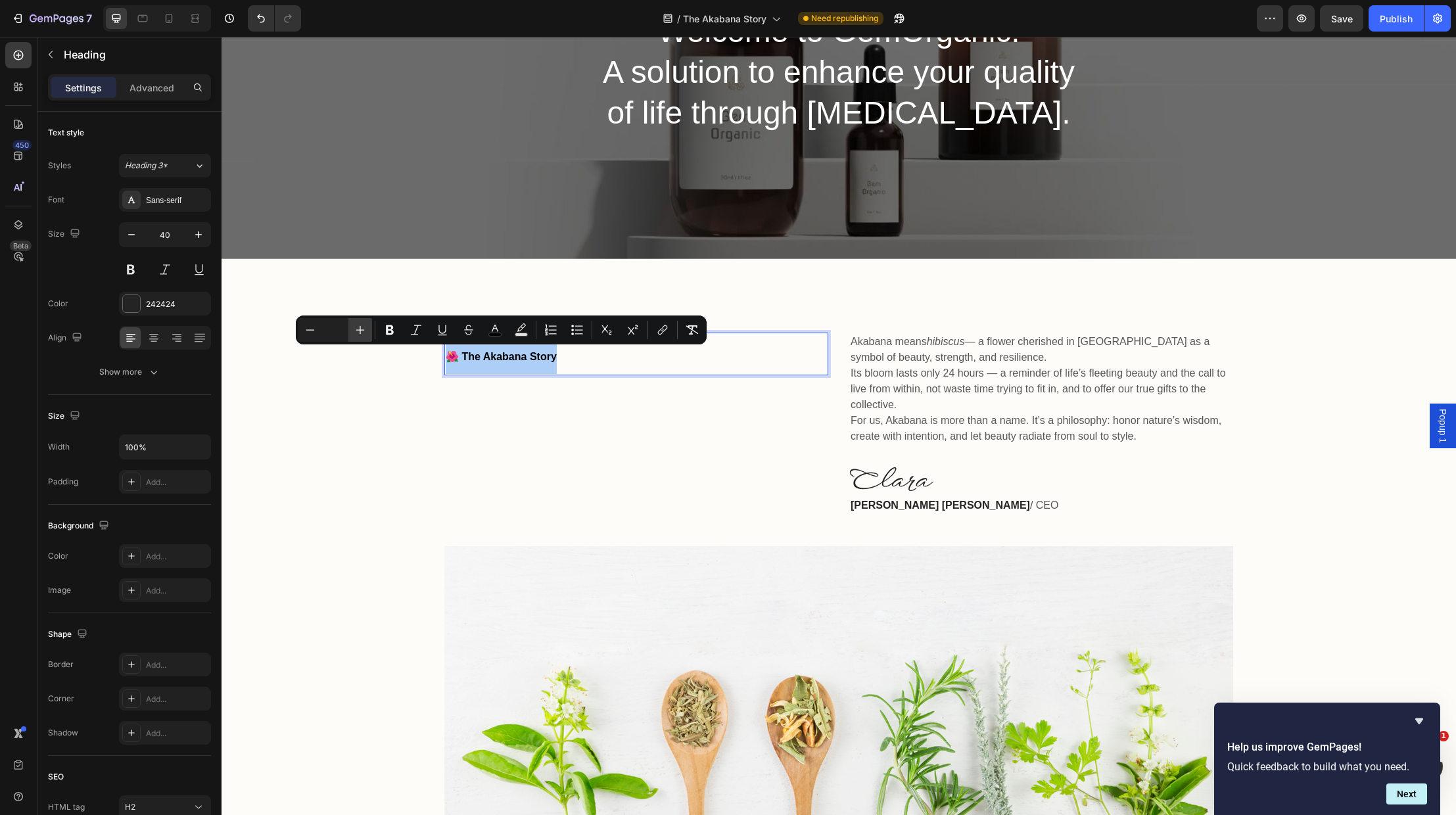
click at [364, 330] on icon "Editor contextual toolbar" at bounding box center [360, 330] width 9 height 9
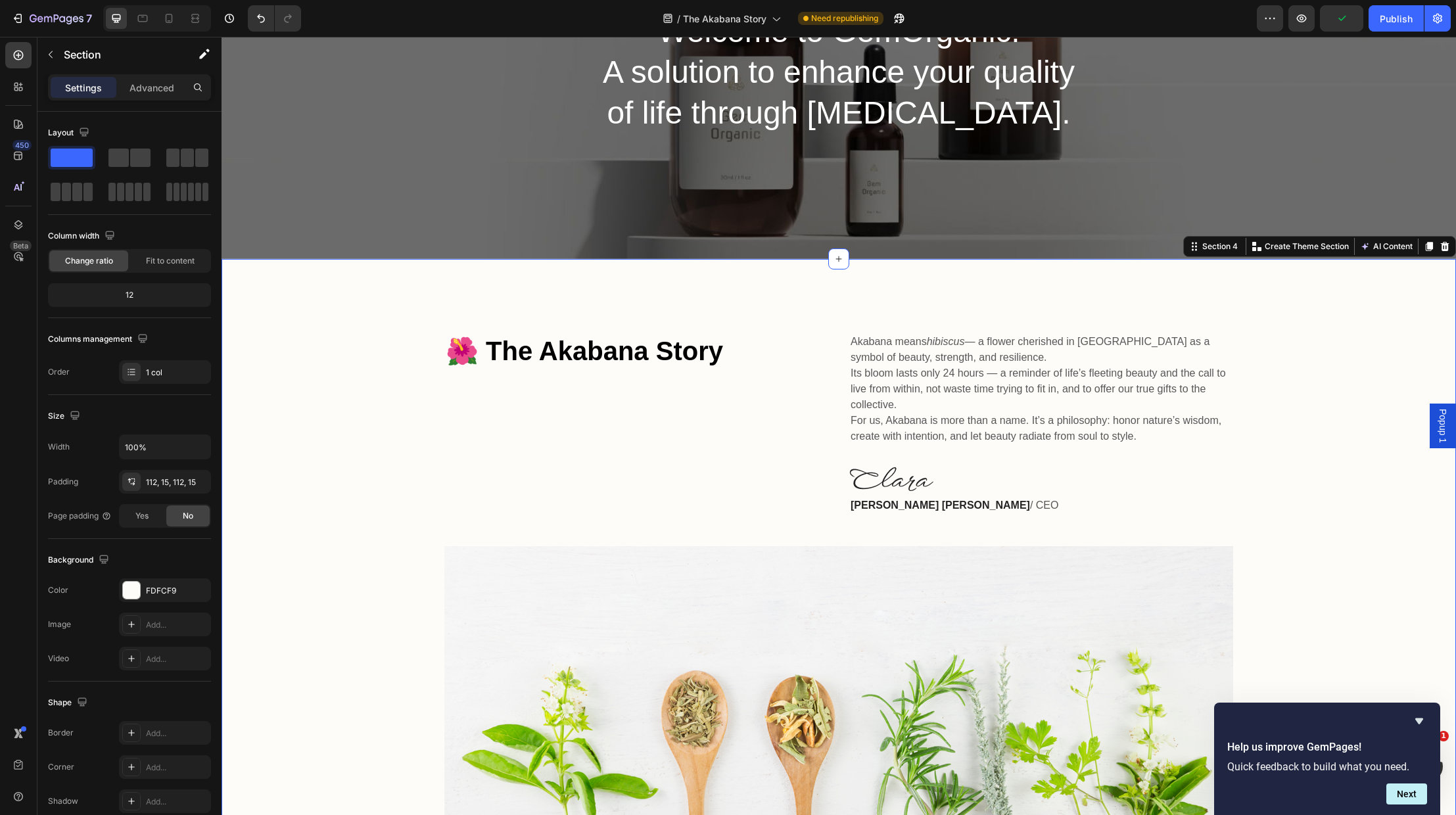
click at [1301, 488] on div "⁠⁠⁠⁠⁠⁠⁠ 🌺 The Akabana Story Heading Akabana means hibiscus — a flower cherished…" at bounding box center [839, 581] width 1215 height 497
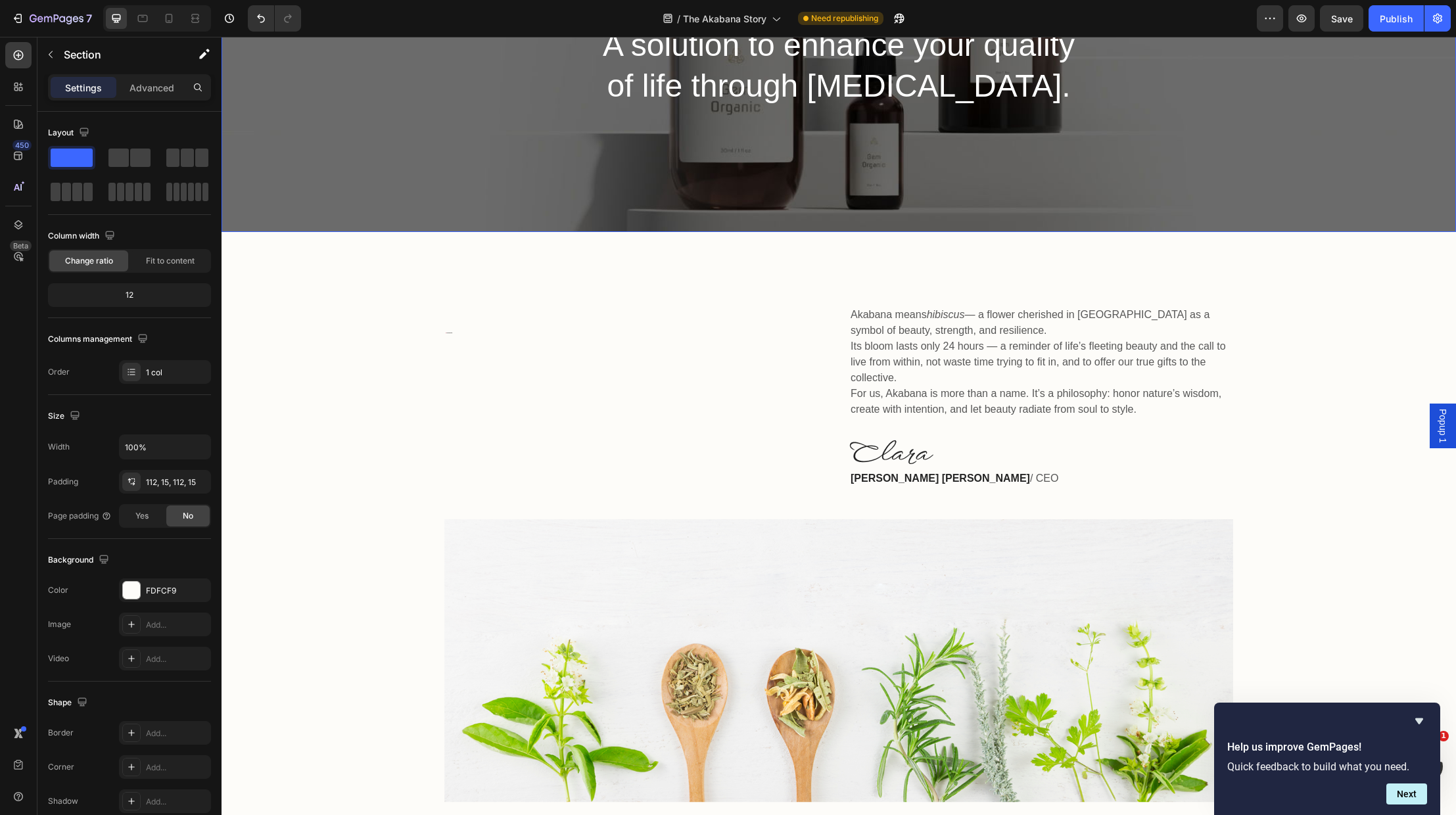
scroll to position [278, 0]
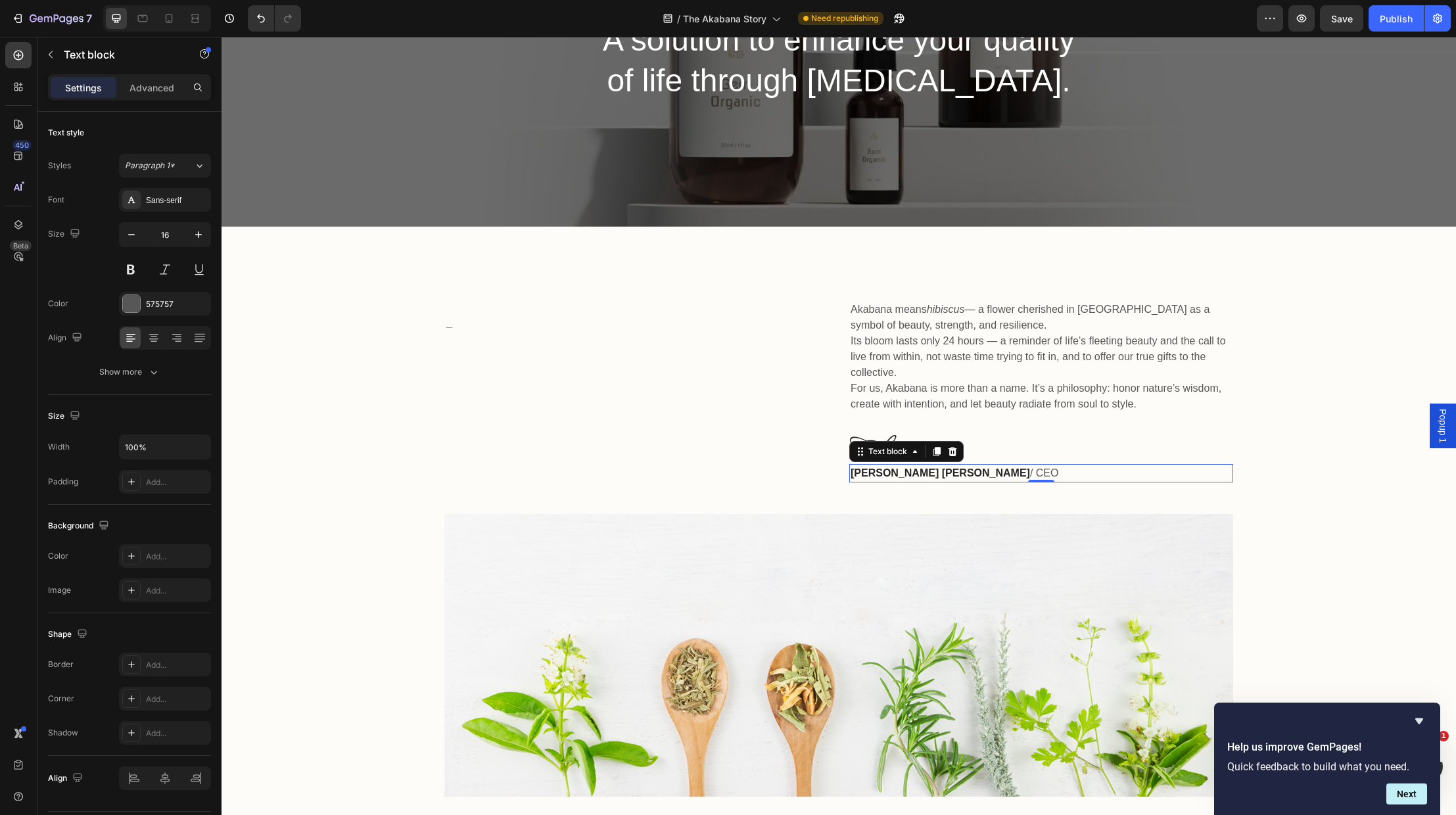
click at [913, 474] on strong "Clara Christine" at bounding box center [940, 473] width 180 height 11
click at [915, 472] on strong "Clara Christine" at bounding box center [940, 473] width 180 height 11
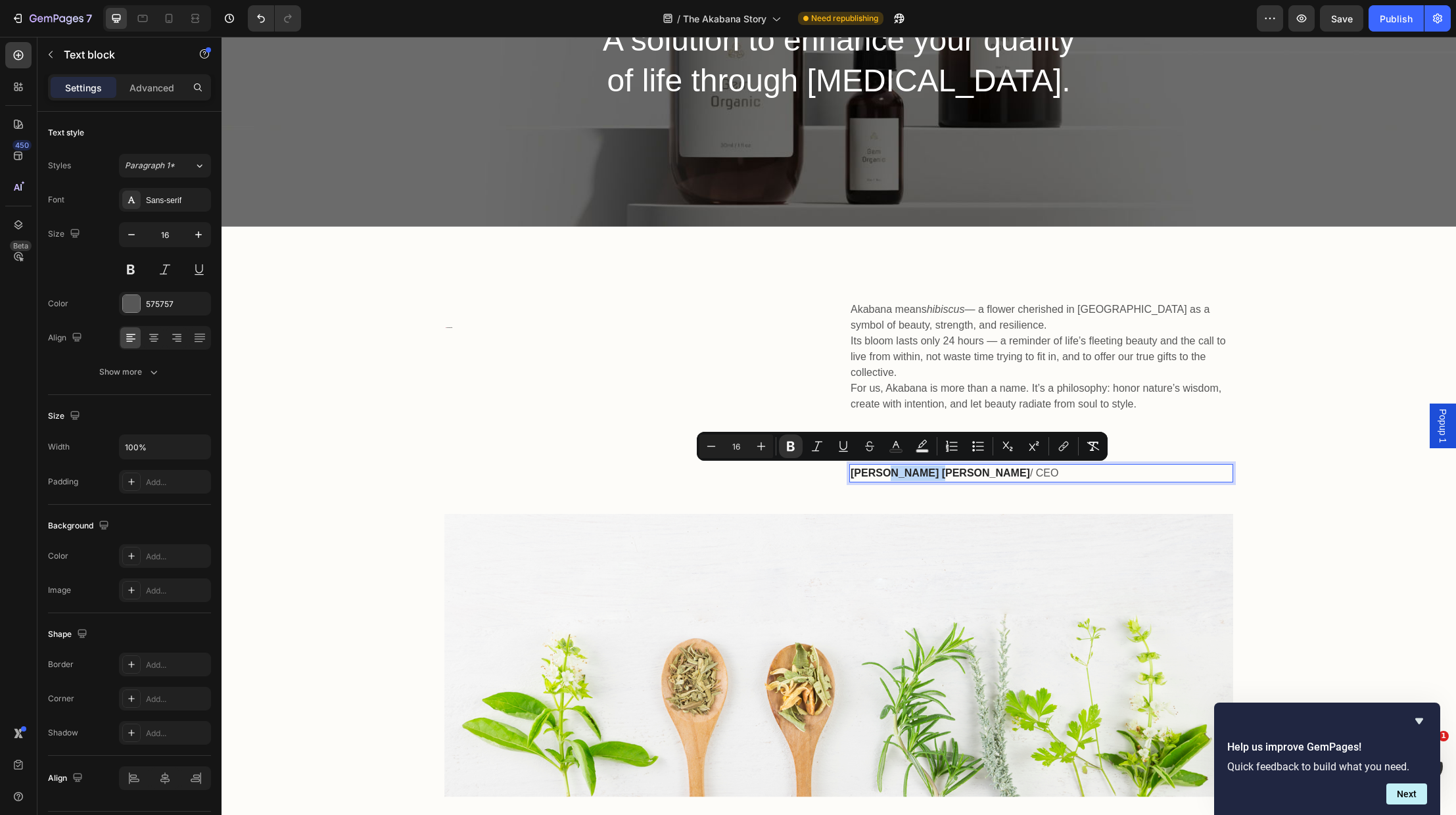
click at [921, 473] on strong "Clara Christine" at bounding box center [940, 473] width 180 height 11
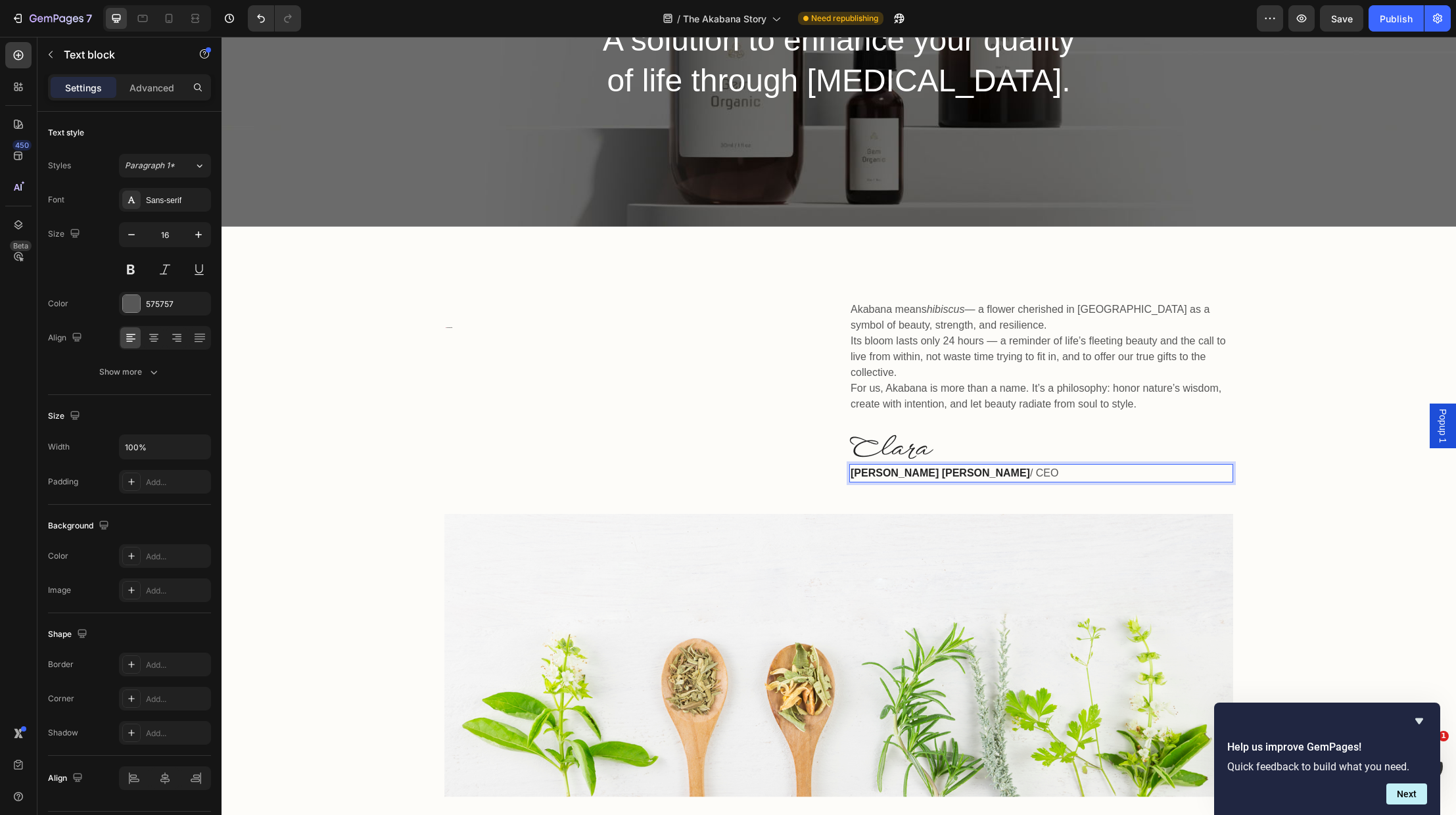
click at [928, 473] on p "Clara Christine / CEO" at bounding box center [1041, 473] width 381 height 16
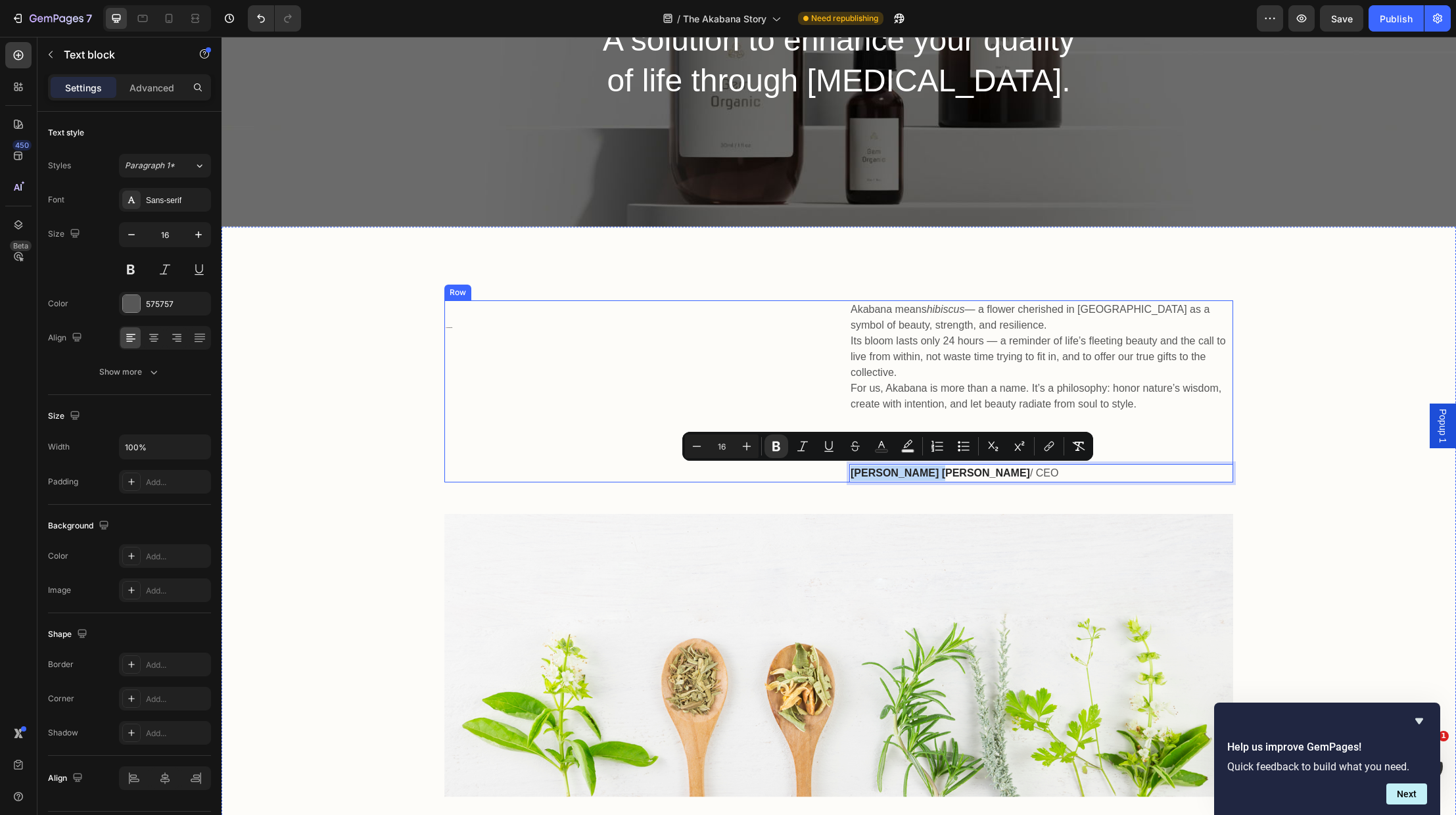
drag, startPoint x: 924, startPoint y: 473, endPoint x: 842, endPoint y: 471, distance: 82.0
click at [842, 471] on div "🌺 The Akabana Story Heading Akabana means hibiscus — a flower cherished in Okin…" at bounding box center [839, 391] width 789 height 182
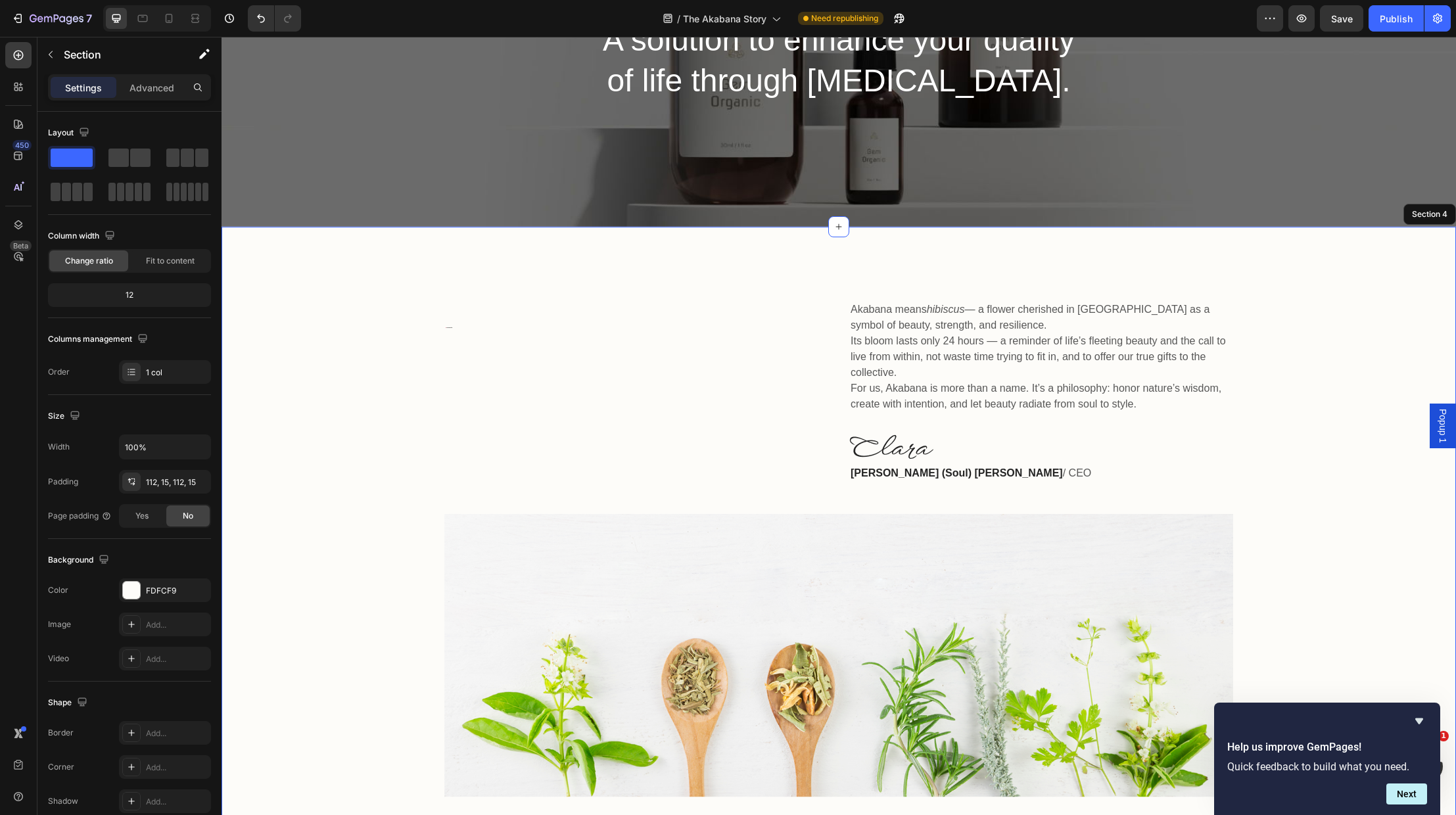
click at [1305, 475] on div "🌺 The Akabana Story Heading Akabana means hibiscus — a flower cherished in Okin…" at bounding box center [839, 549] width 1215 height 497
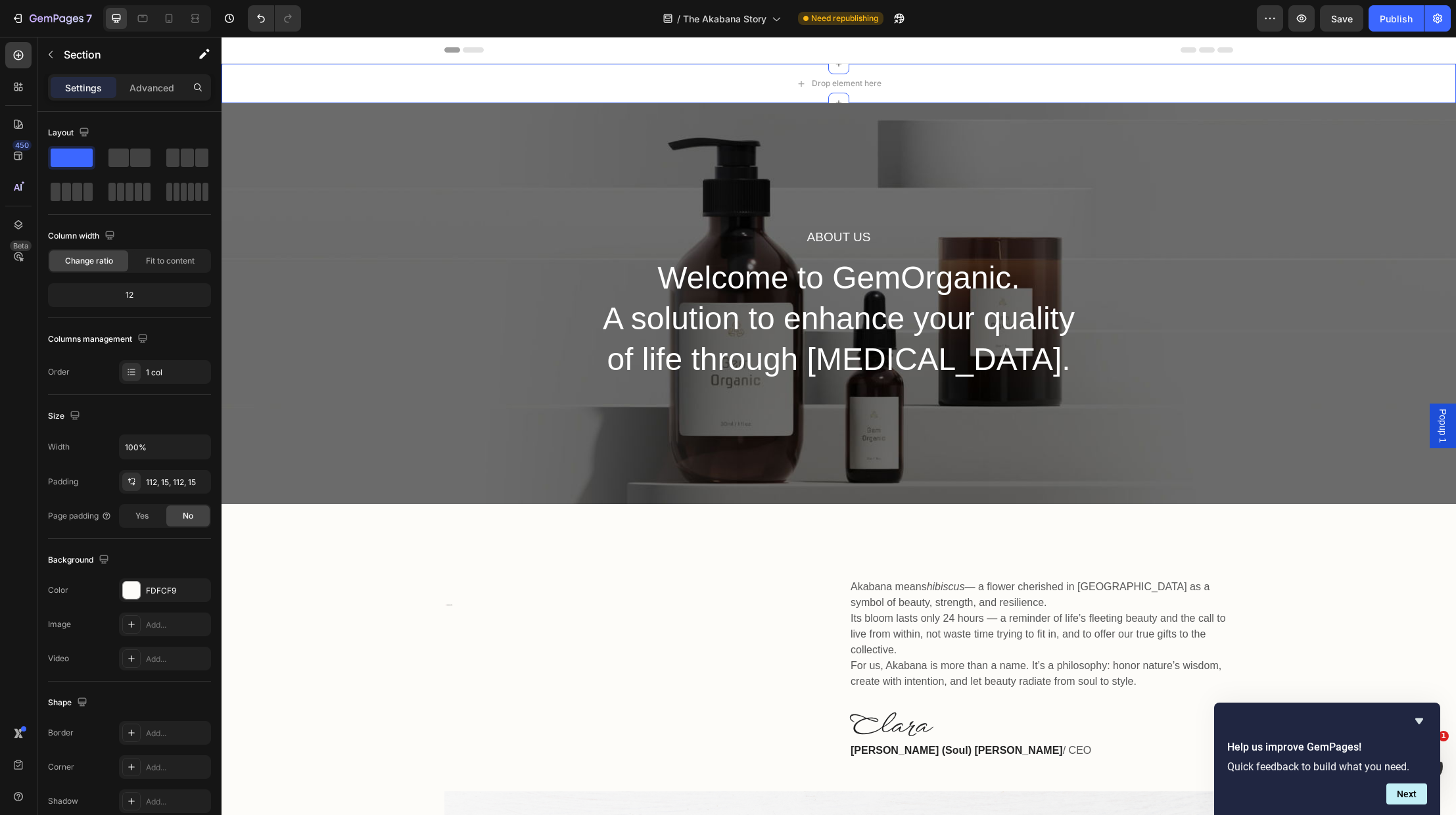
scroll to position [0, 0]
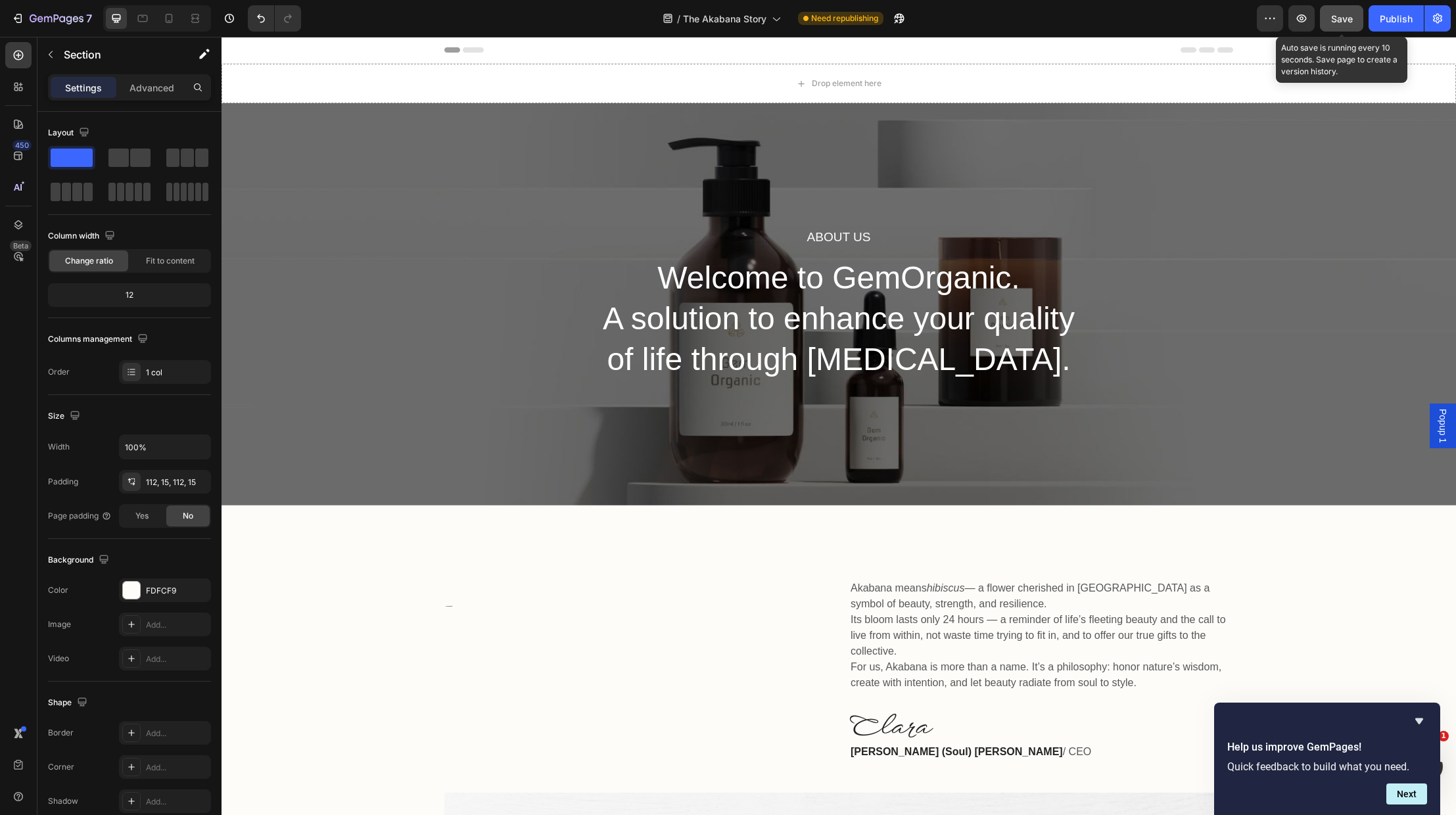
click at [1344, 17] on span "Save" at bounding box center [1342, 18] width 22 height 11
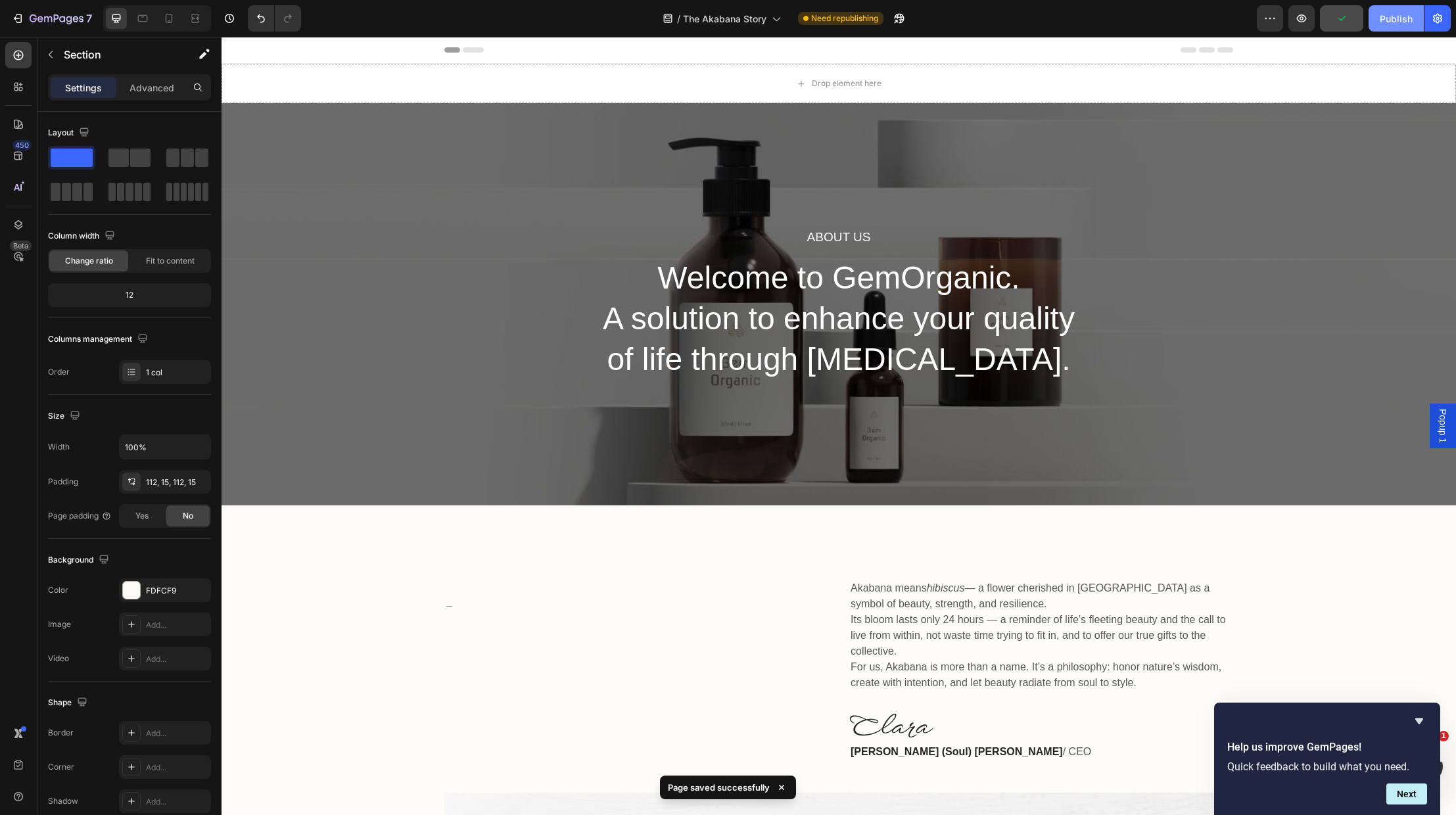
click at [1393, 22] on div "Publish" at bounding box center [1396, 18] width 33 height 14
